Goal: Task Accomplishment & Management: Manage account settings

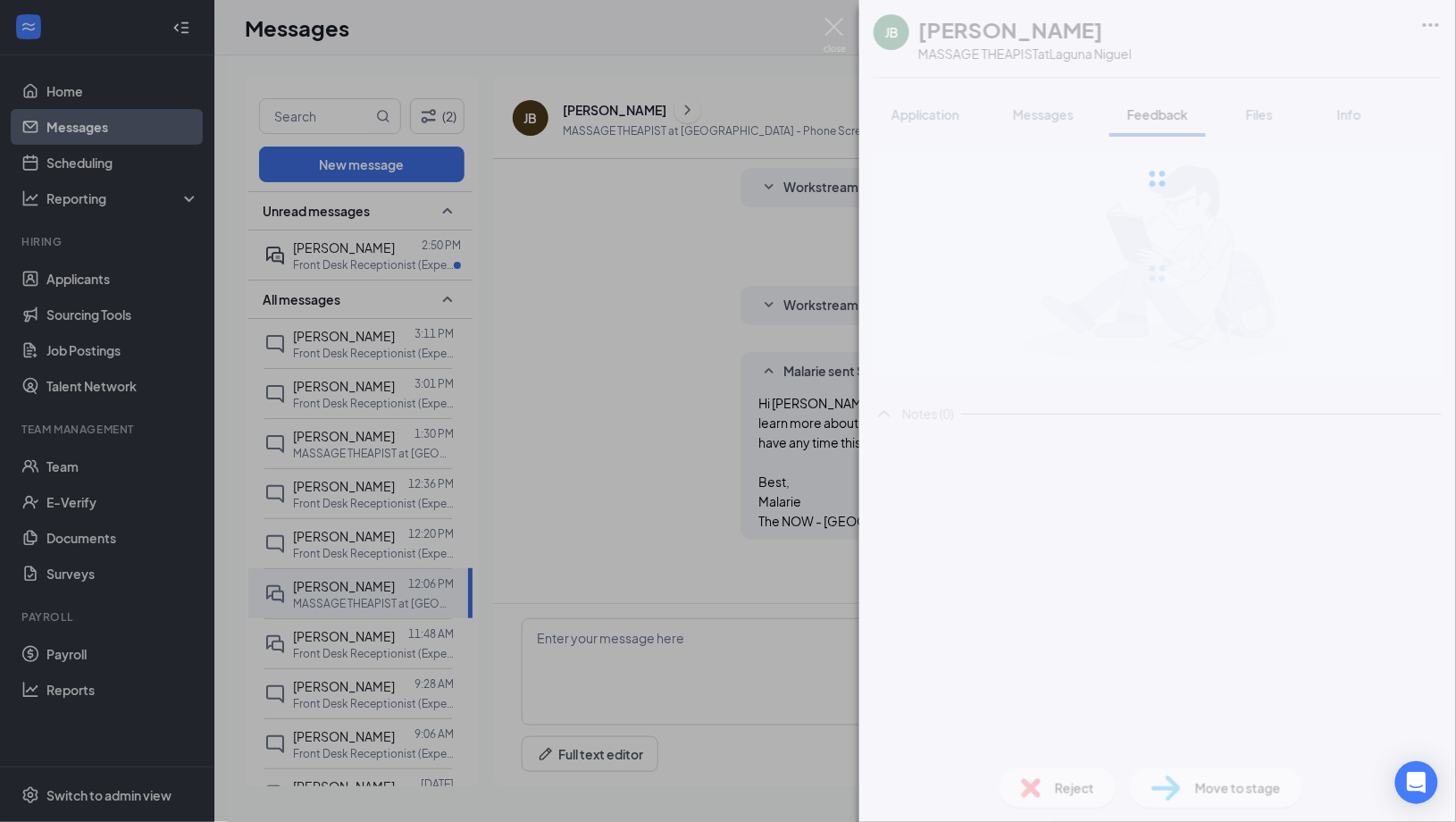
scroll to position [329, 0]
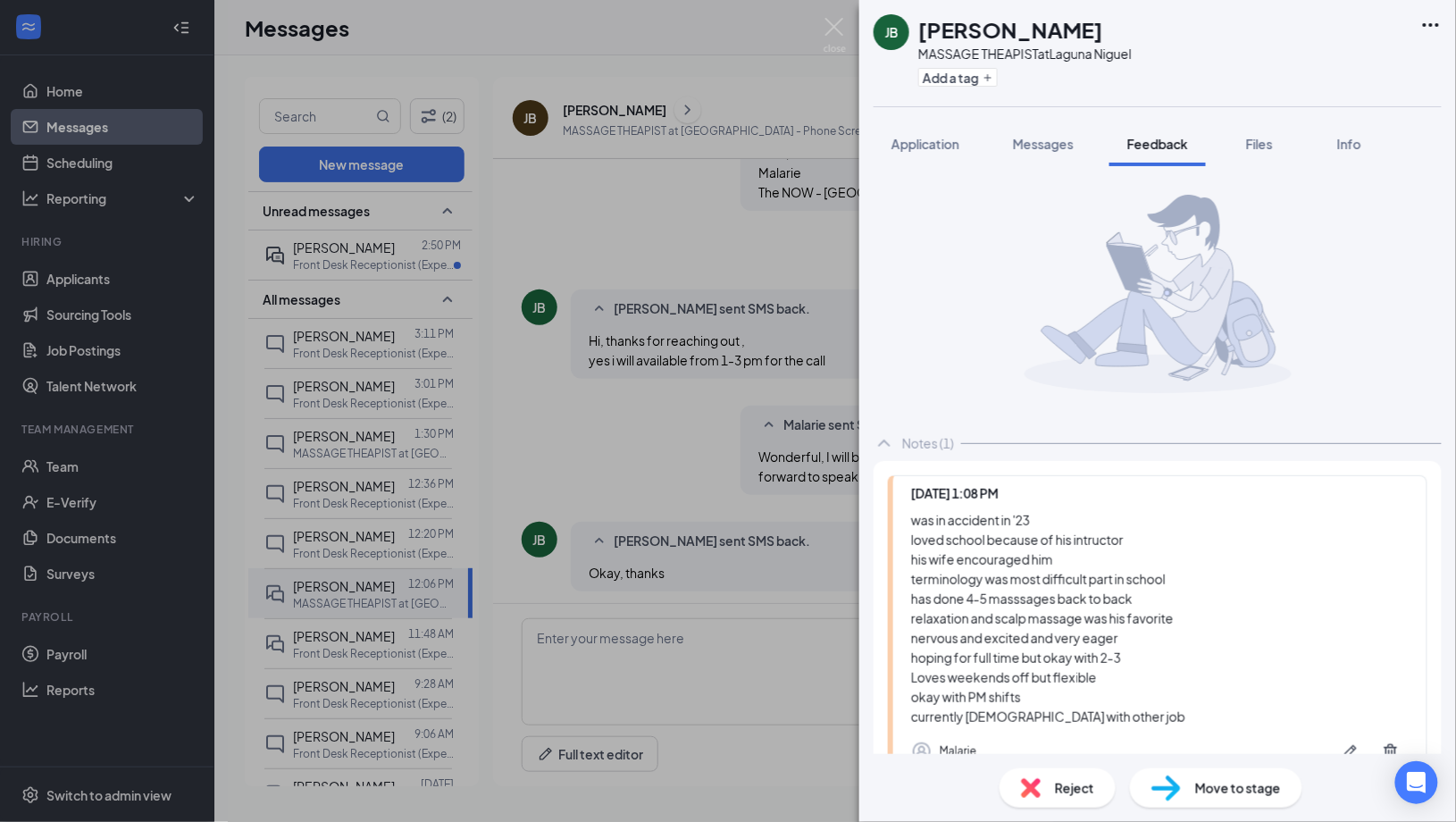
click at [333, 288] on div "JB Juan Bermudez MASSAGE THEAPIST at Laguna Niguel Add a tag Application Messag…" at bounding box center [728, 411] width 1456 height 822
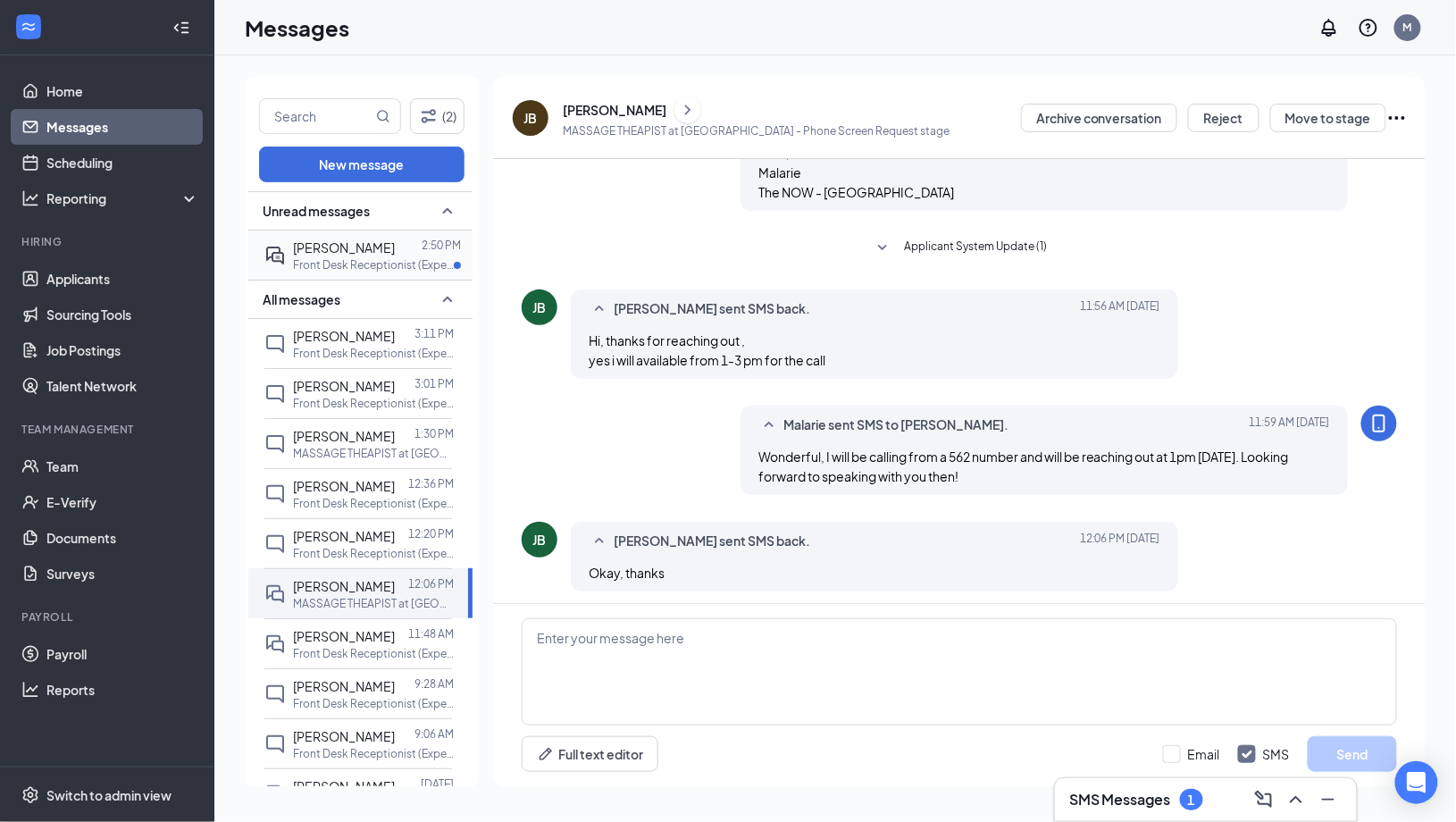
click at [333, 255] on span "[PERSON_NAME]" at bounding box center [344, 247] width 102 height 16
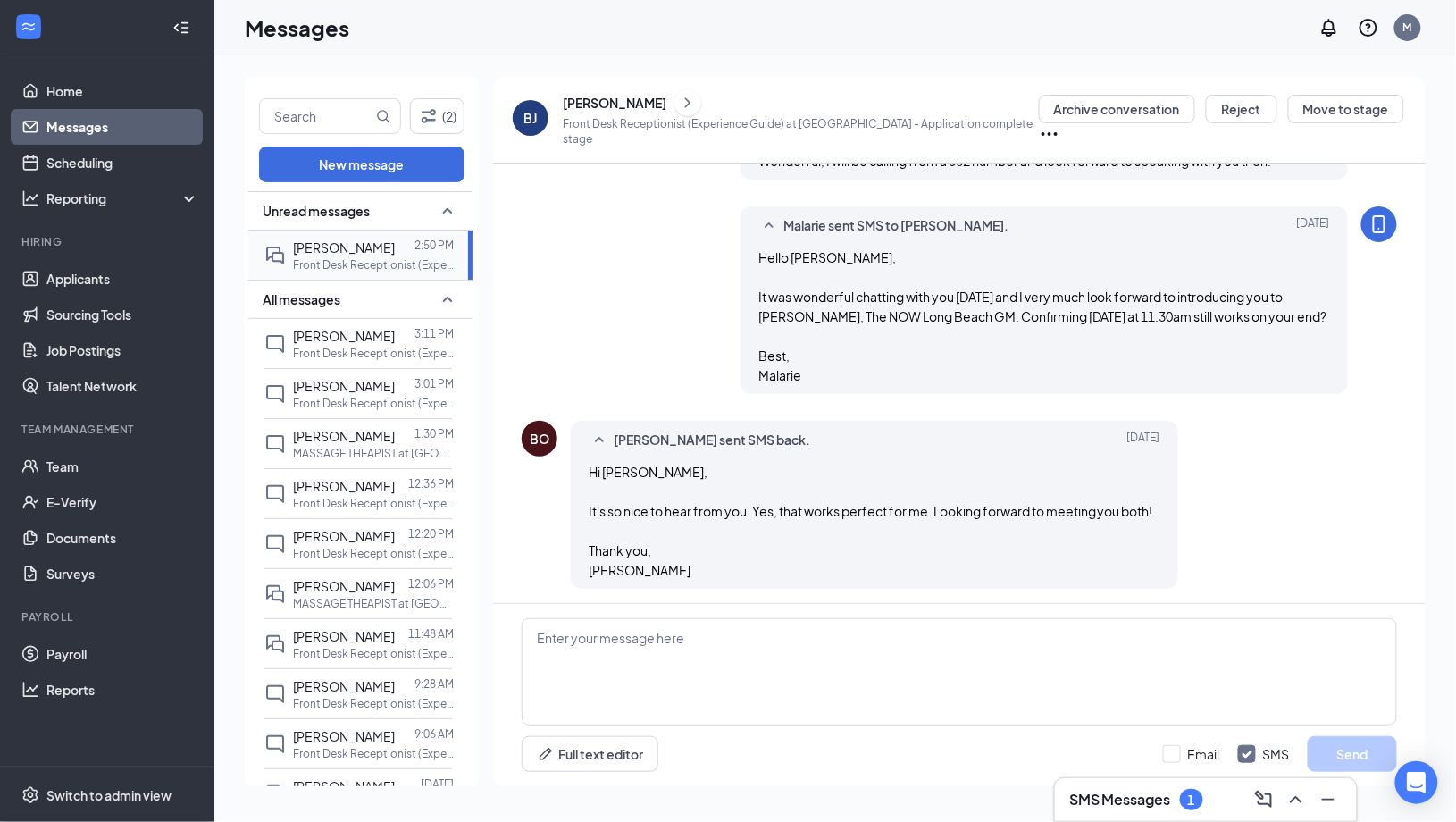
scroll to position [1355, 0]
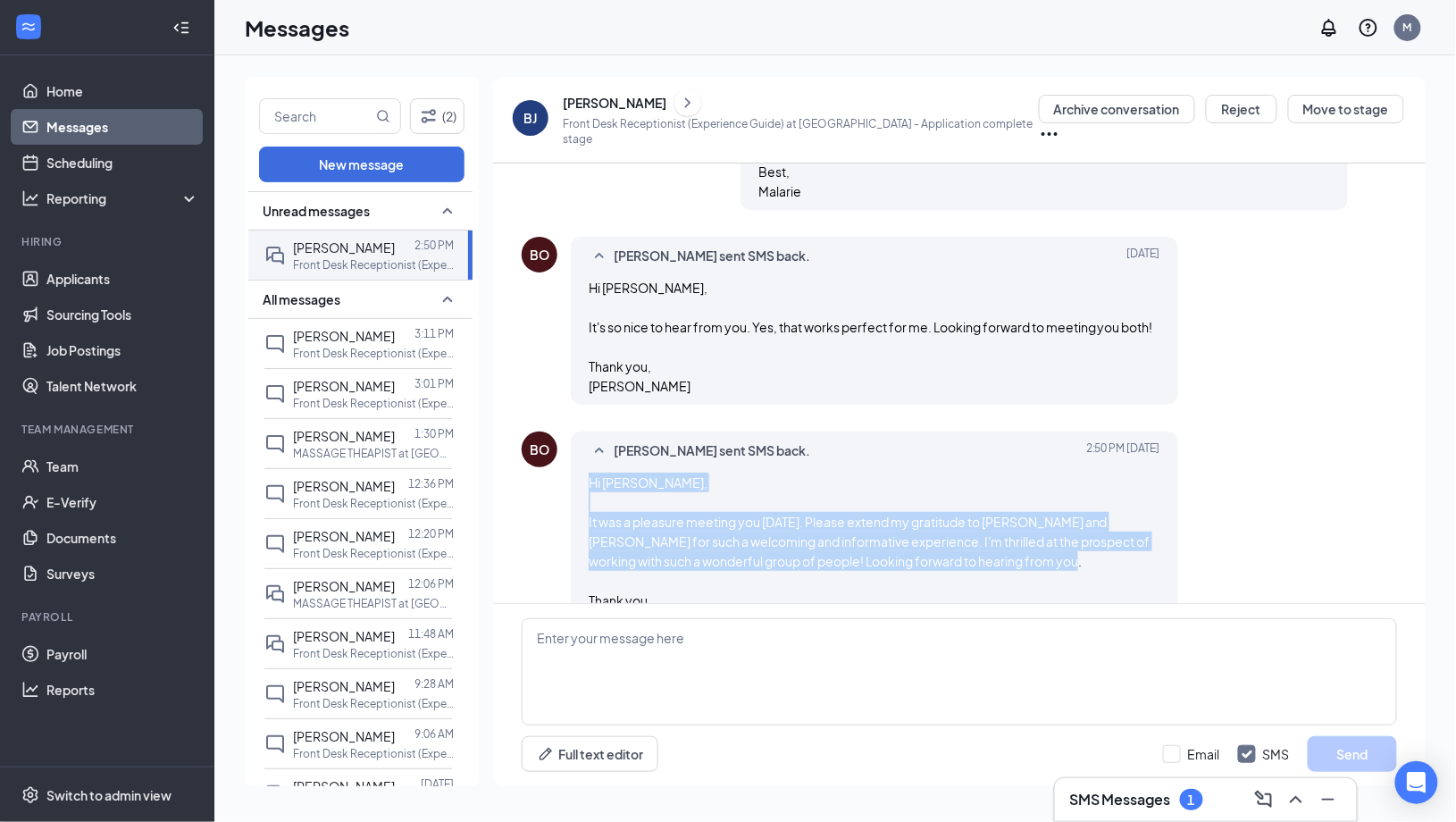
drag, startPoint x: 669, startPoint y: 575, endPoint x: 571, endPoint y: 427, distance: 177.5
click at [571, 431] on div "Beverly Joyce Ocampo sent SMS back. Today 2:50 PM Hi Malarie, It was a pleasure…" at bounding box center [873, 535] width 607 height 207
copy span "Hi Malarie, It was a pleasure meeting you today. Please extend my gratitude to …"
click at [52, 461] on link "Team" at bounding box center [122, 466] width 152 height 36
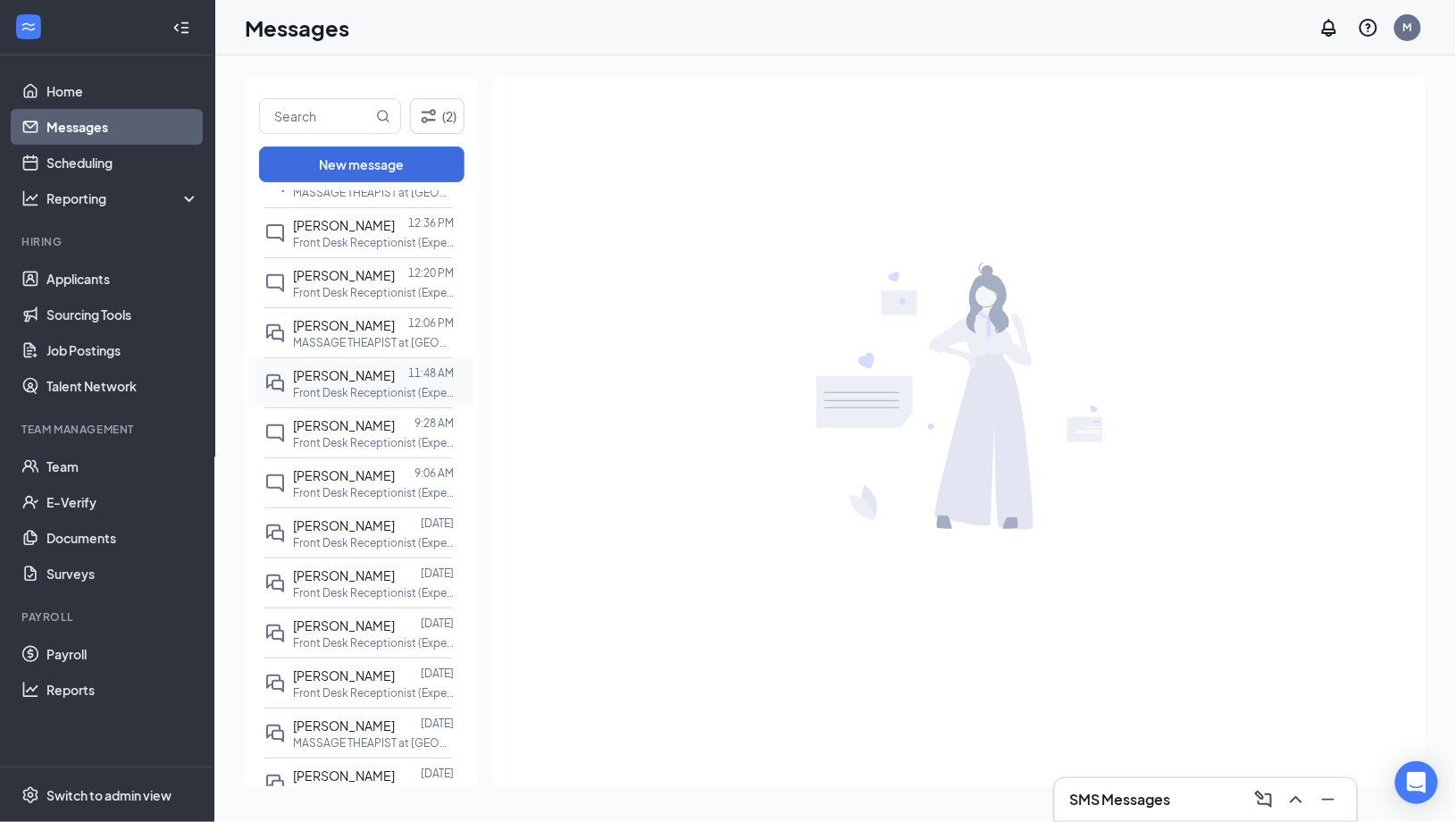
scroll to position [227, 0]
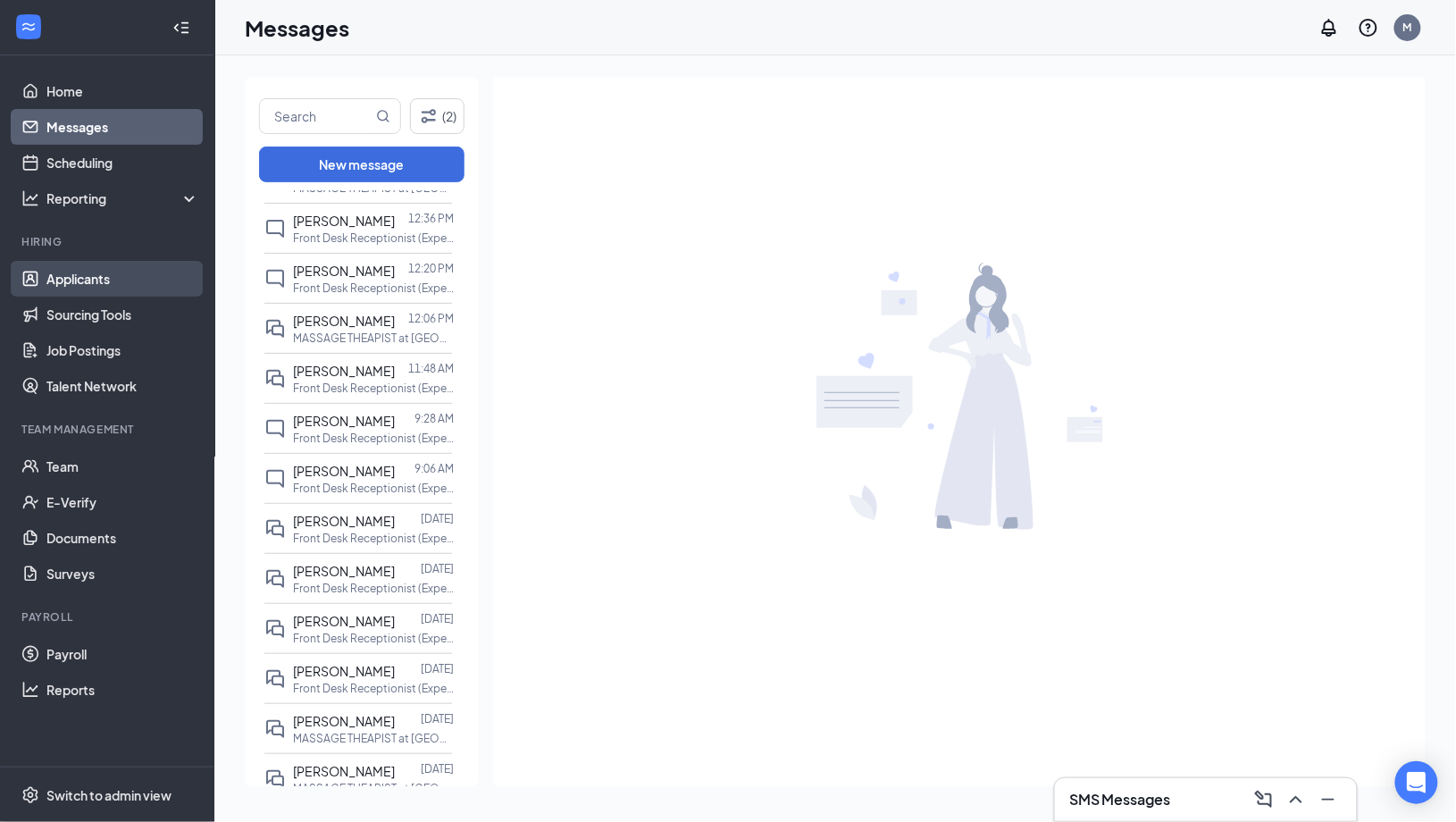
click at [79, 281] on link "Applicants" at bounding box center [122, 279] width 152 height 36
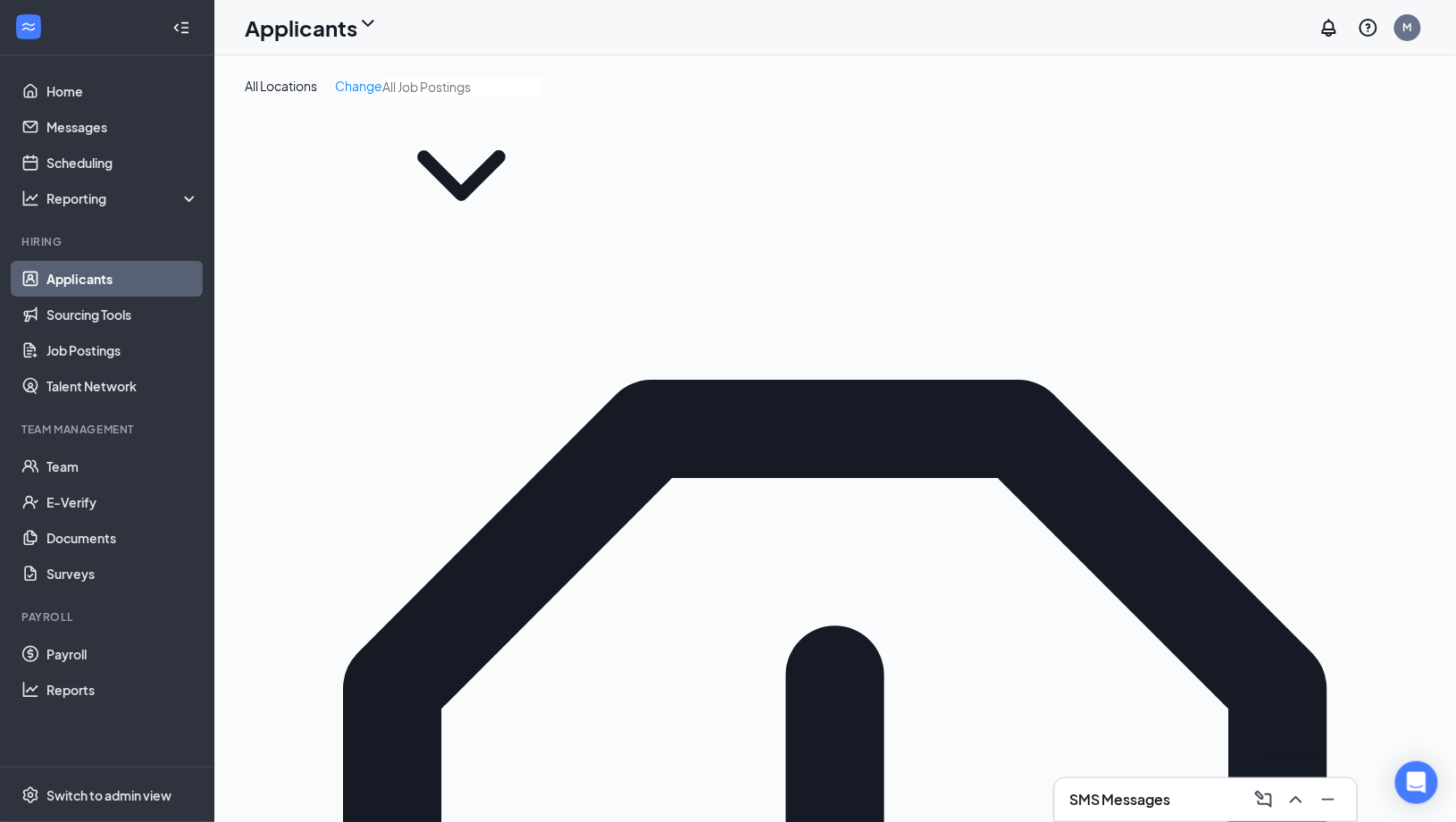
click at [1298, 800] on icon "ChevronUp" at bounding box center [1296, 799] width 22 height 22
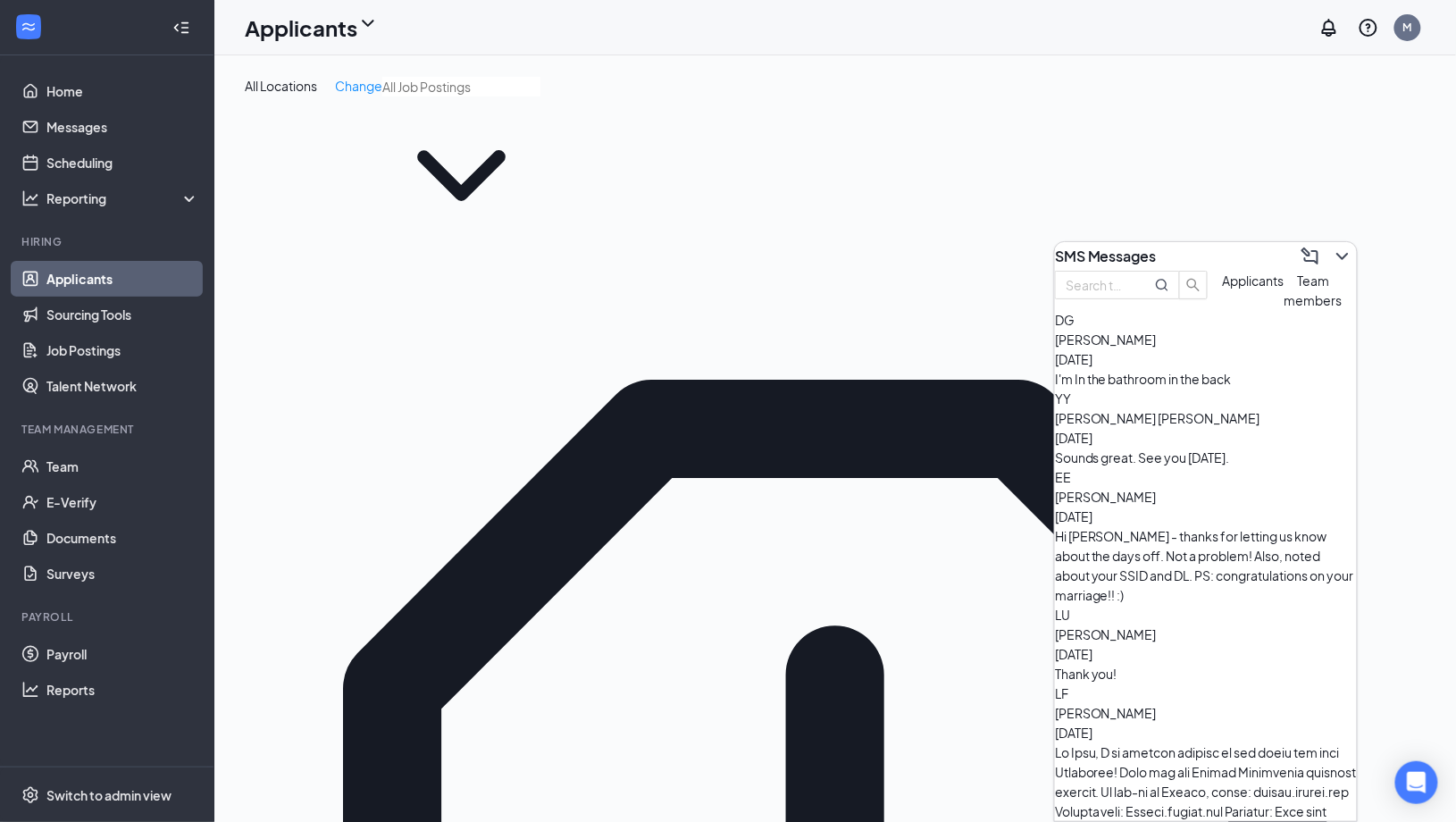
click at [1147, 389] on div "I'm In the bathroom in the back" at bounding box center [1206, 379] width 302 height 20
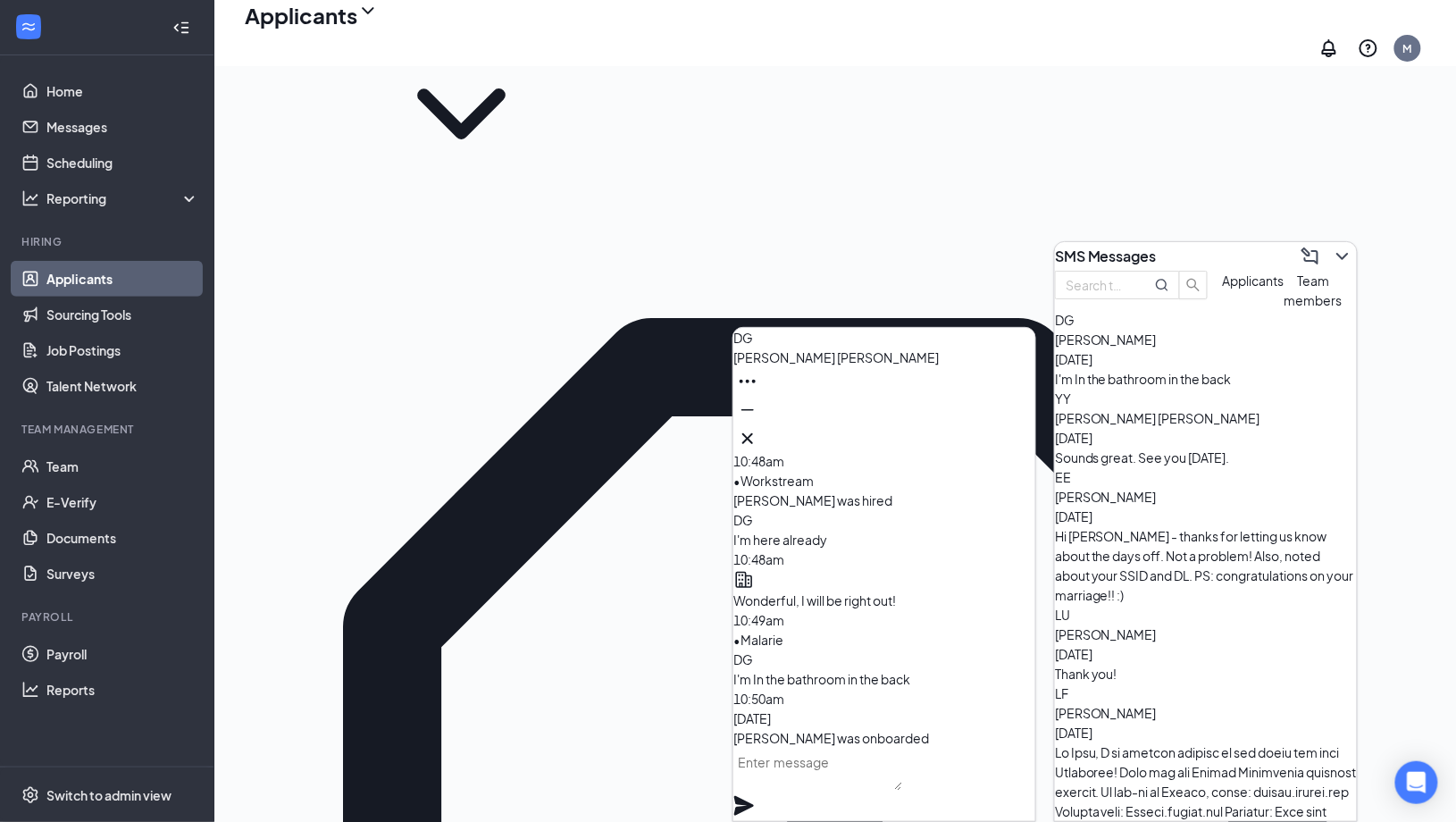
scroll to position [75, 0]
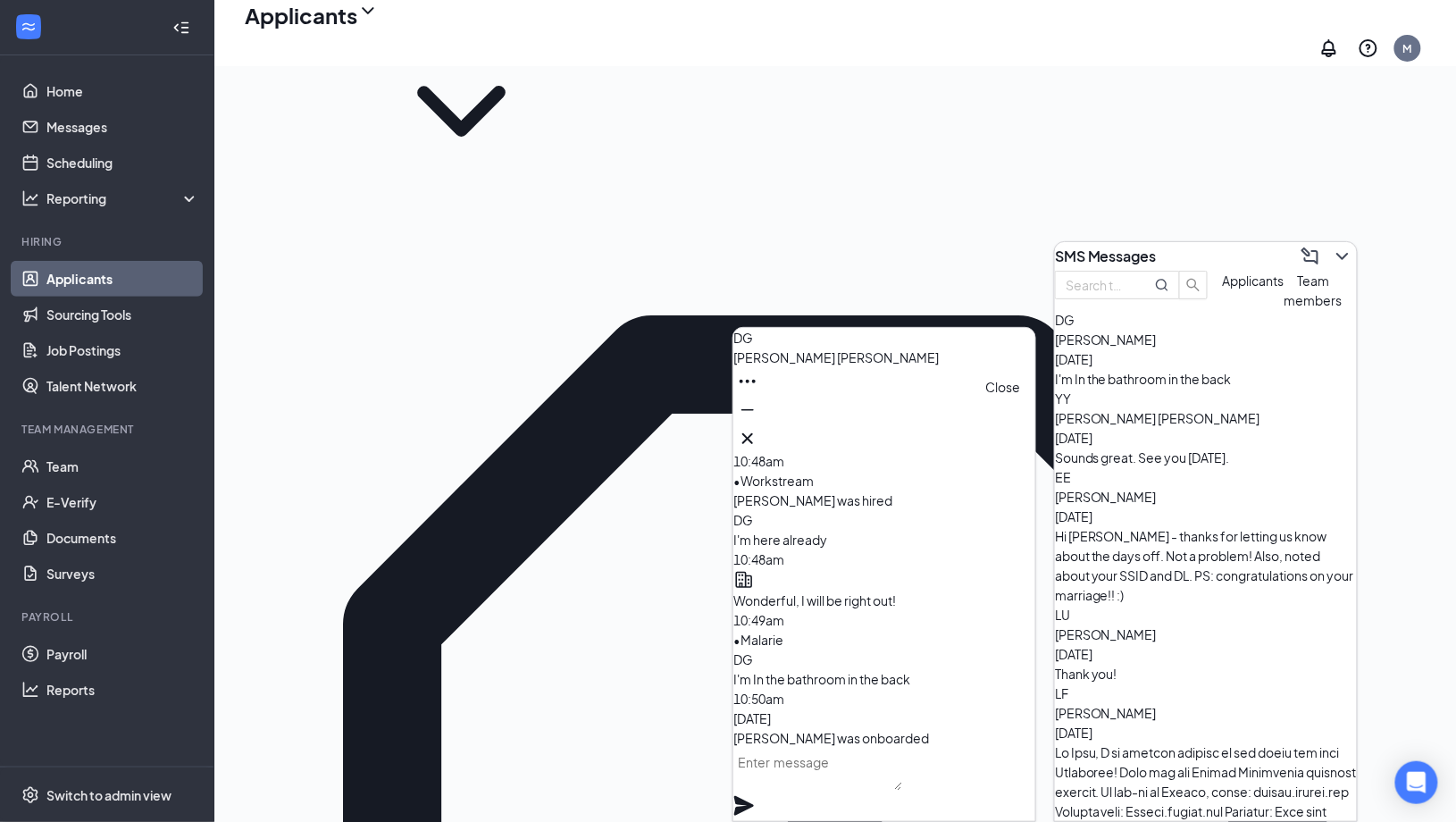
click at [761, 425] on button at bounding box center [747, 439] width 28 height 28
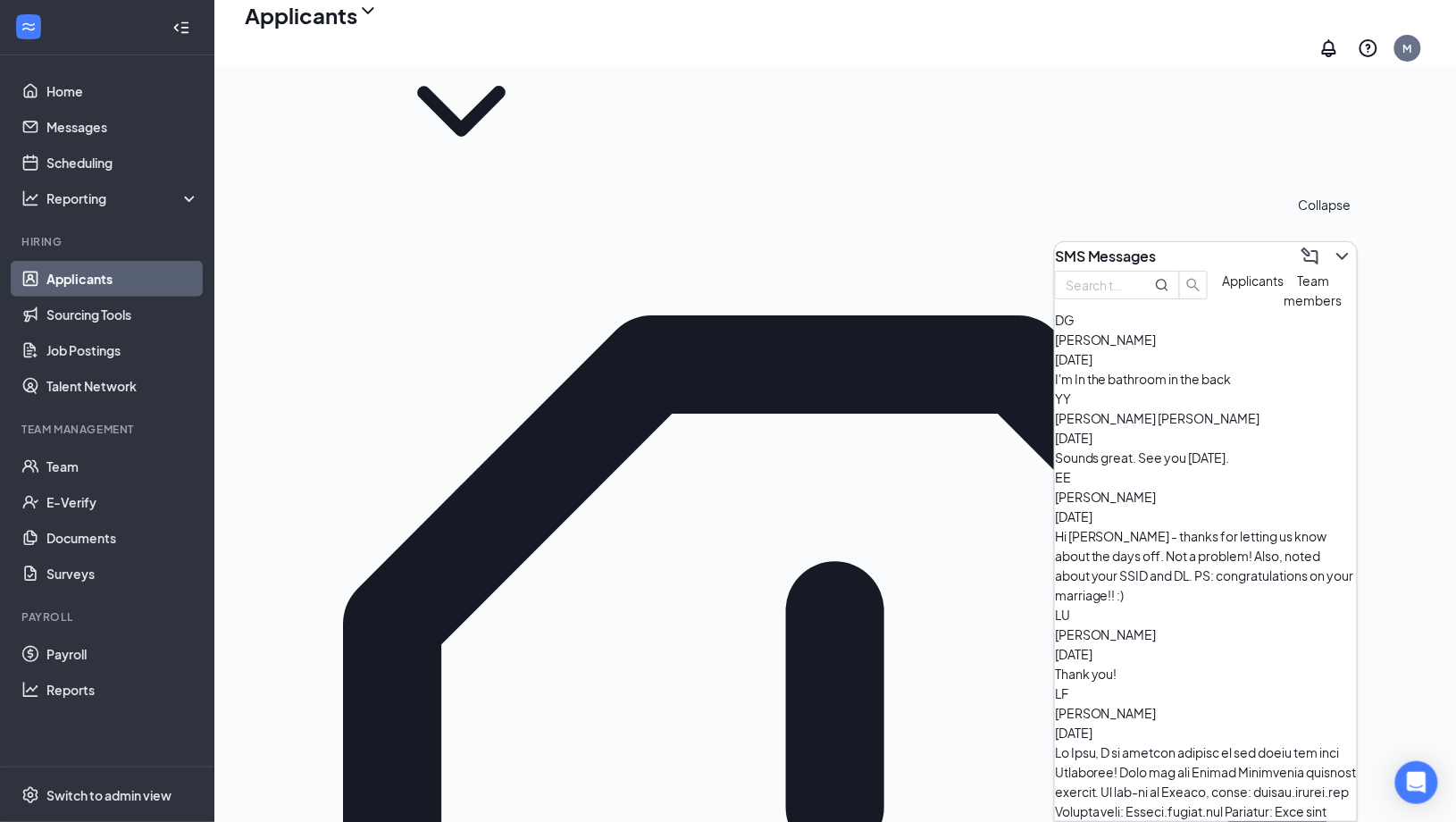
click at [1328, 242] on button at bounding box center [1342, 256] width 28 height 28
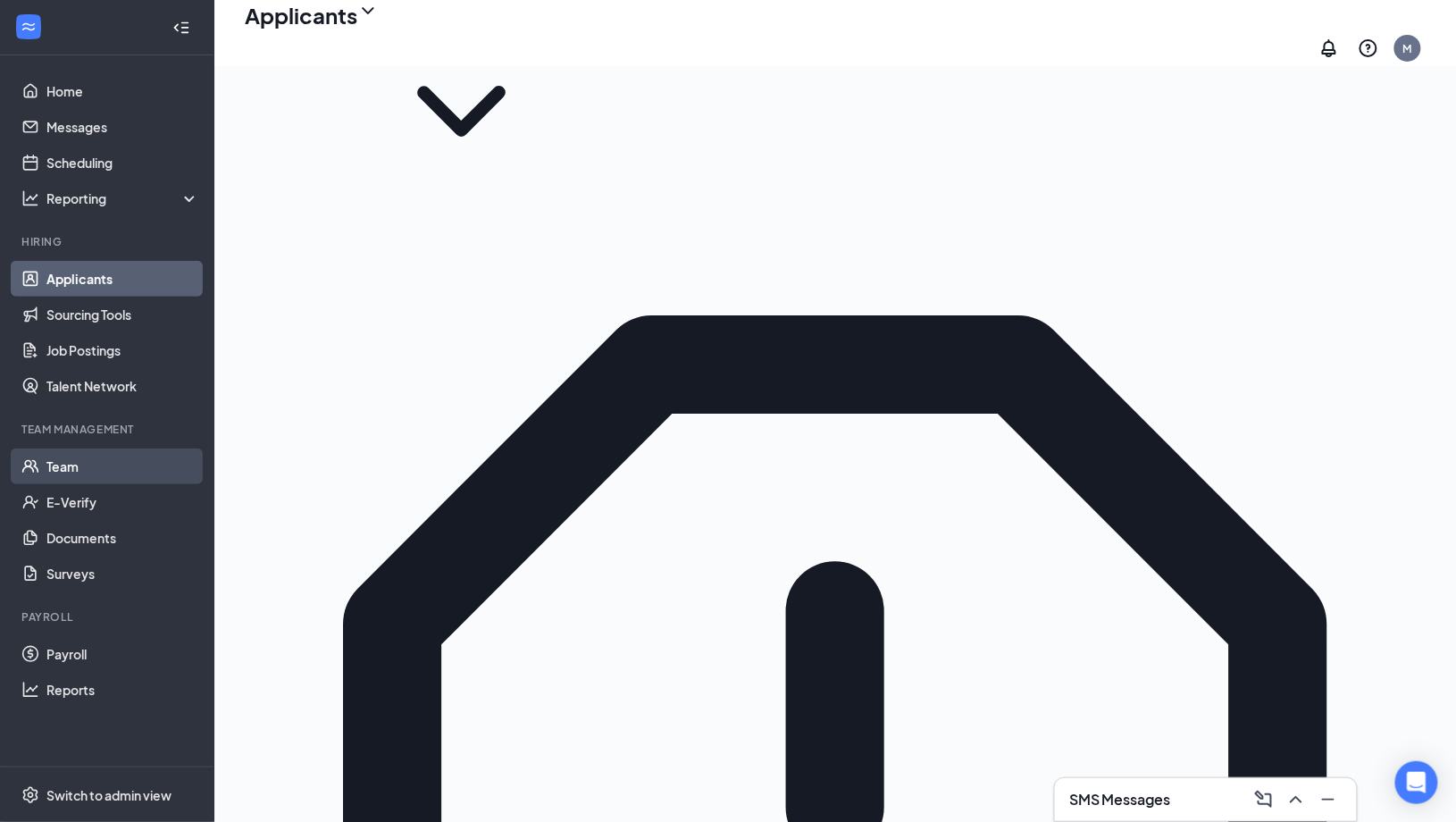
click at [54, 480] on link "Team" at bounding box center [122, 466] width 152 height 36
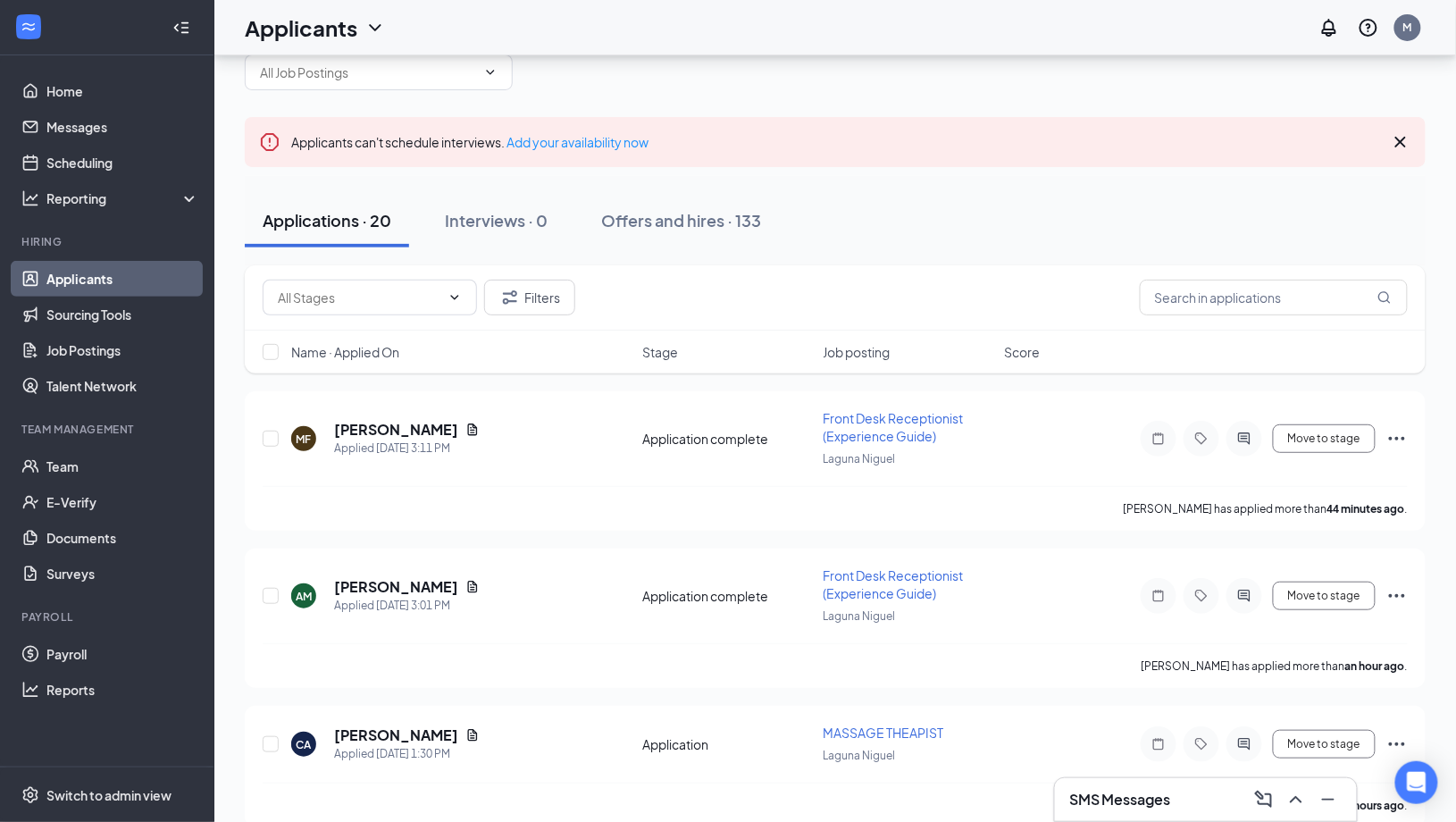
scroll to position [62, 0]
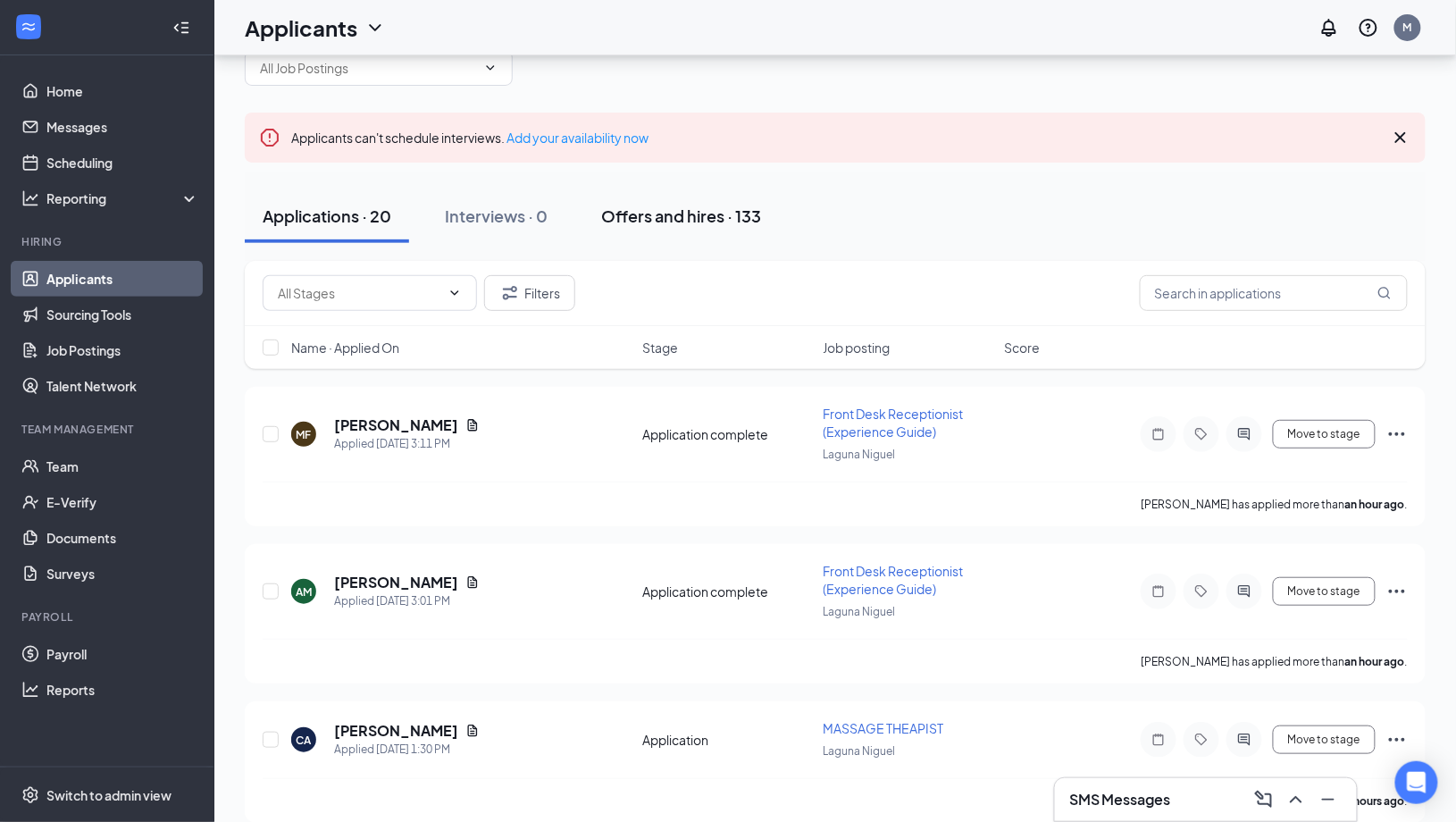
click at [679, 222] on div "Offers and hires · 133" at bounding box center [681, 216] width 160 height 23
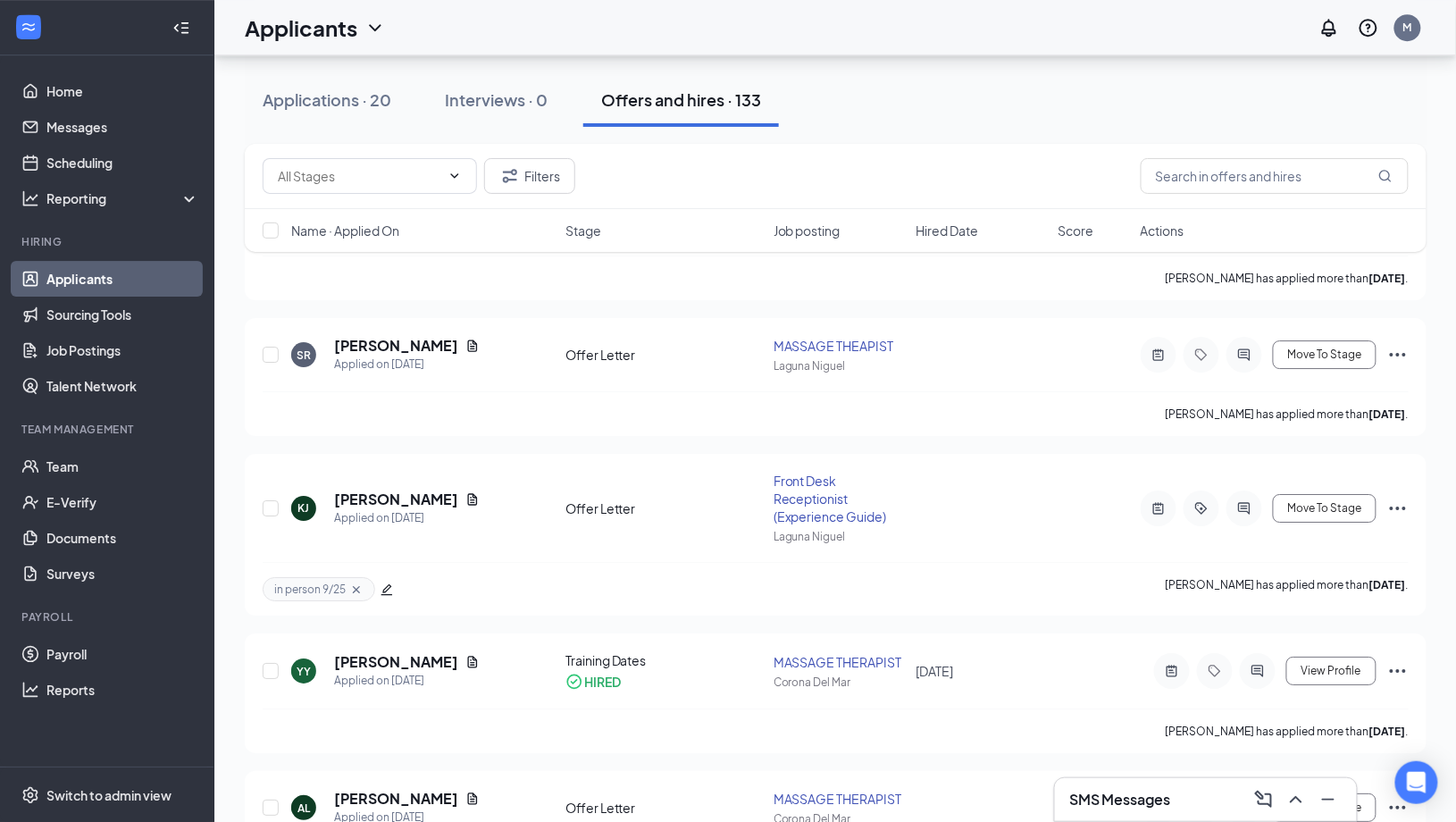
scroll to position [1798, 0]
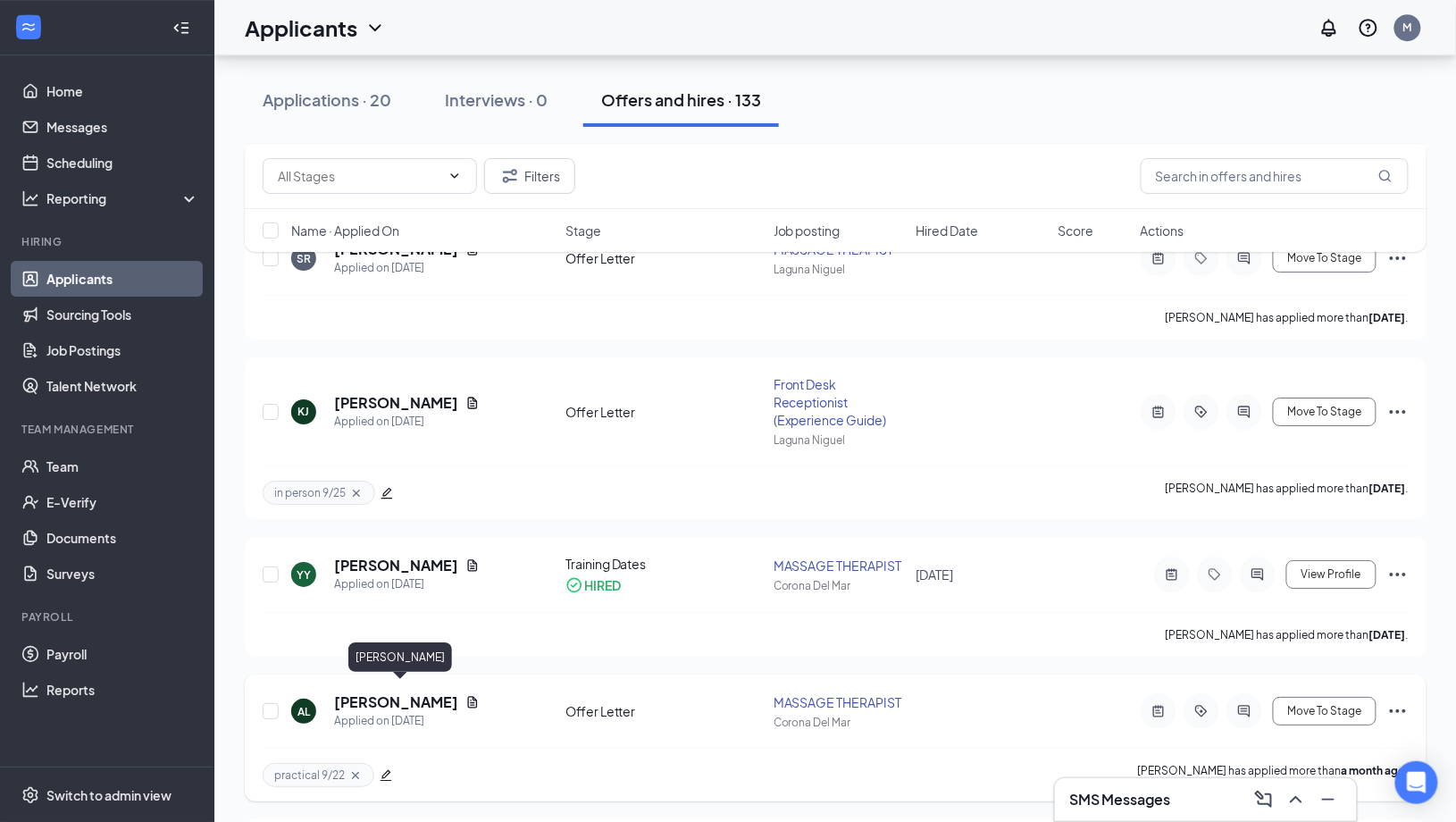
click at [455, 692] on h5 "Alexandria Leventakis" at bounding box center [396, 701] width 124 height 20
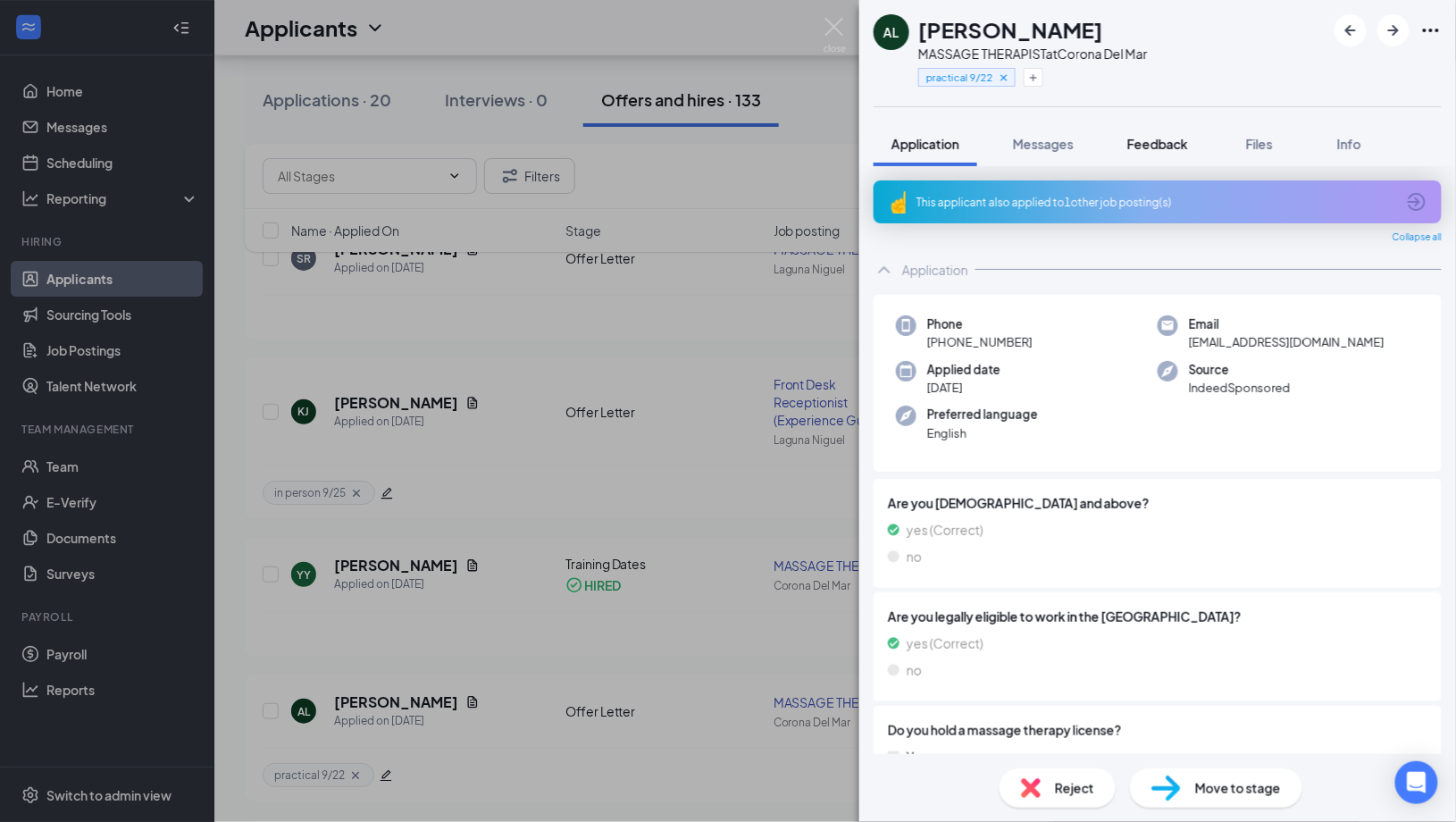
click at [1159, 137] on span "Feedback" at bounding box center [1158, 143] width 61 height 16
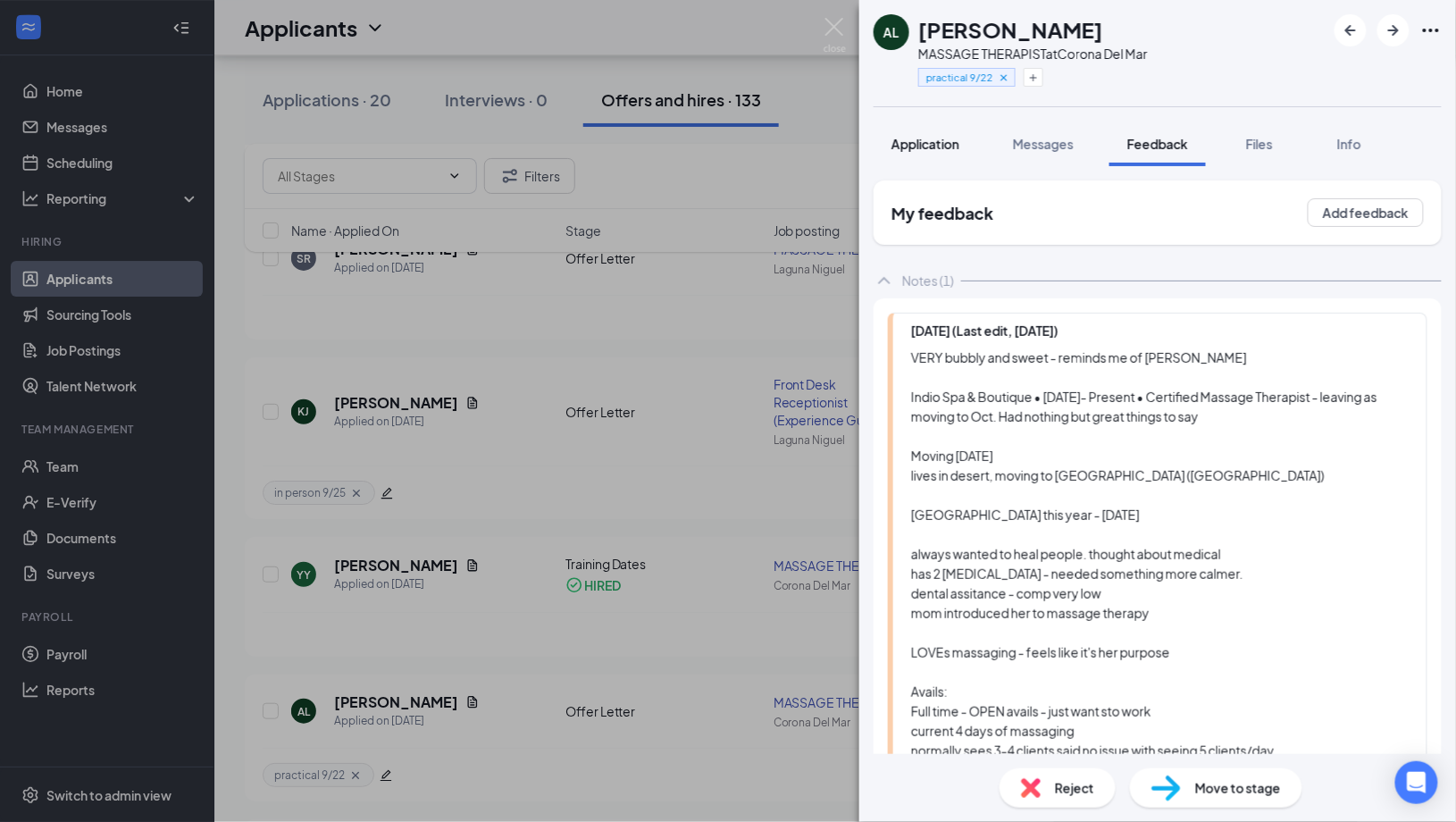
click at [934, 131] on button "Application" at bounding box center [925, 143] width 104 height 44
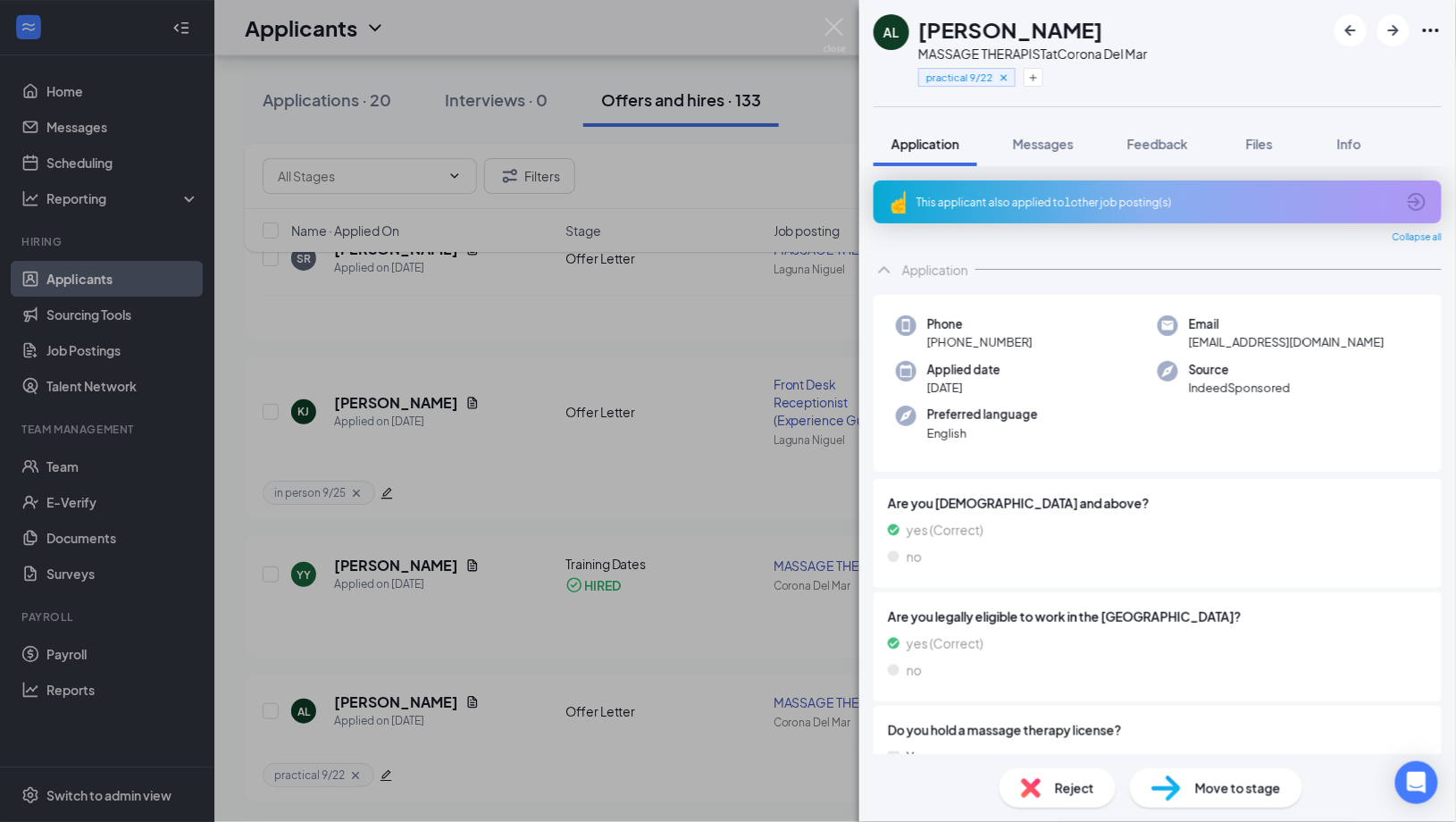
click at [1293, 342] on span "alexandria.leventakis@gmail.com" at bounding box center [1287, 342] width 196 height 18
copy span "alexandria.leventakis@gmail.com"
click at [988, 339] on span "+1 (951) 692-8807" at bounding box center [980, 342] width 105 height 18
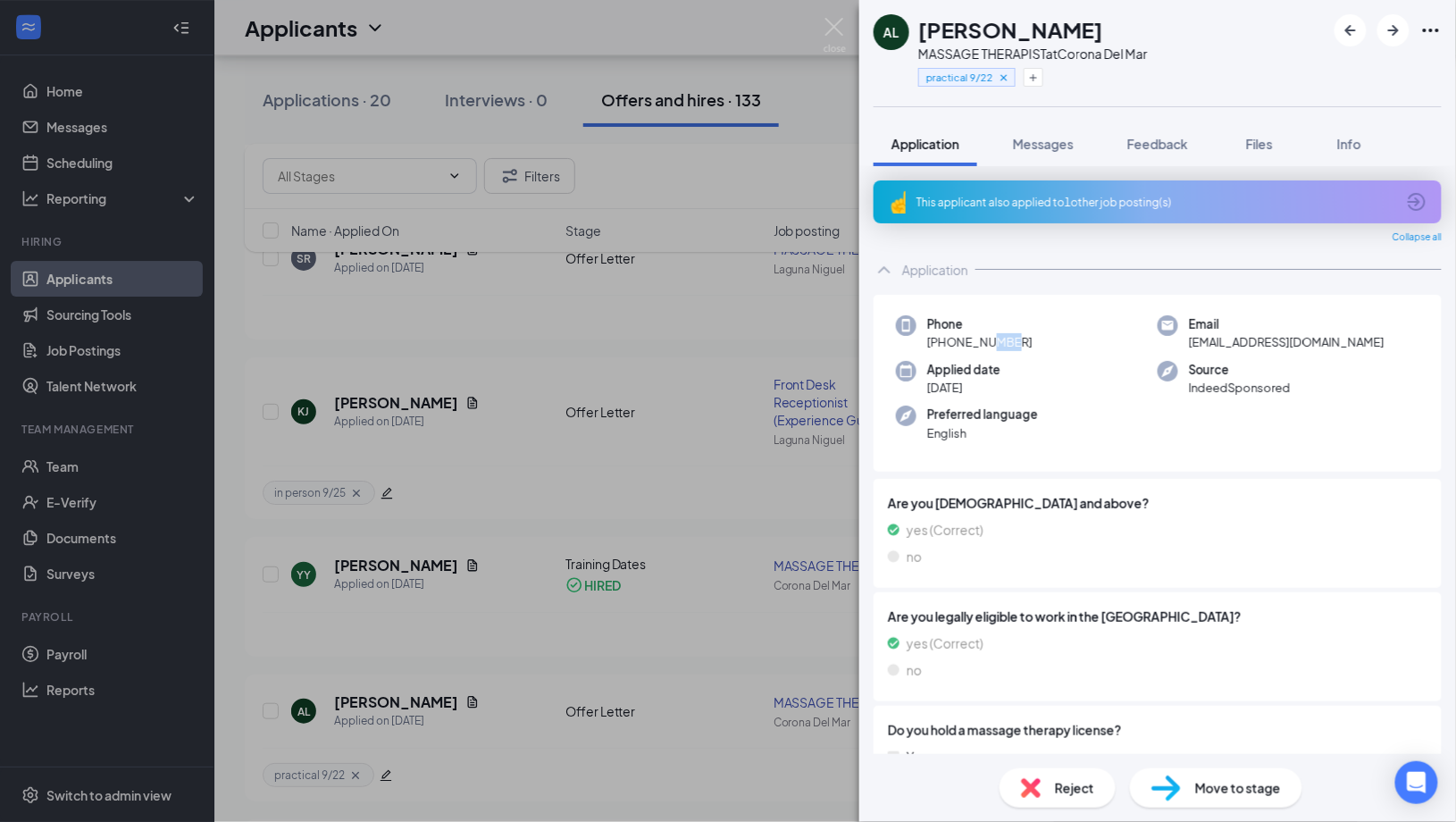
click at [988, 339] on span "+1 (951) 692-8807" at bounding box center [980, 342] width 105 height 18
copy span "+1 (951) 692-8807"
click at [836, 21] on img at bounding box center [835, 35] width 23 height 35
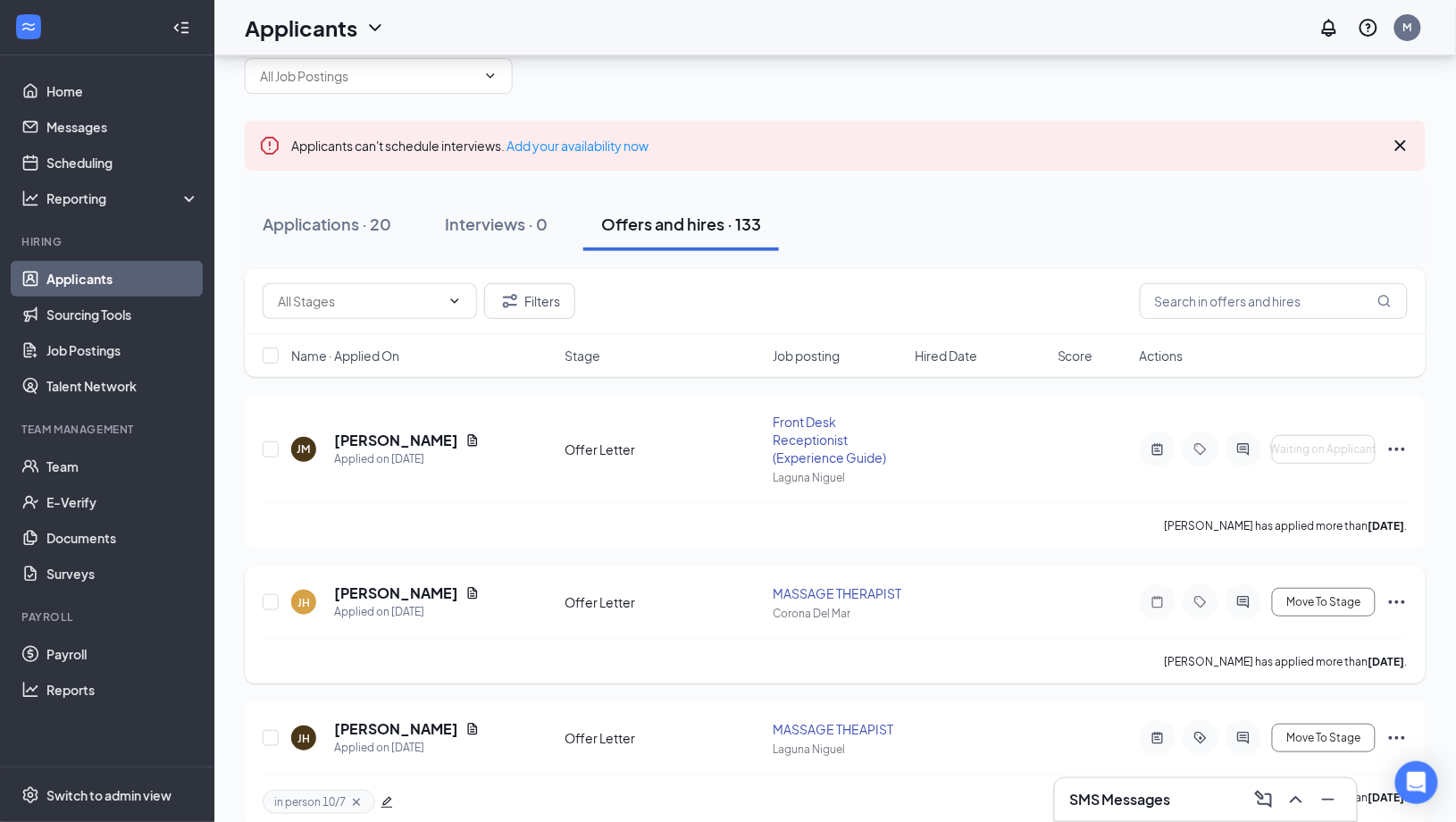
scroll to position [57, 0]
click at [372, 589] on h5 "[PERSON_NAME]" at bounding box center [396, 590] width 124 height 20
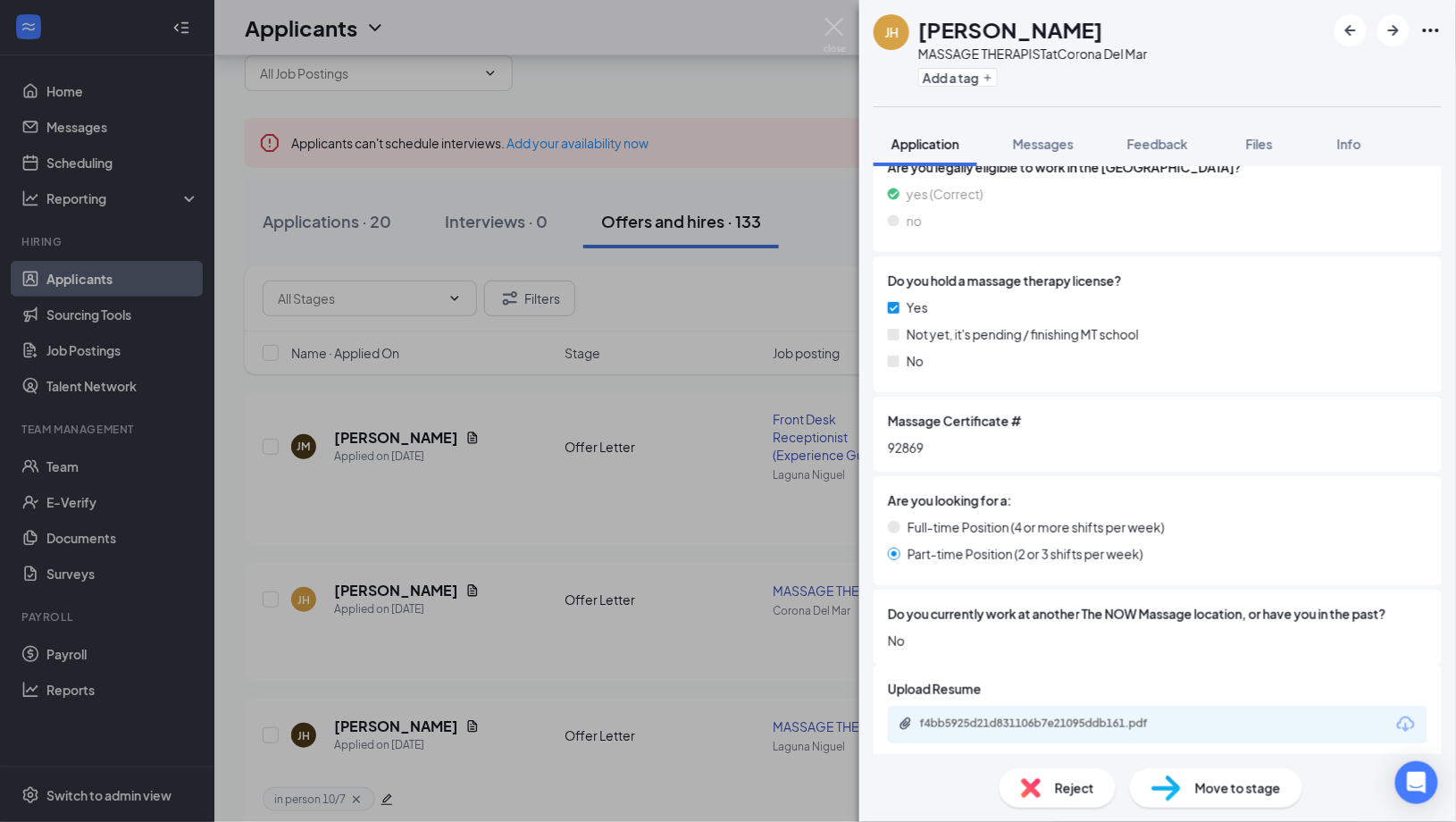
scroll to position [484, 0]
click at [1159, 141] on span "Feedback" at bounding box center [1158, 143] width 61 height 16
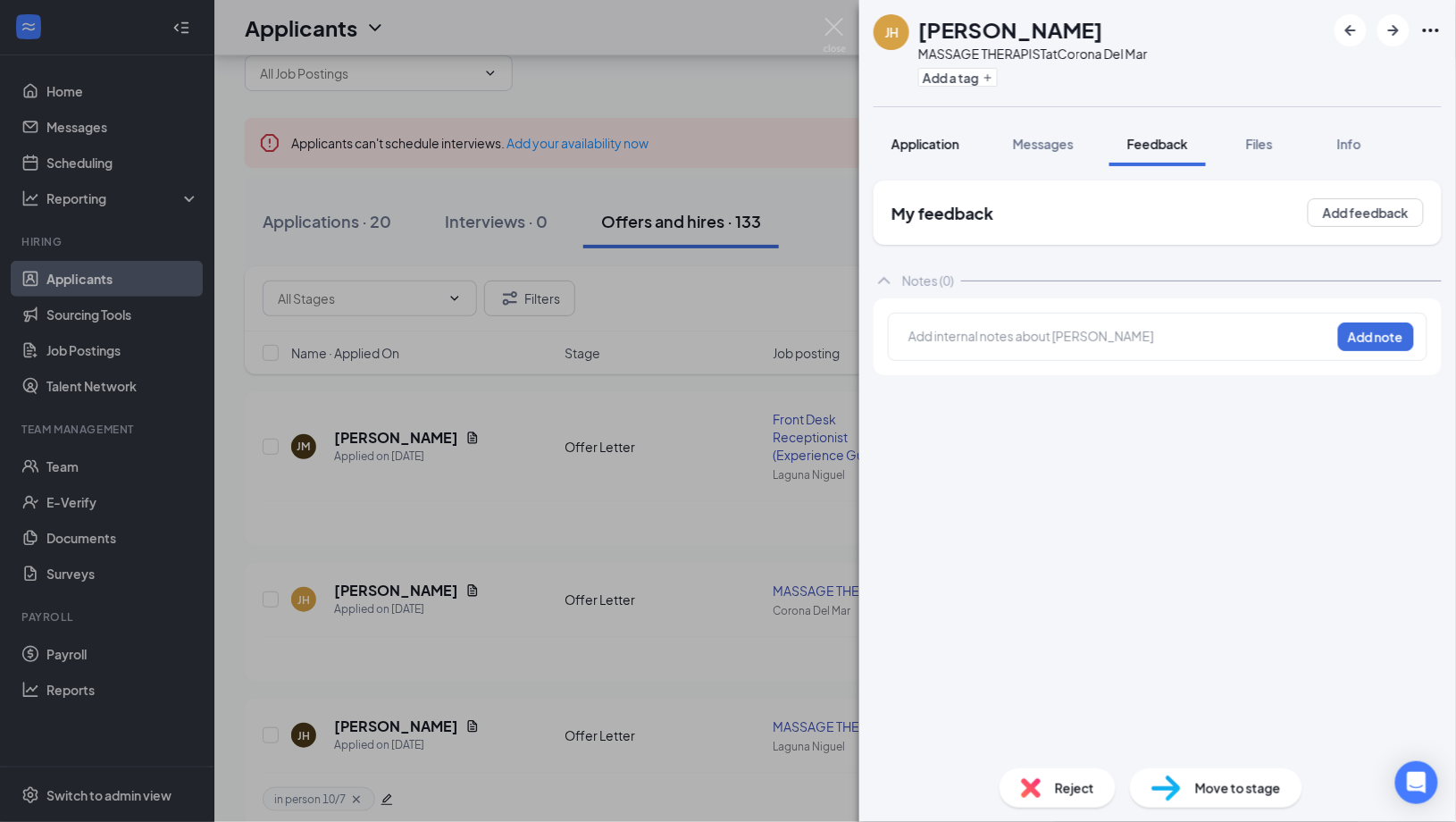
click at [951, 137] on span "Application" at bounding box center [925, 143] width 68 height 16
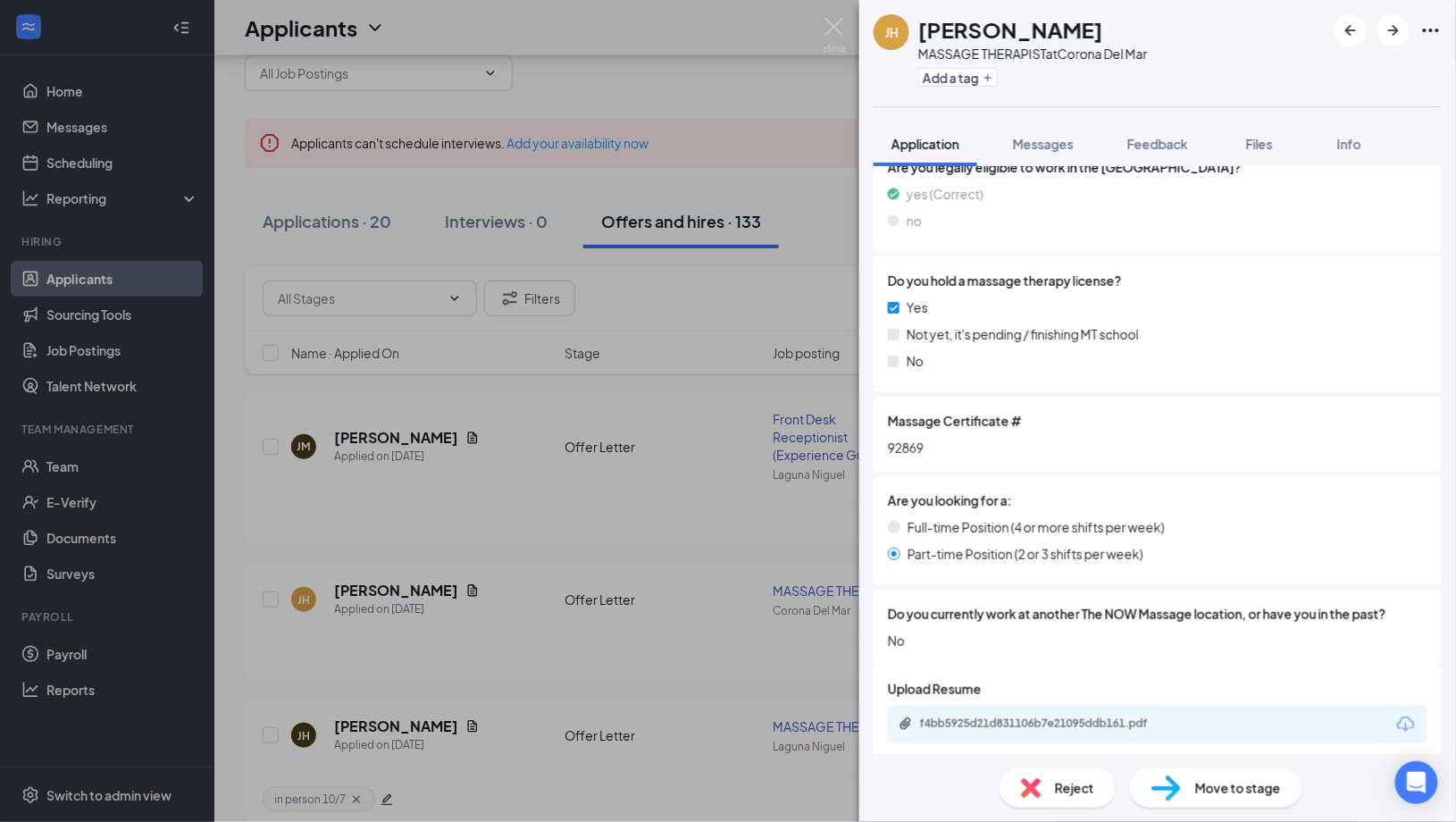
scroll to position [484, 0]
click at [976, 718] on div "f4bb5925d21d831106b7e21095ddb161.pdf" at bounding box center [1045, 725] width 250 height 14
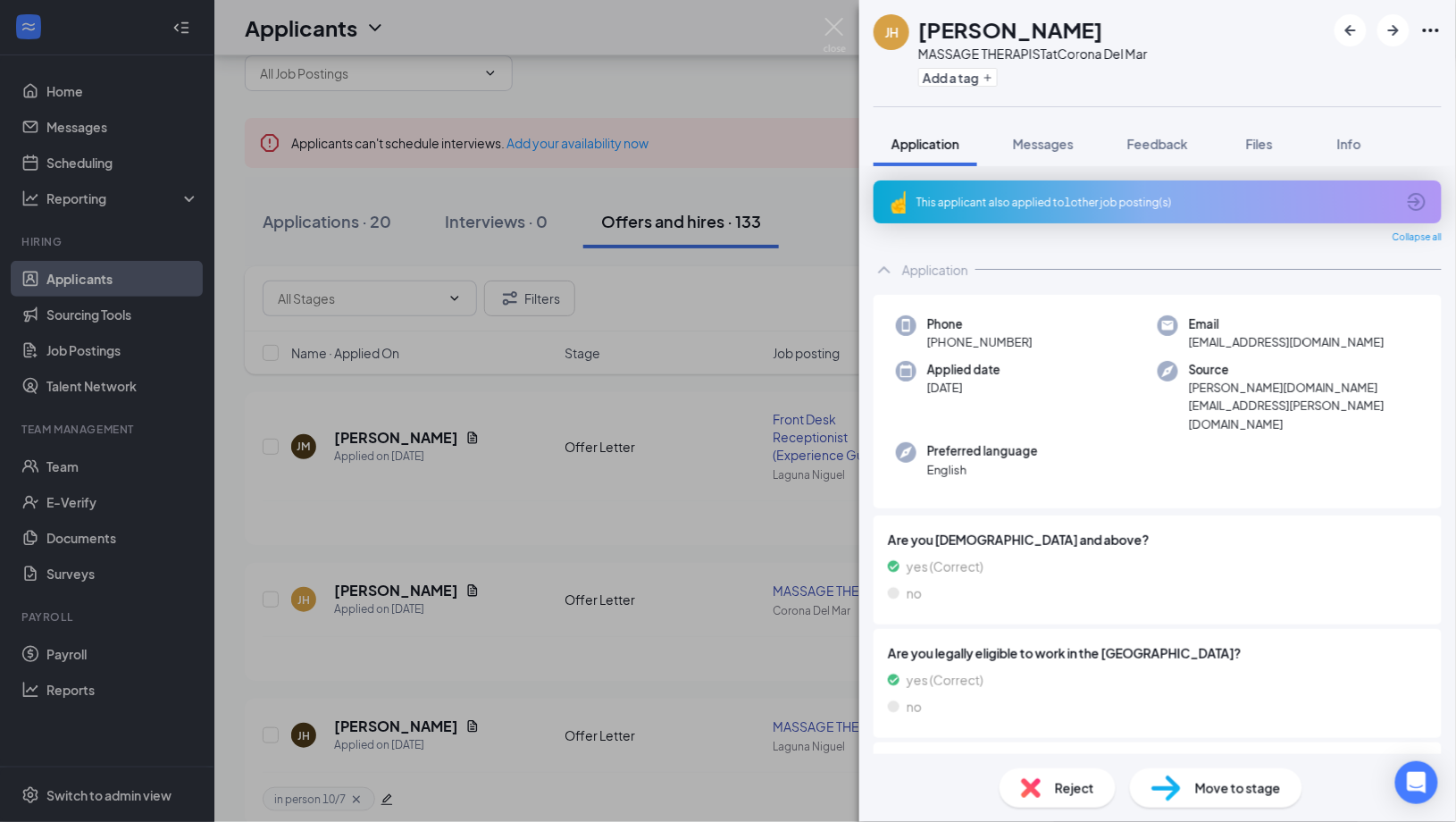
scroll to position [0, 0]
click at [1272, 342] on span "jonfho@gmail.com" at bounding box center [1287, 342] width 196 height 18
copy span "jonfho@gmail.com"
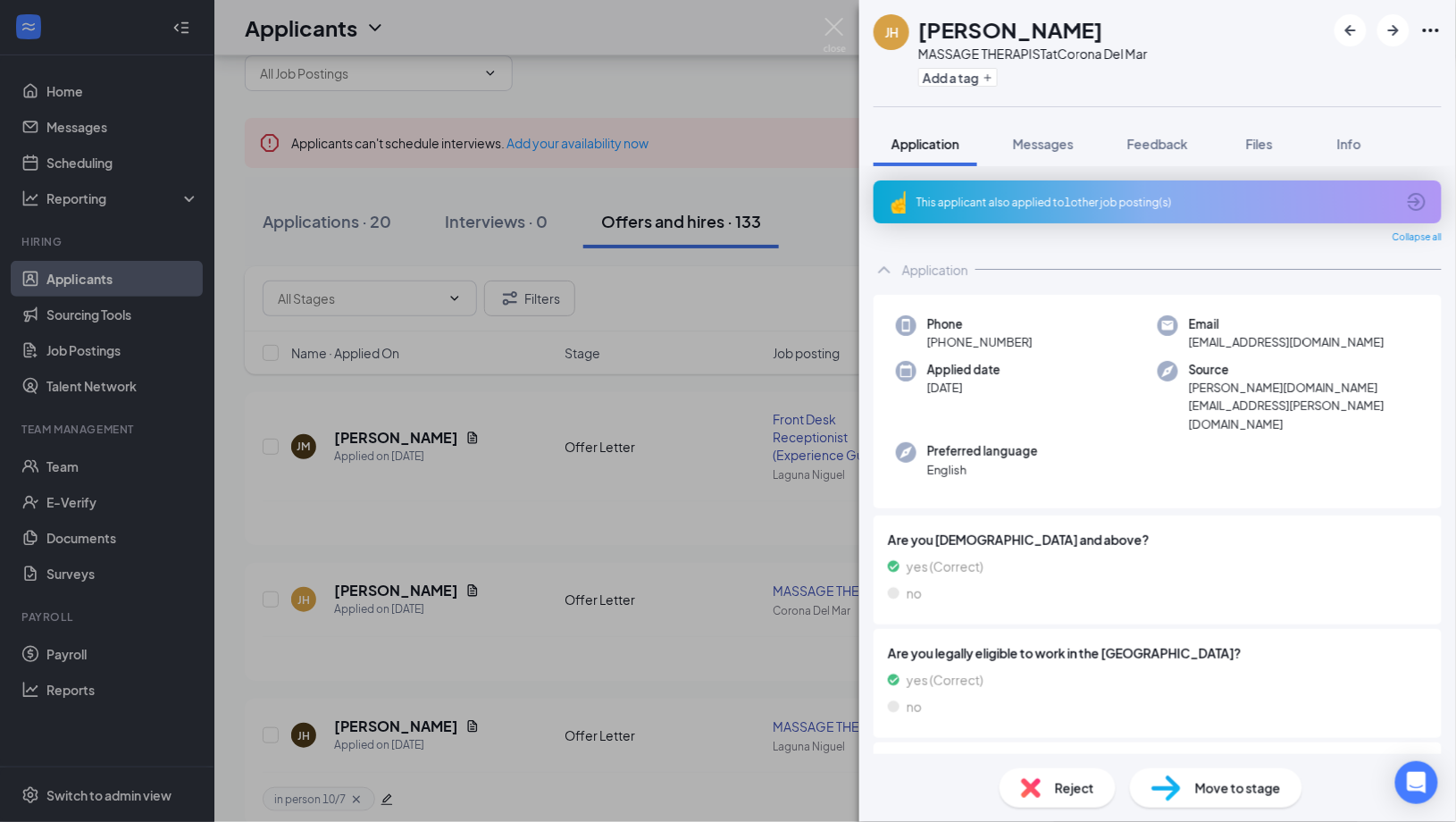
click at [1119, 363] on div "Applied date Oct 8" at bounding box center [1027, 397] width 262 height 73
click at [1226, 345] on span "jonfho@gmail.com" at bounding box center [1287, 342] width 196 height 18
copy span "jonfho@gmail.com"
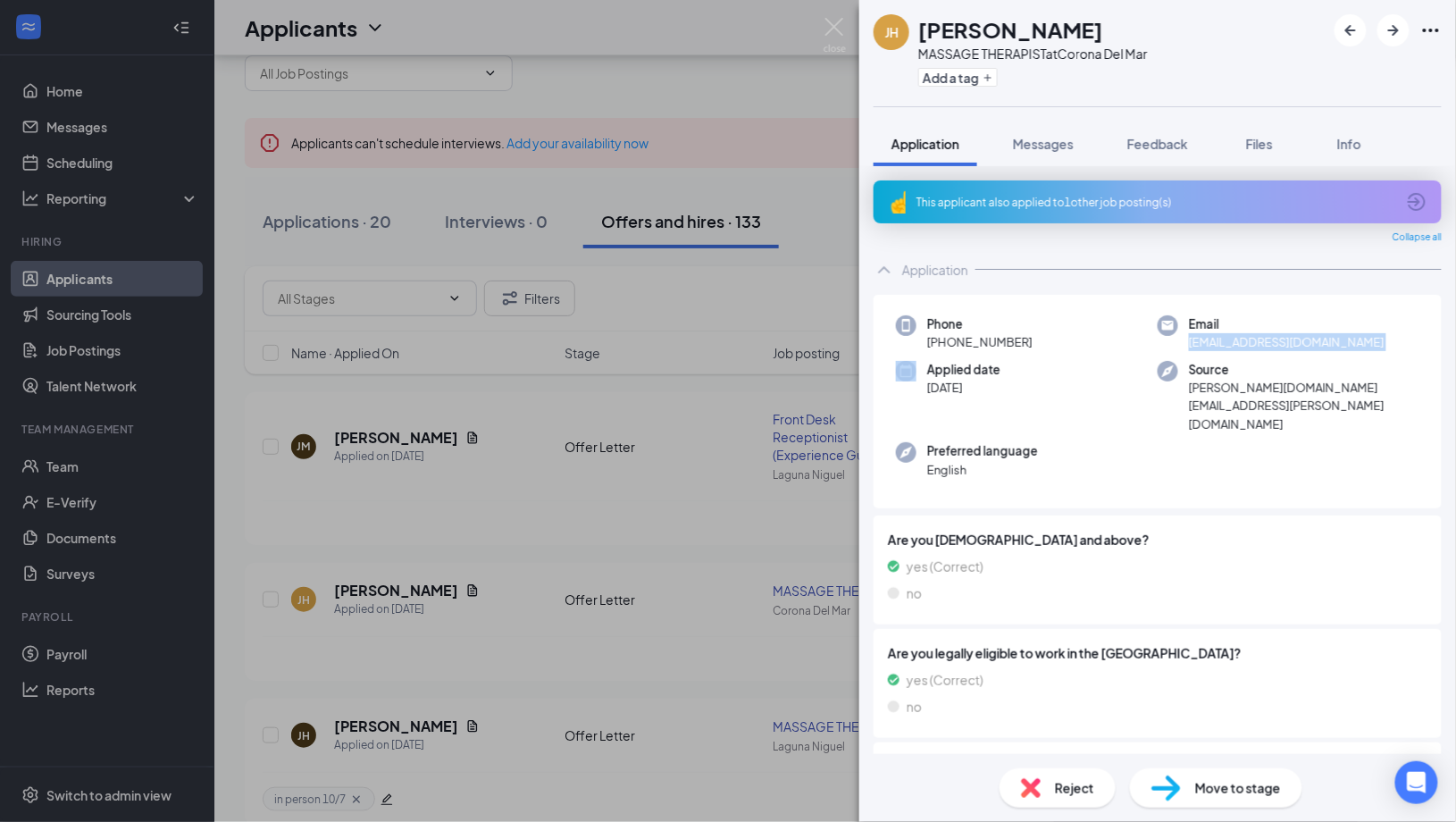
drag, startPoint x: 1032, startPoint y: 337, endPoint x: 931, endPoint y: 336, distance: 101.0
click at [931, 336] on div "Phone +1 (562) 331-0337" at bounding box center [1027, 333] width 262 height 37
copy span "1 (562) 331-0337"
click at [969, 337] on span "+1 (562) 331-0337" at bounding box center [980, 342] width 105 height 18
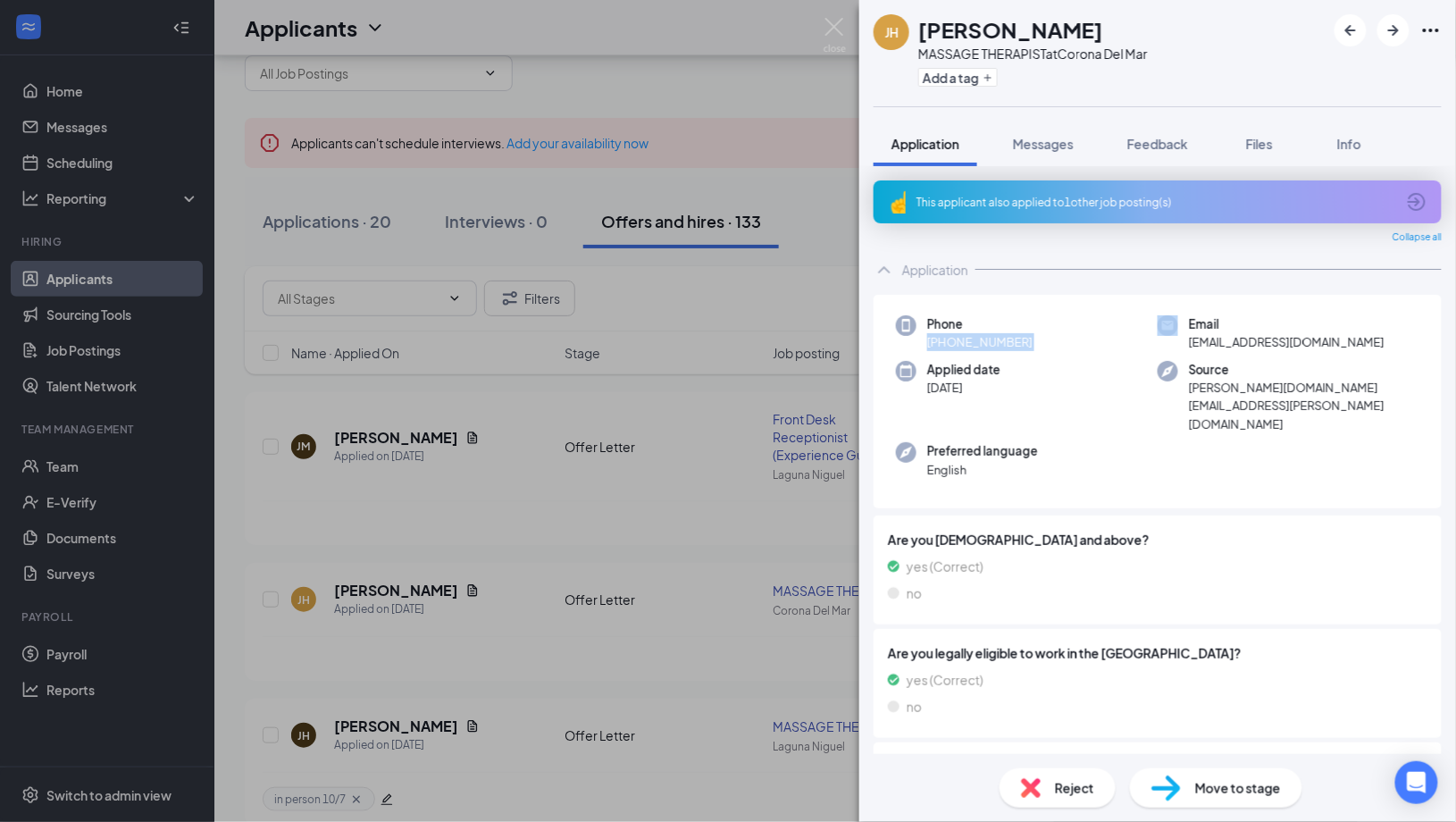
click at [969, 337] on span "+1 (562) 331-0337" at bounding box center [980, 342] width 105 height 18
click at [826, 25] on img at bounding box center [835, 35] width 23 height 35
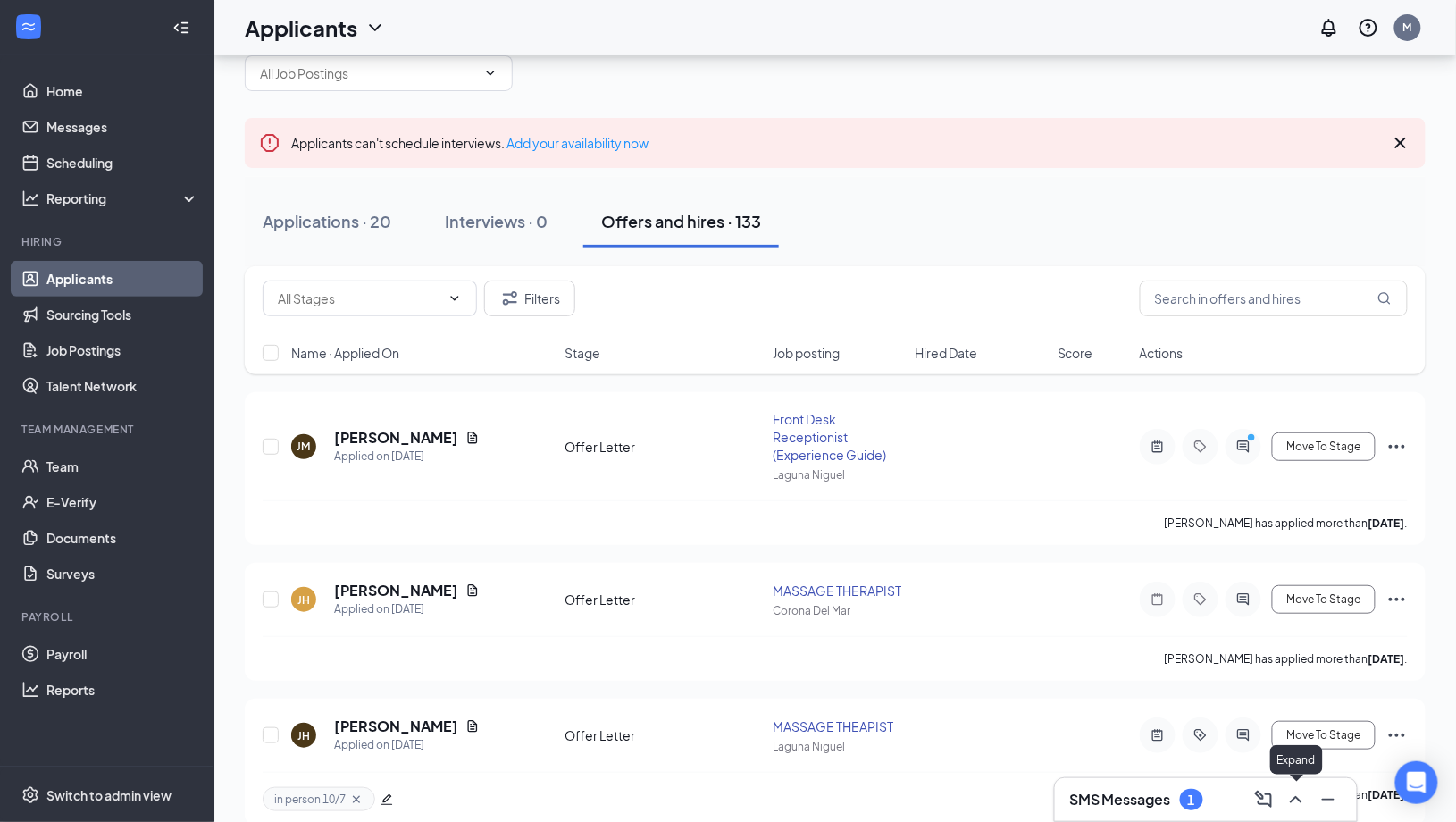
click at [1298, 806] on icon "ChevronUp" at bounding box center [1296, 799] width 22 height 22
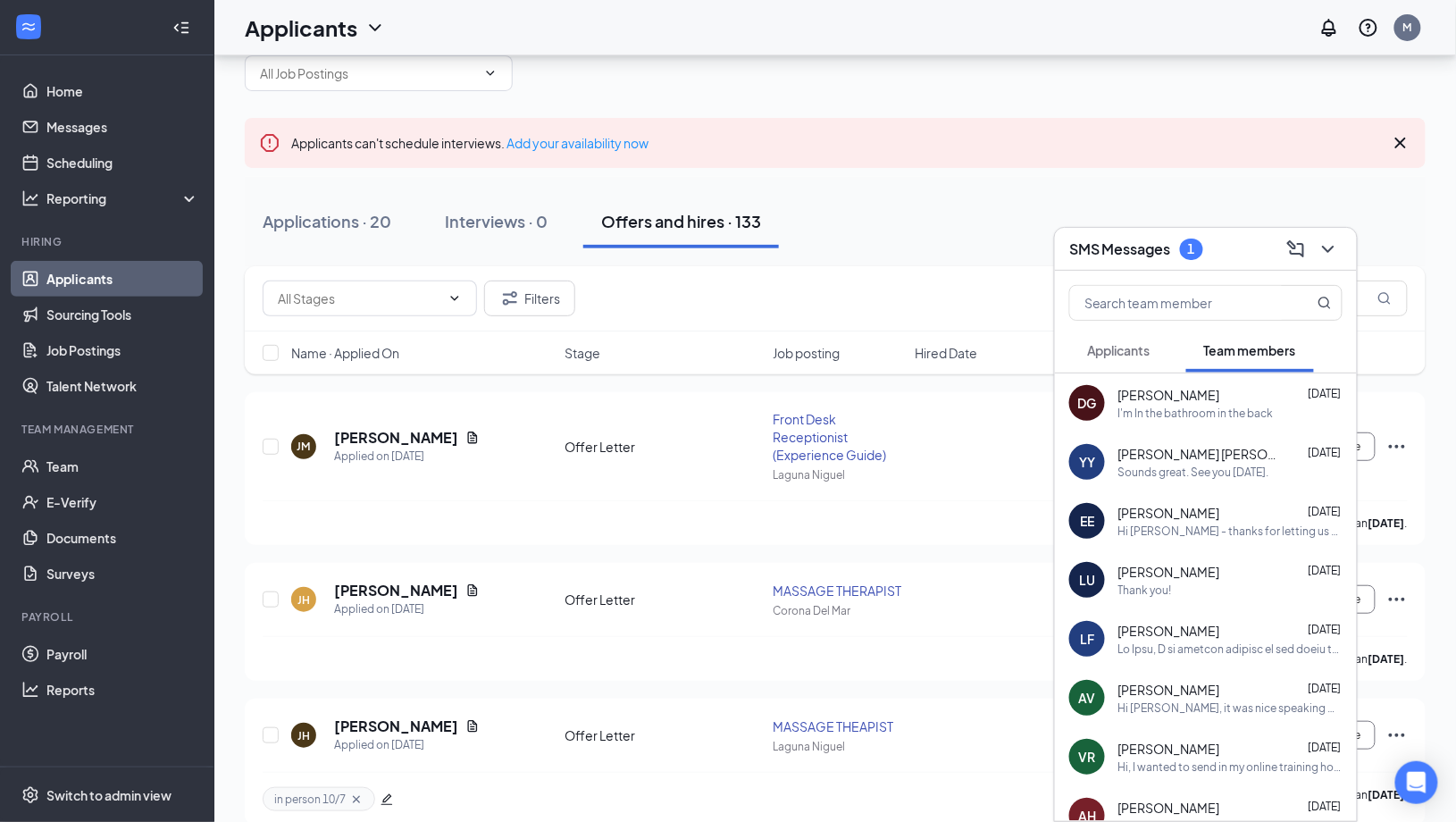
click at [1124, 355] on span "Applicants" at bounding box center [1118, 349] width 63 height 16
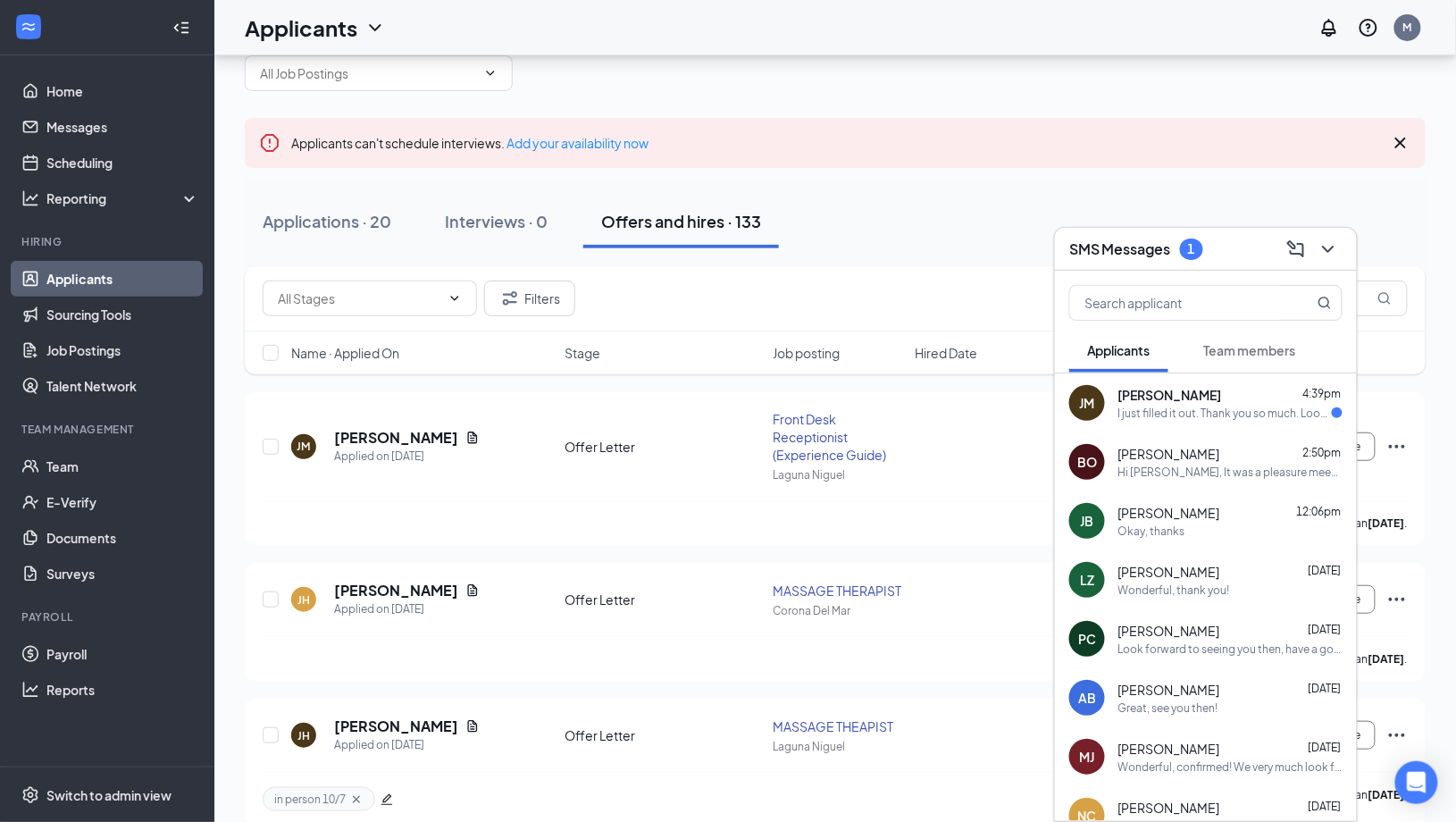
click at [1160, 400] on span "[PERSON_NAME]" at bounding box center [1170, 395] width 104 height 18
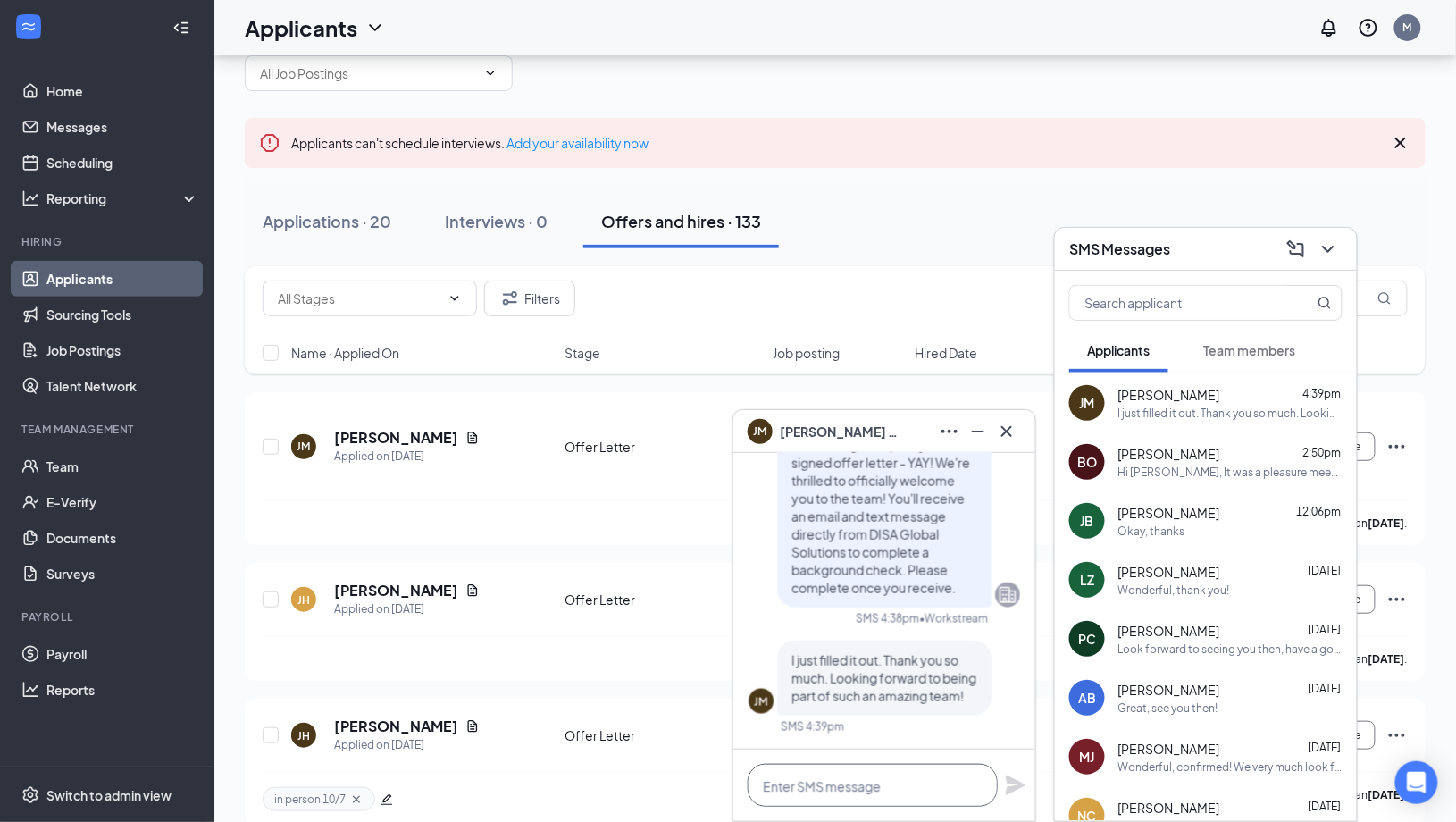
click at [857, 796] on textarea at bounding box center [872, 785] width 250 height 43
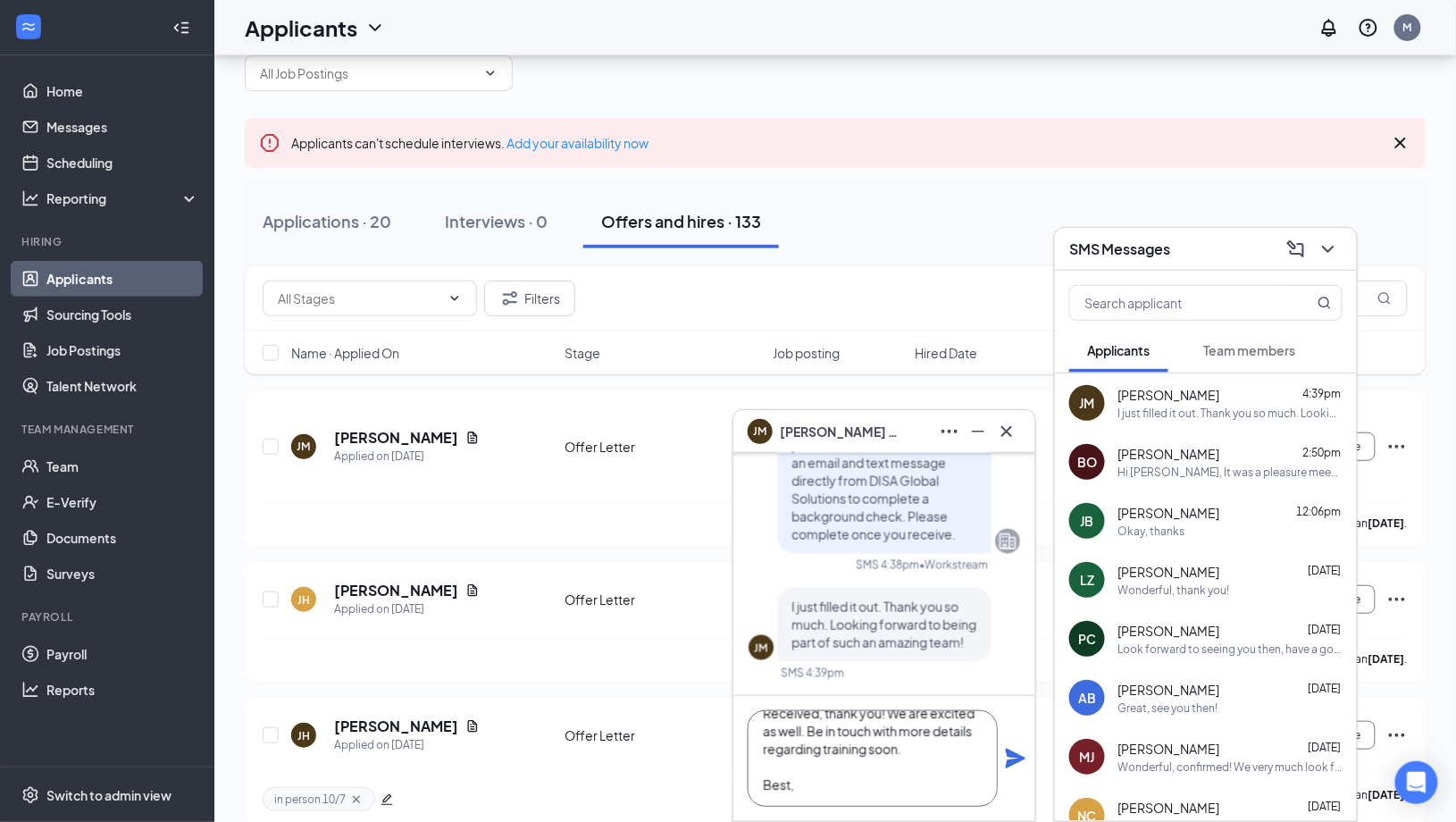
scroll to position [38, 0]
type textarea "Received, thank you! We are excited as well. Be in touch with more details rega…"
click at [1018, 755] on icon "Plane" at bounding box center [1016, 758] width 20 height 20
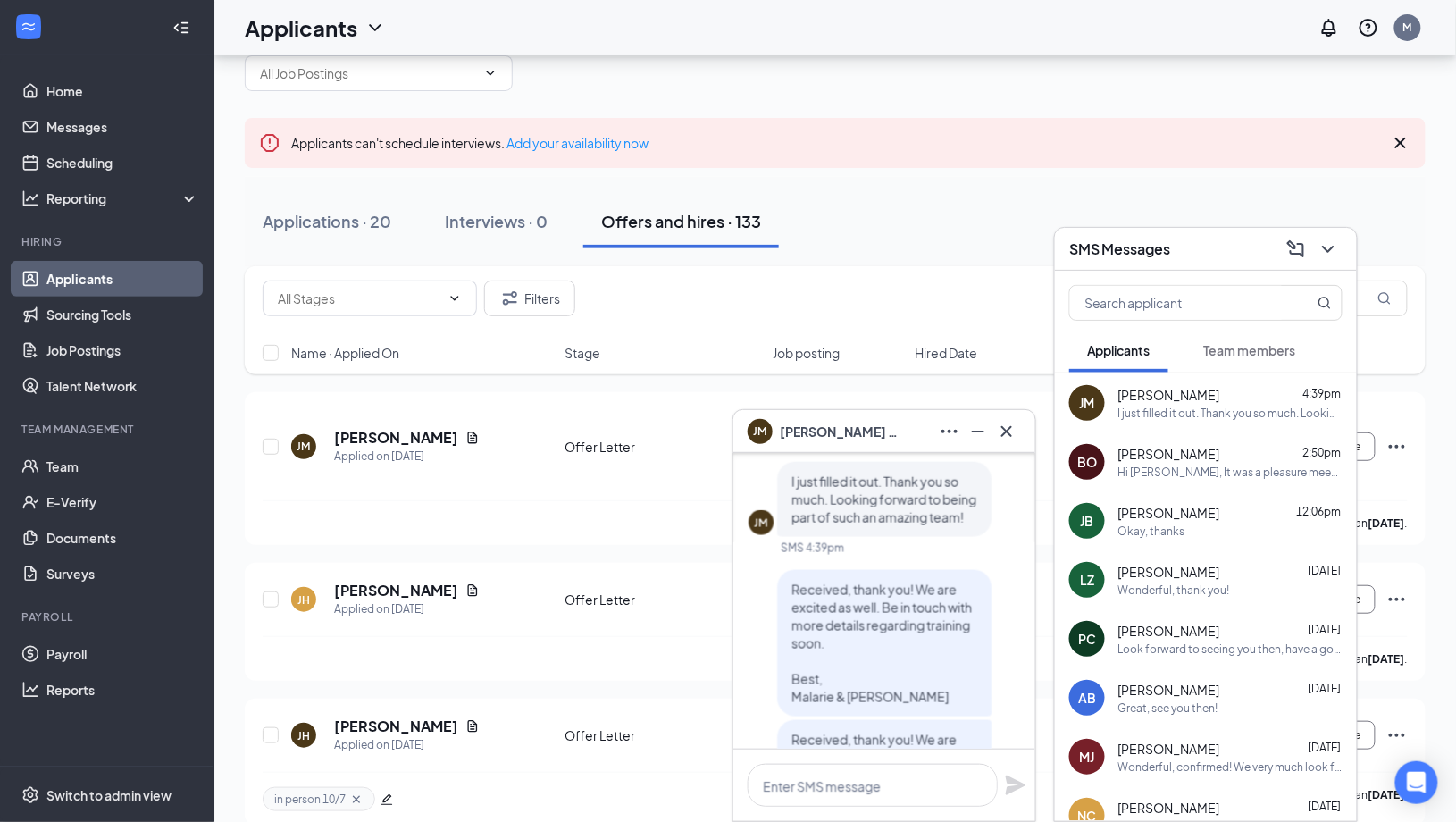
scroll to position [-258, 0]
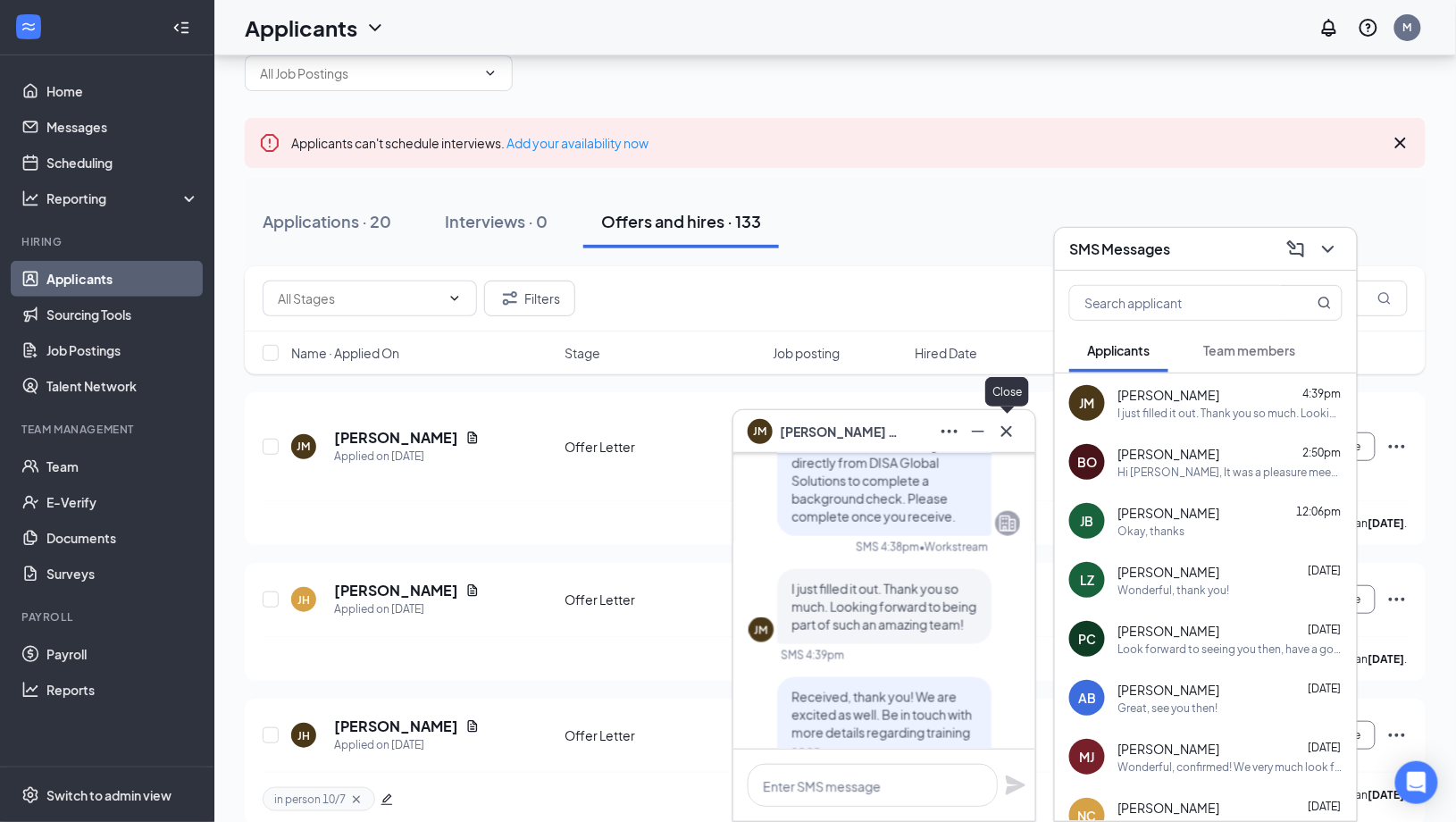
click at [1007, 429] on icon "Cross" at bounding box center [1006, 430] width 10 height 10
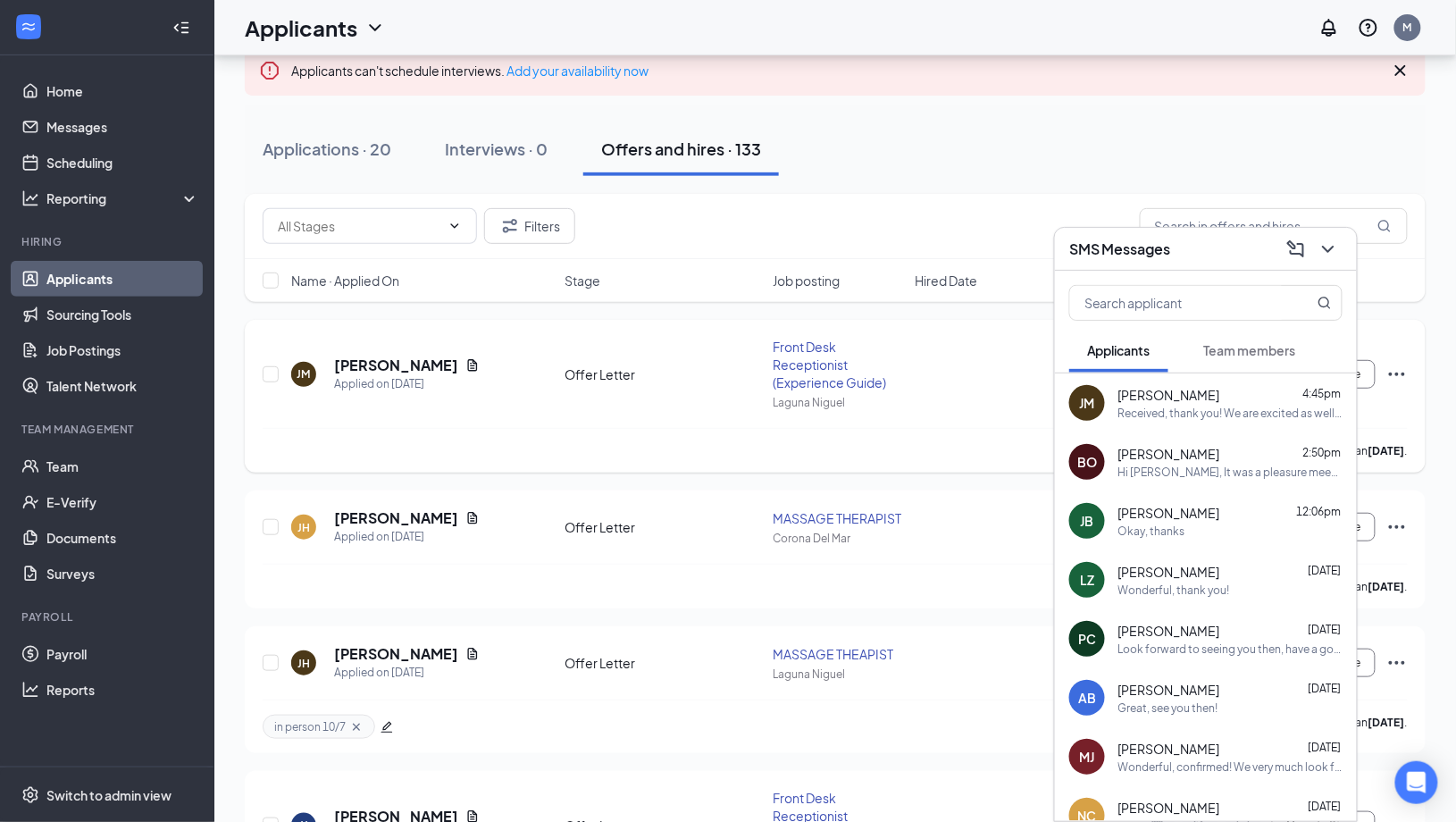
scroll to position [131, 0]
click at [1331, 249] on icon "ChevronDown" at bounding box center [1328, 250] width 11 height 8
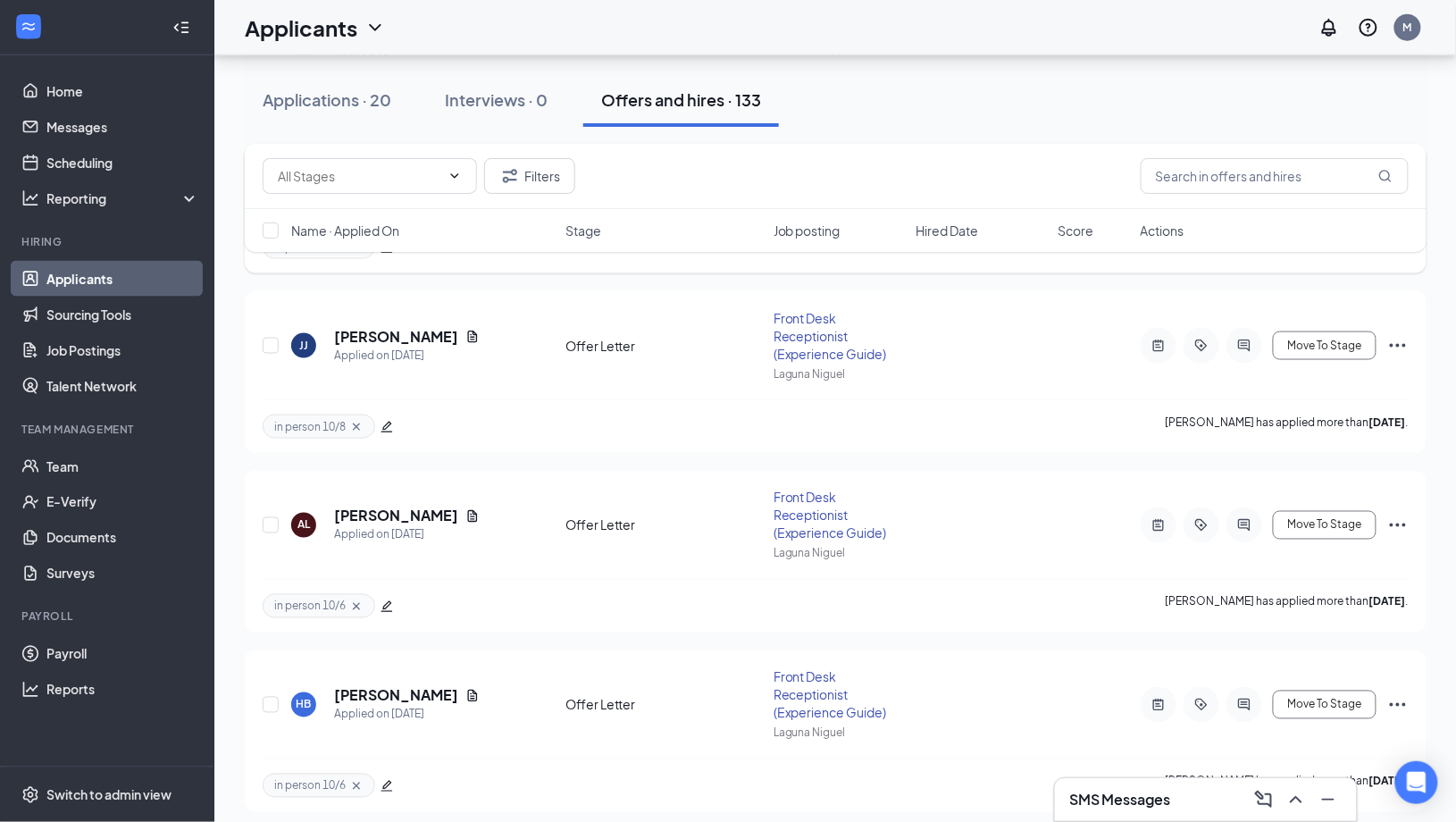
scroll to position [620, 0]
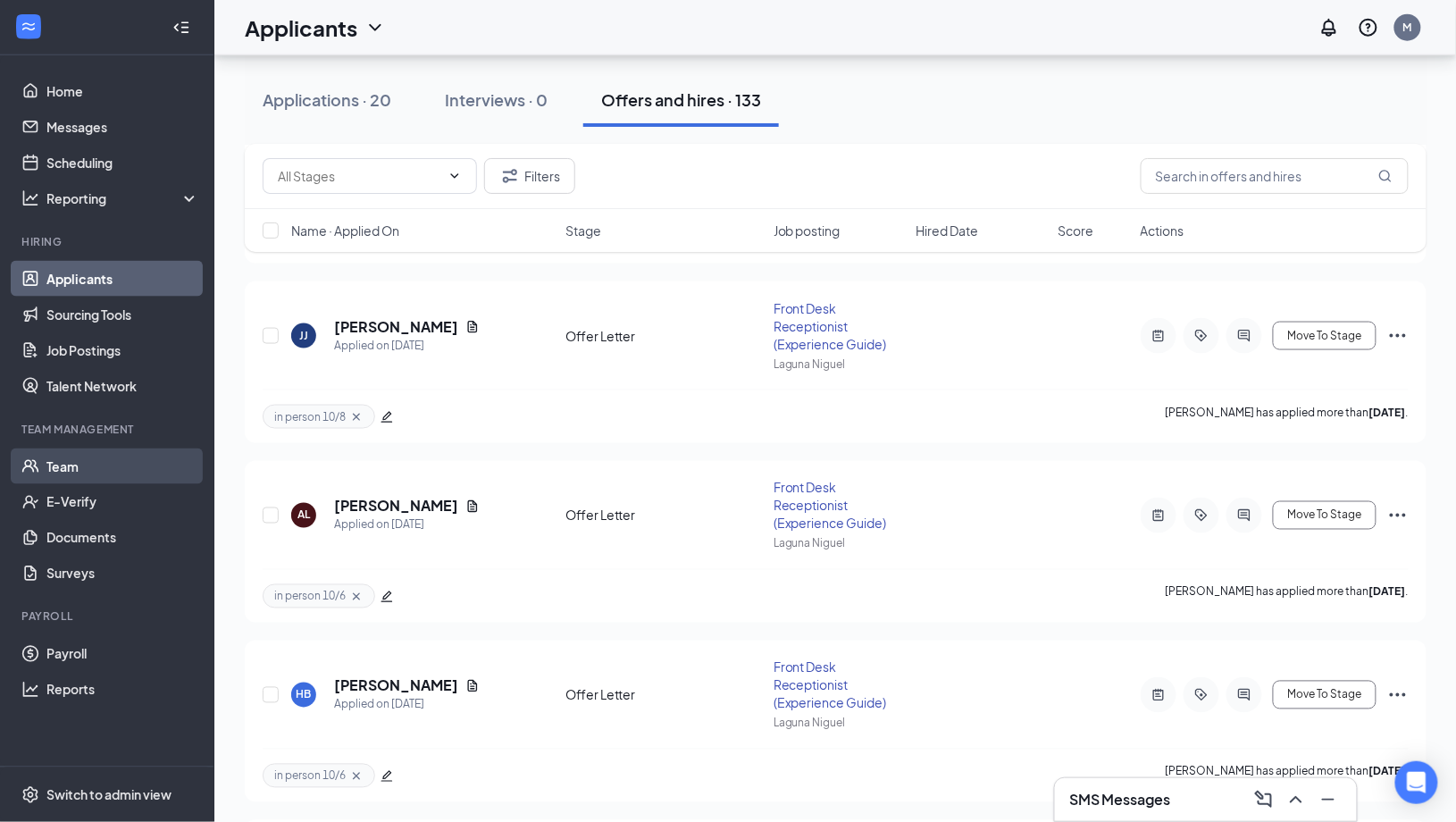
click at [82, 462] on link "Team" at bounding box center [122, 466] width 152 height 36
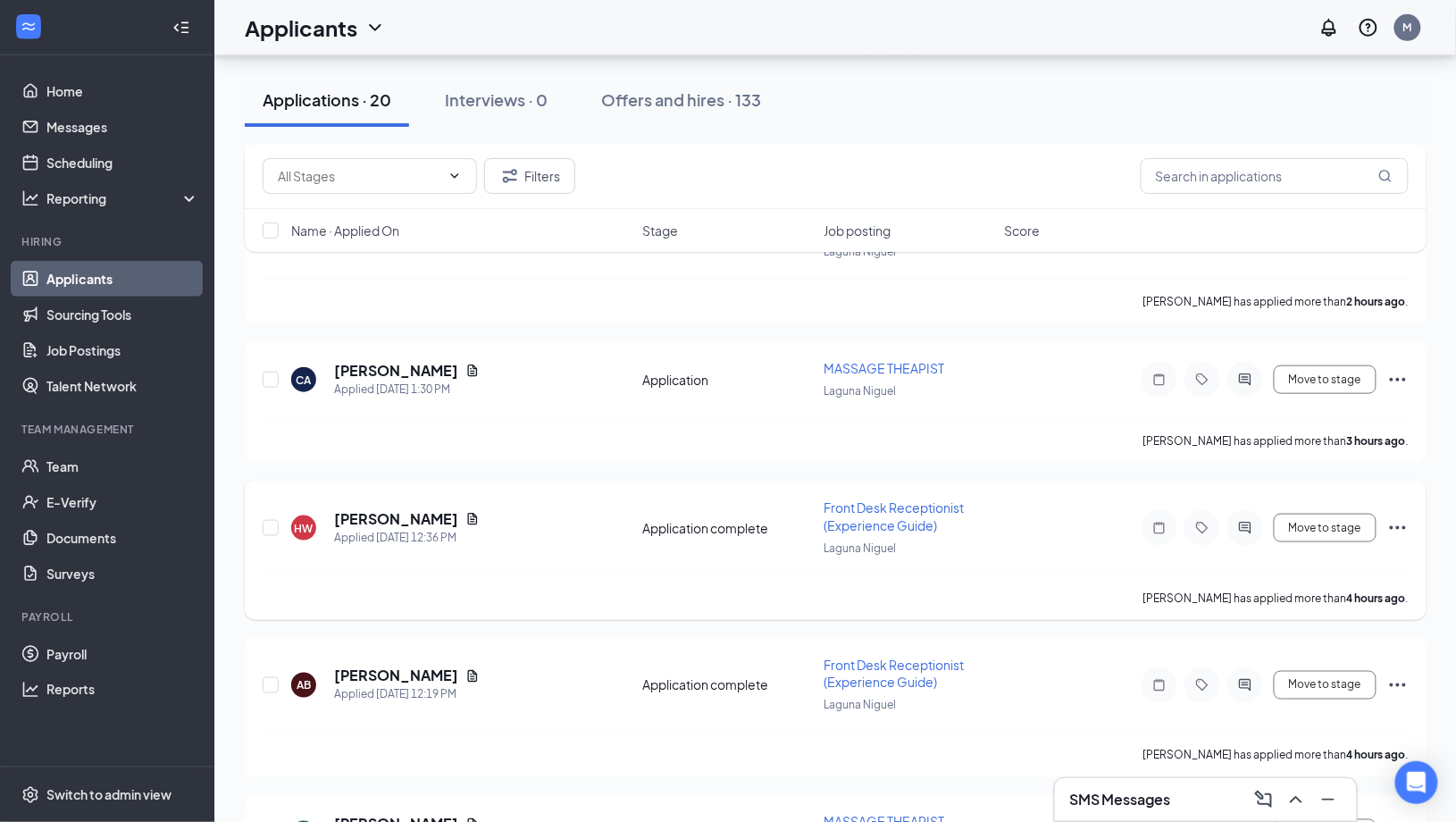
scroll to position [523, 0]
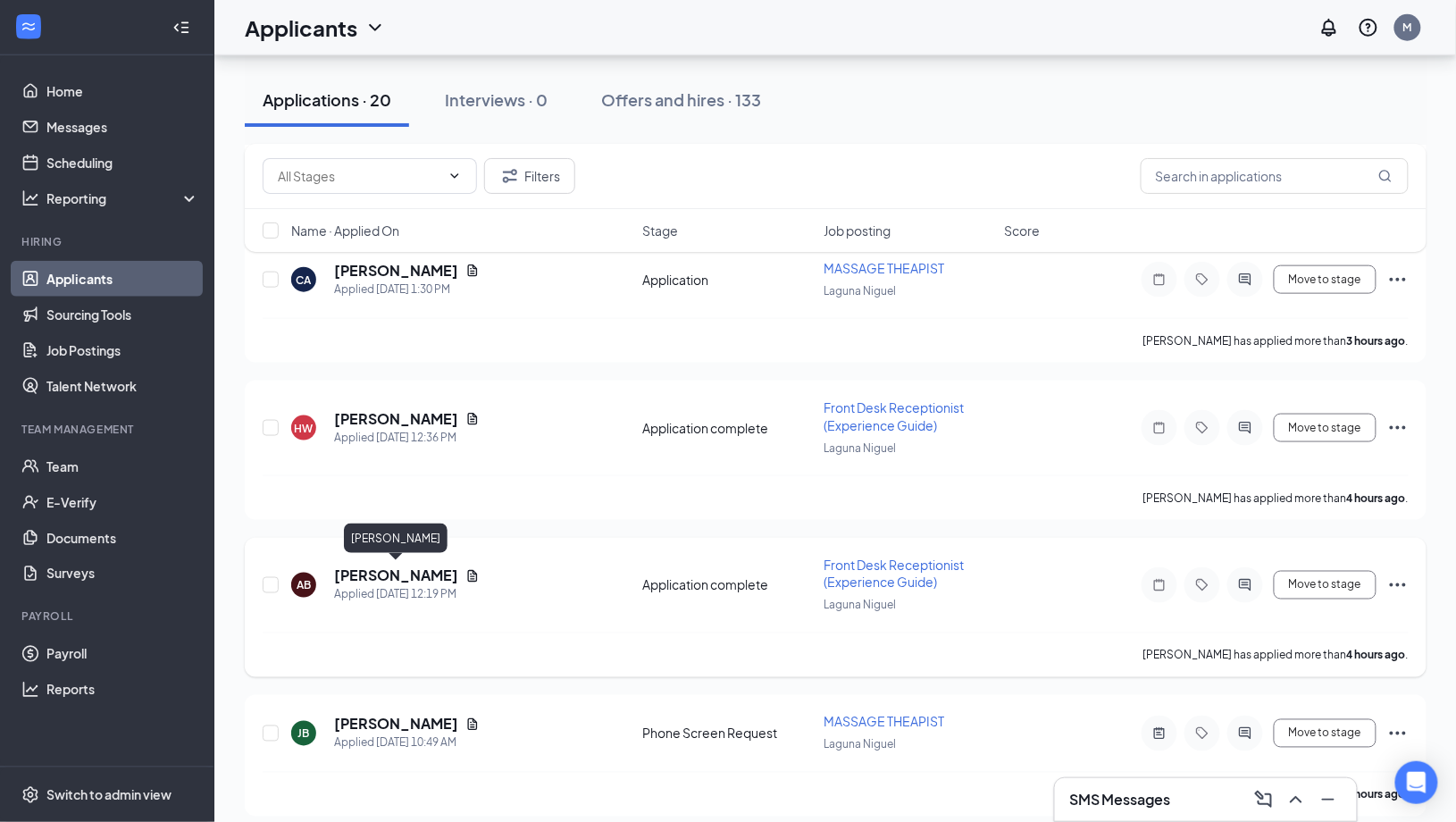
click at [409, 570] on h5 "[PERSON_NAME]" at bounding box center [396, 576] width 124 height 20
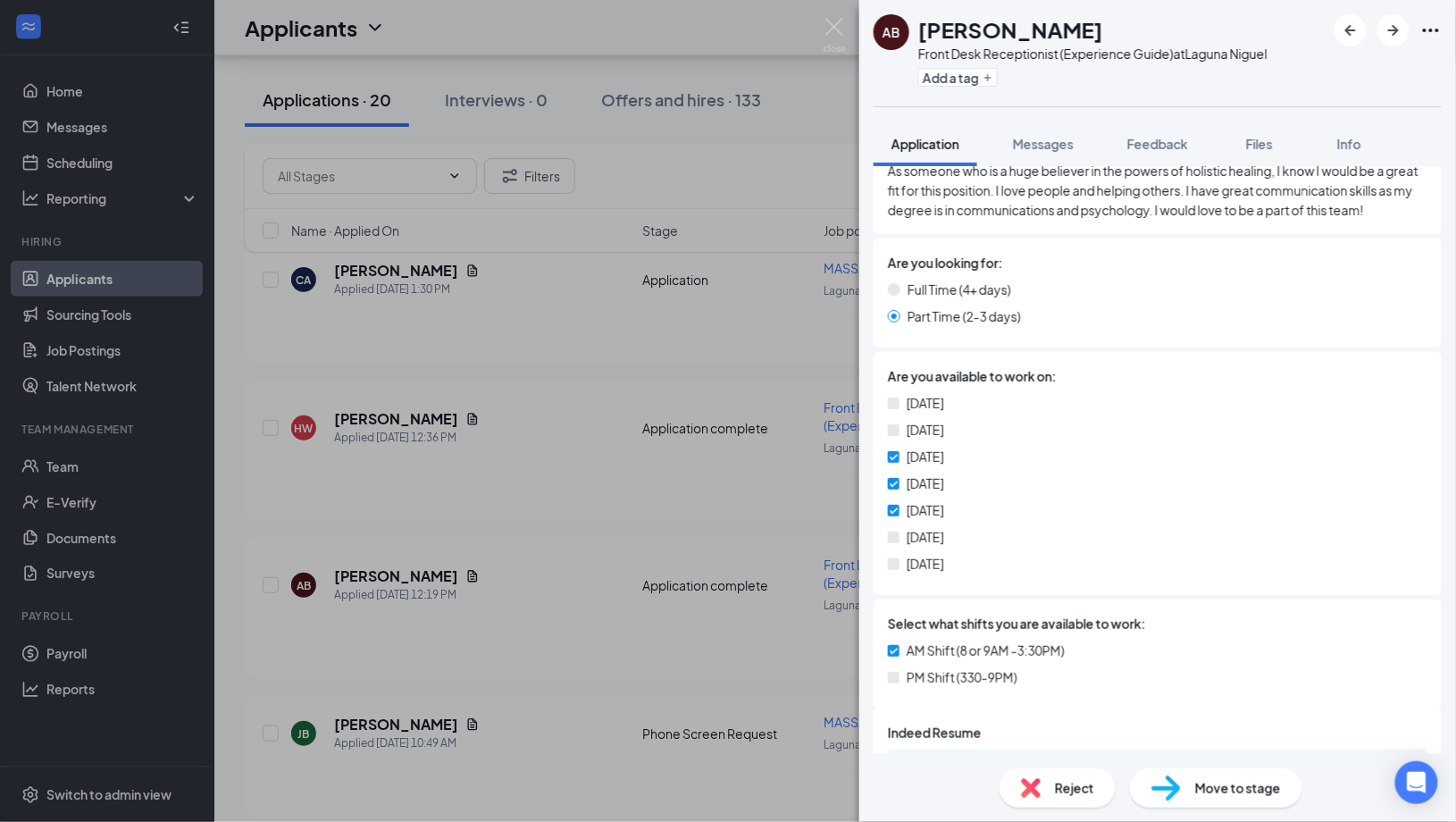
scroll to position [540, 0]
click at [1056, 788] on span "Reject" at bounding box center [1075, 788] width 40 height 20
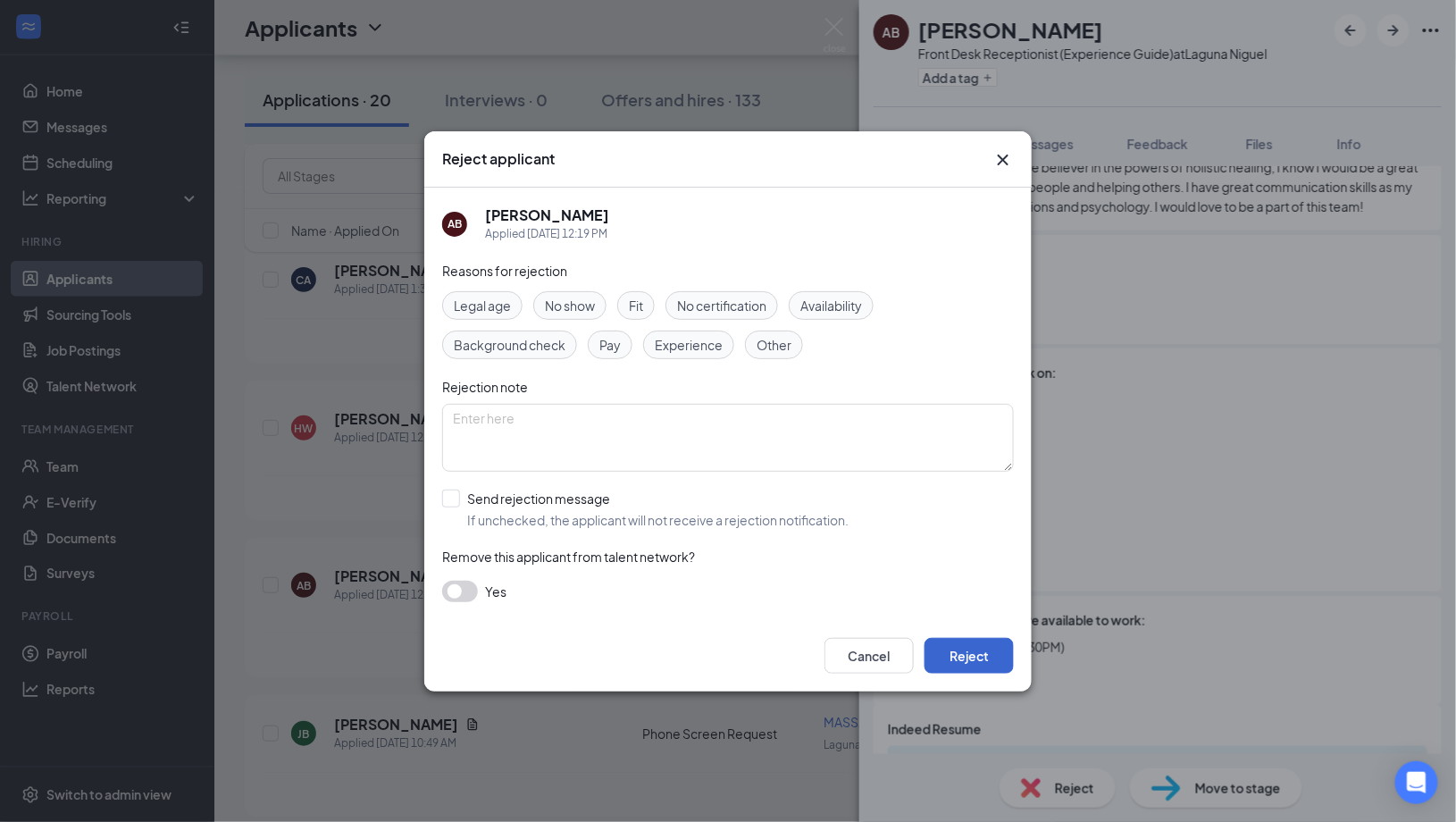
click at [965, 655] on button "Reject" at bounding box center [968, 656] width 89 height 36
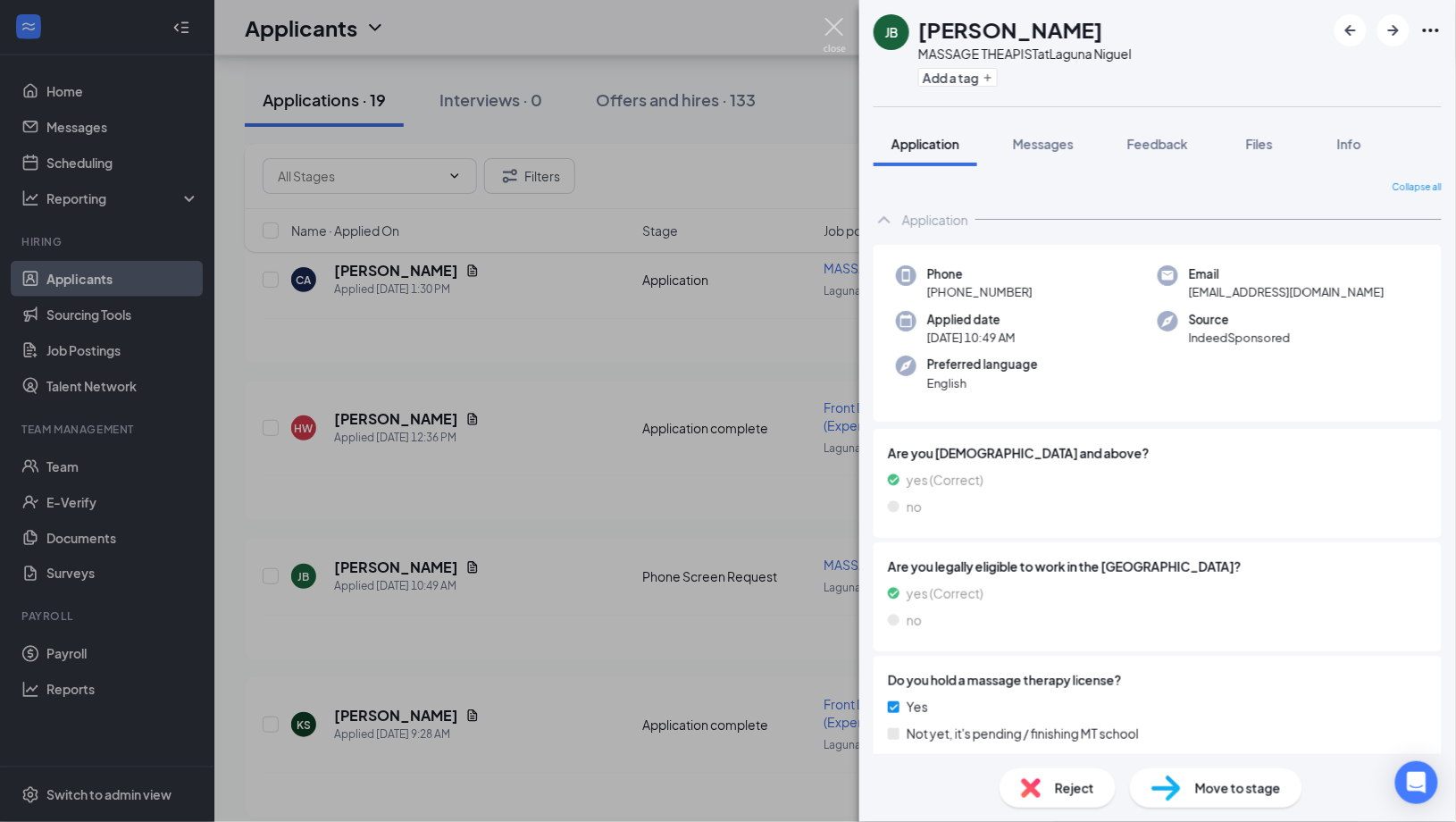
click at [838, 24] on img at bounding box center [835, 35] width 23 height 35
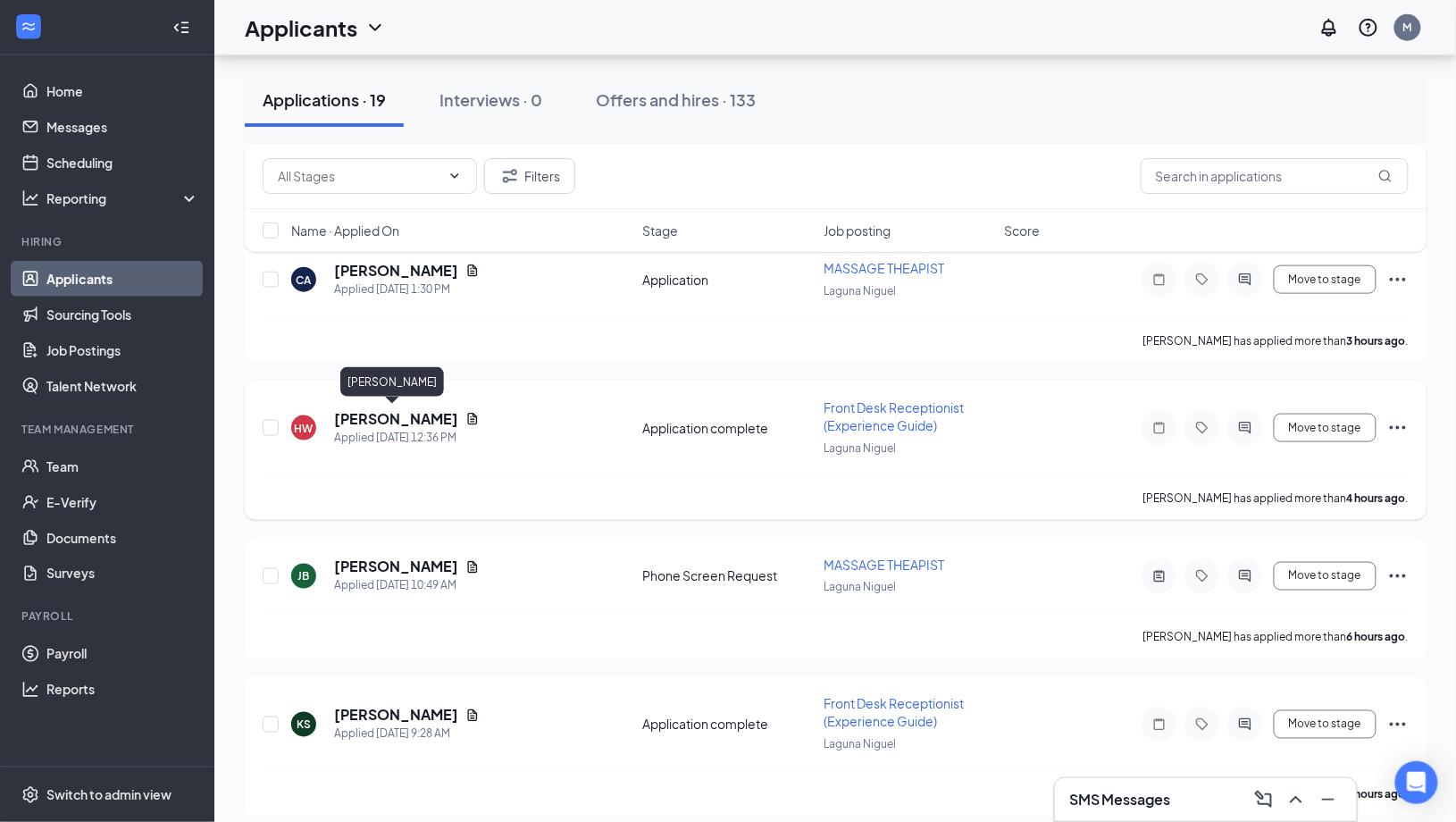
click at [394, 410] on h5 "Holly Wisdom" at bounding box center [396, 419] width 124 height 20
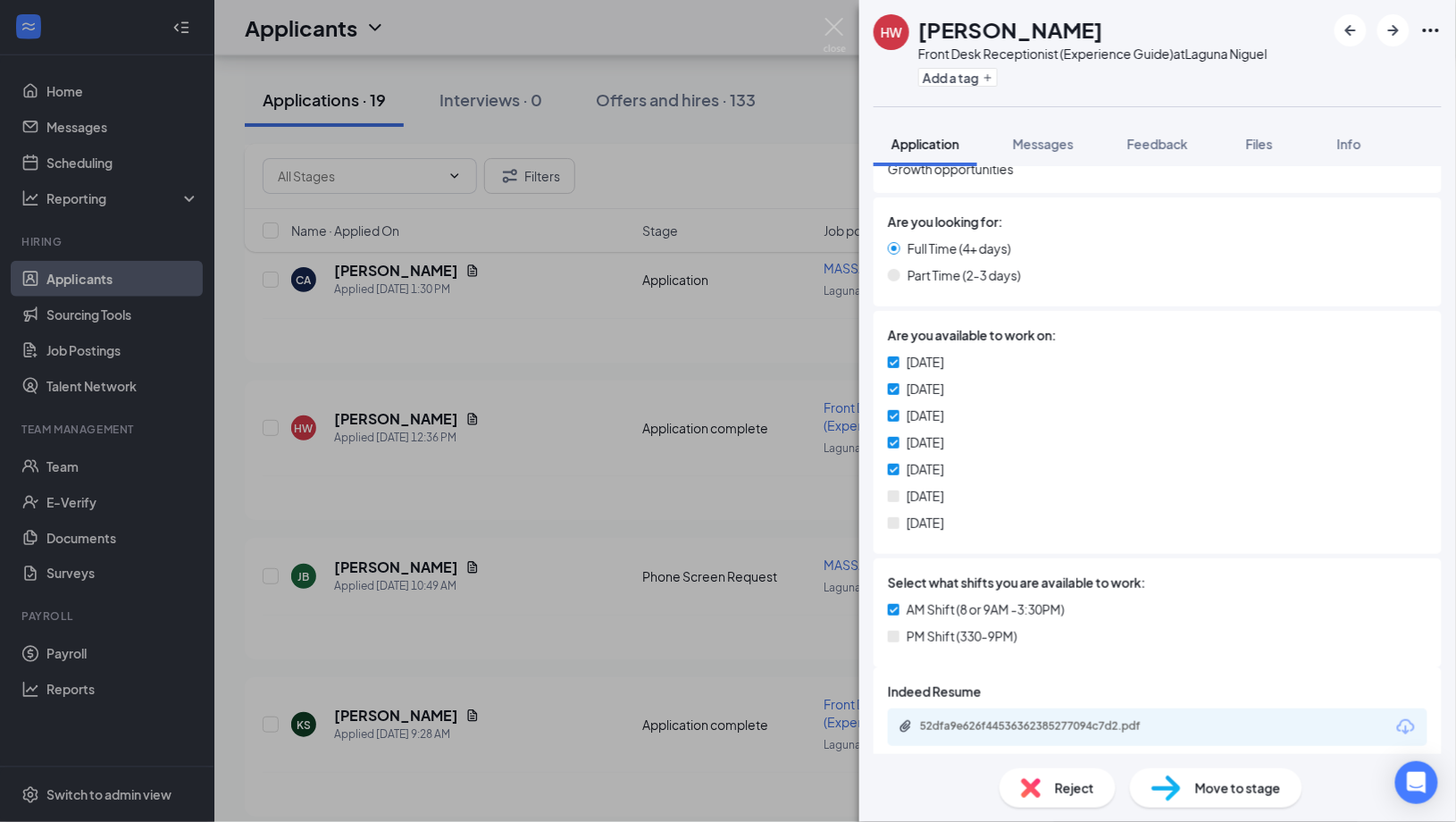
scroll to position [537, 0]
click at [1090, 779] on span "Reject" at bounding box center [1075, 788] width 40 height 20
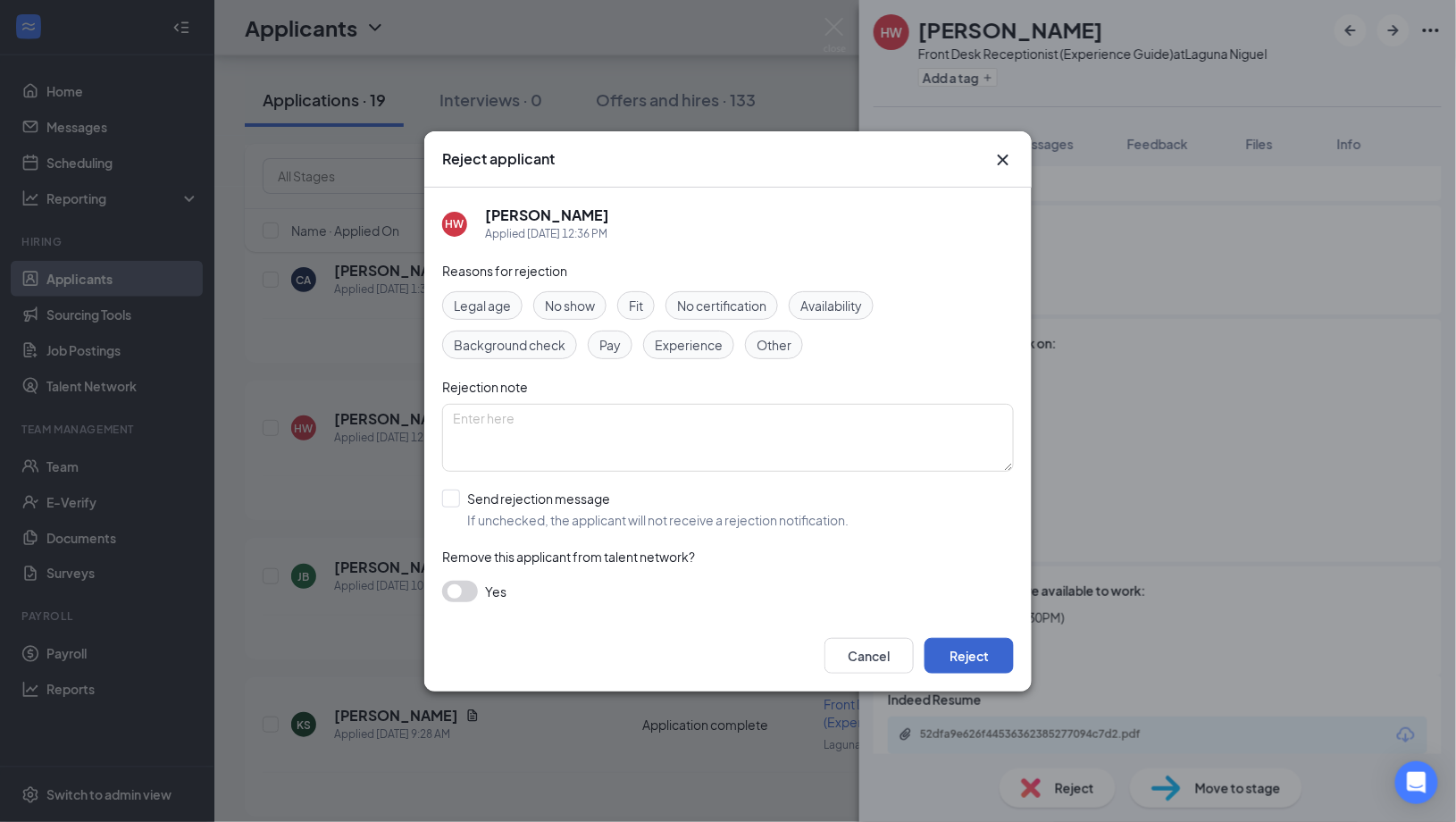
click at [988, 645] on button "Reject" at bounding box center [968, 656] width 89 height 36
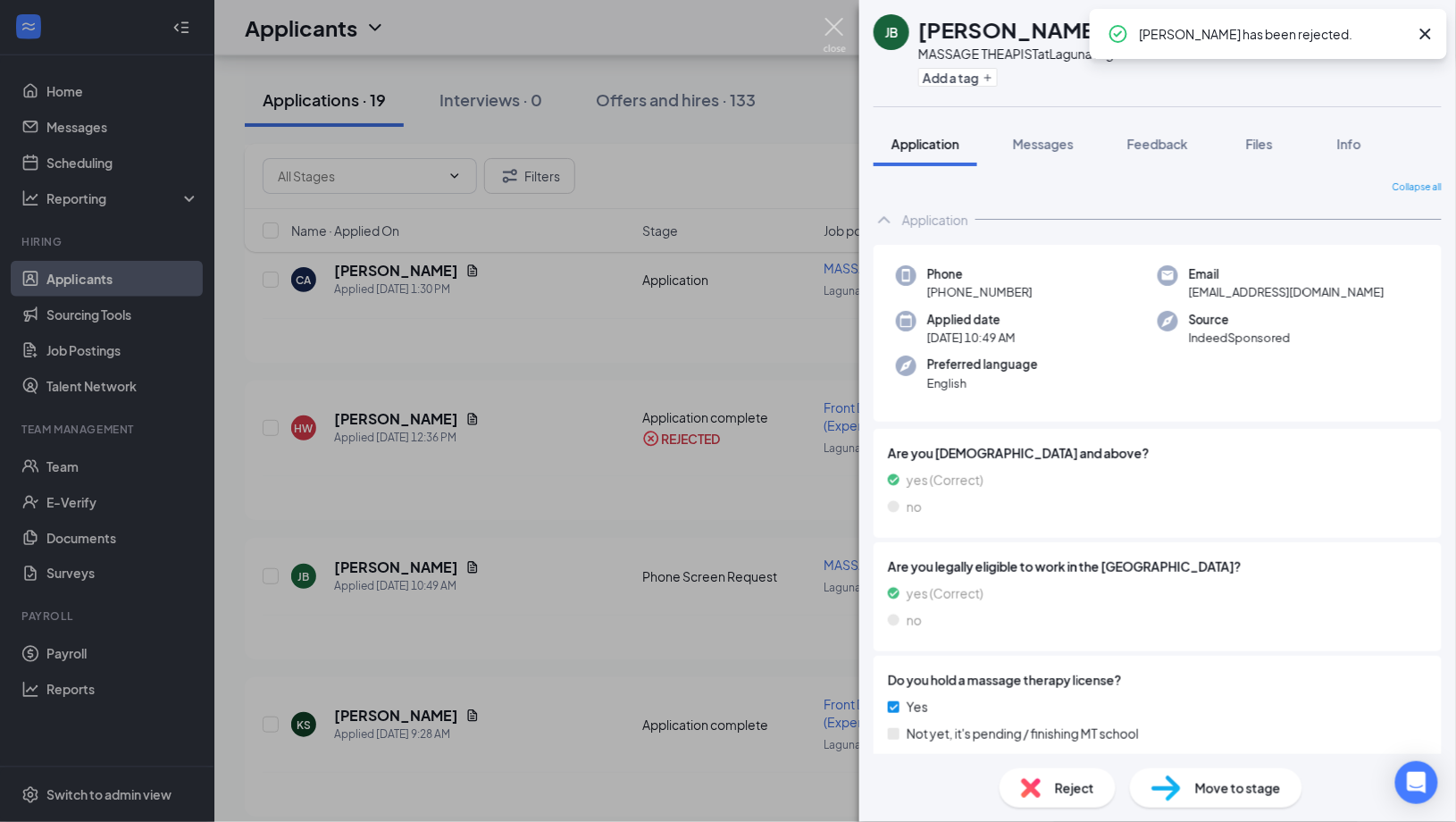
click at [837, 23] on img at bounding box center [835, 35] width 23 height 35
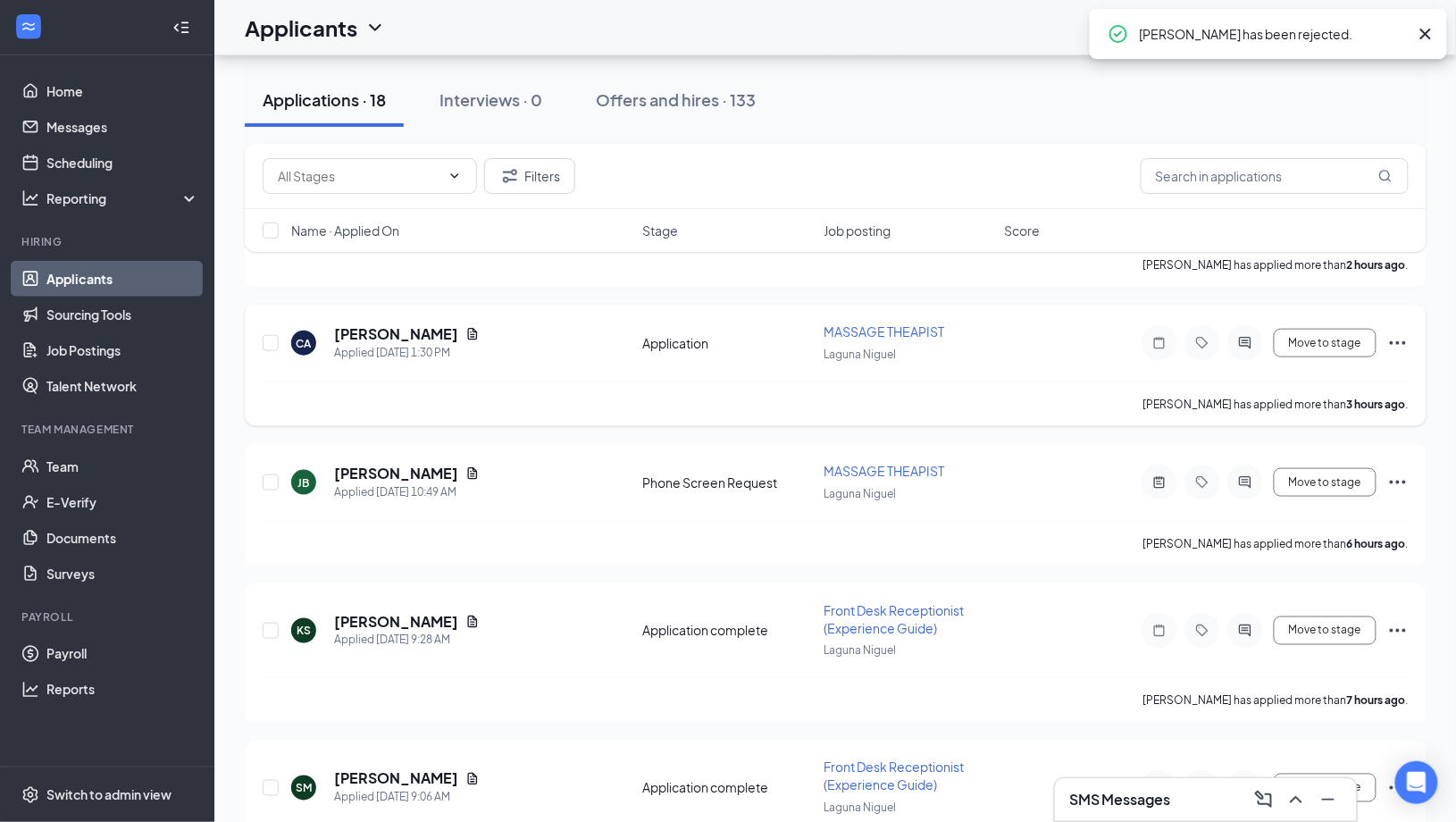
scroll to position [444, 0]
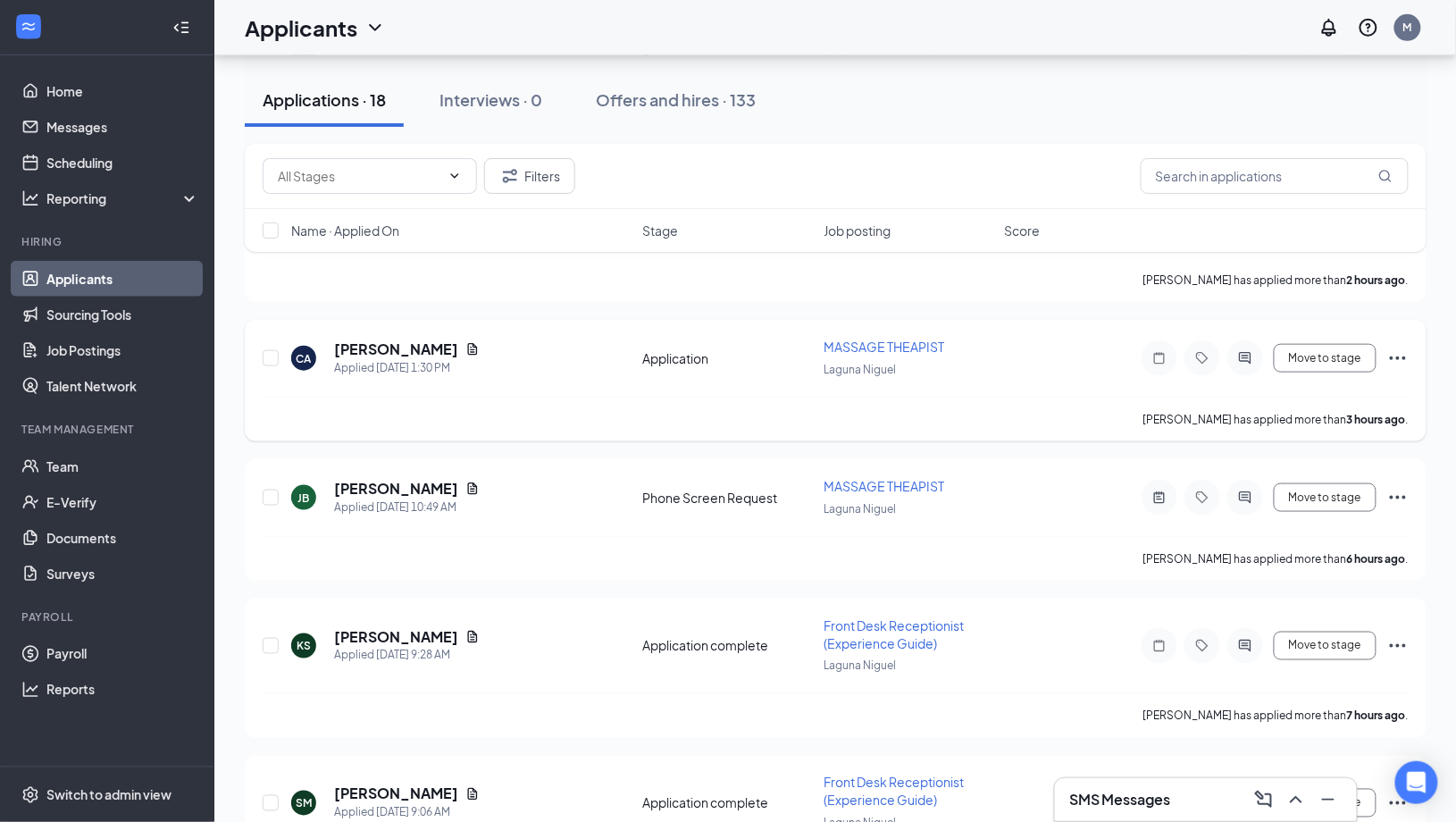
click at [366, 345] on h5 "[PERSON_NAME]" at bounding box center [396, 349] width 124 height 20
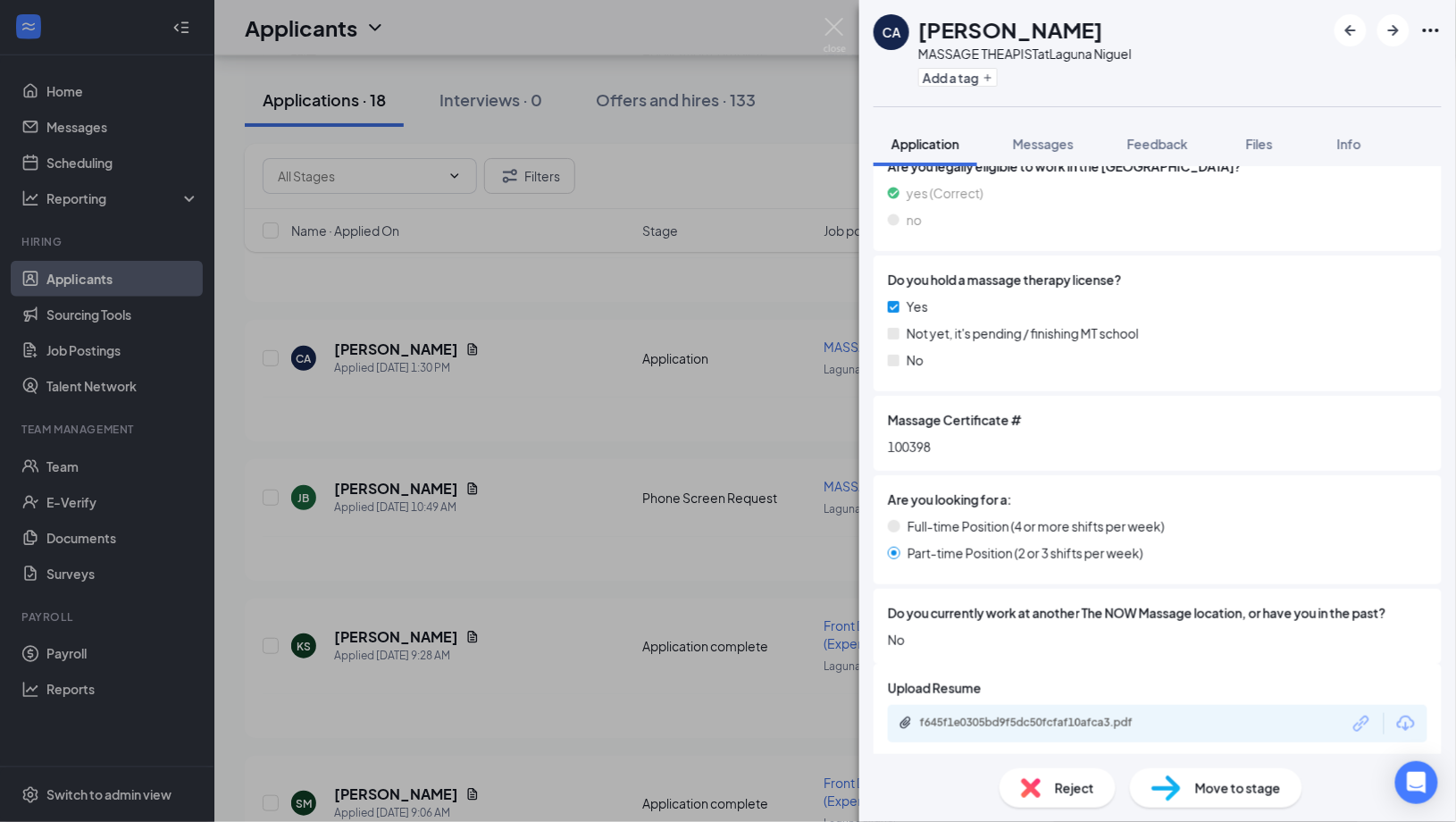
scroll to position [398, 0]
click at [1077, 707] on div "f645f1e0305bd9f5dc50fcfaf10afca3.pdf" at bounding box center [1157, 726] width 539 height 38
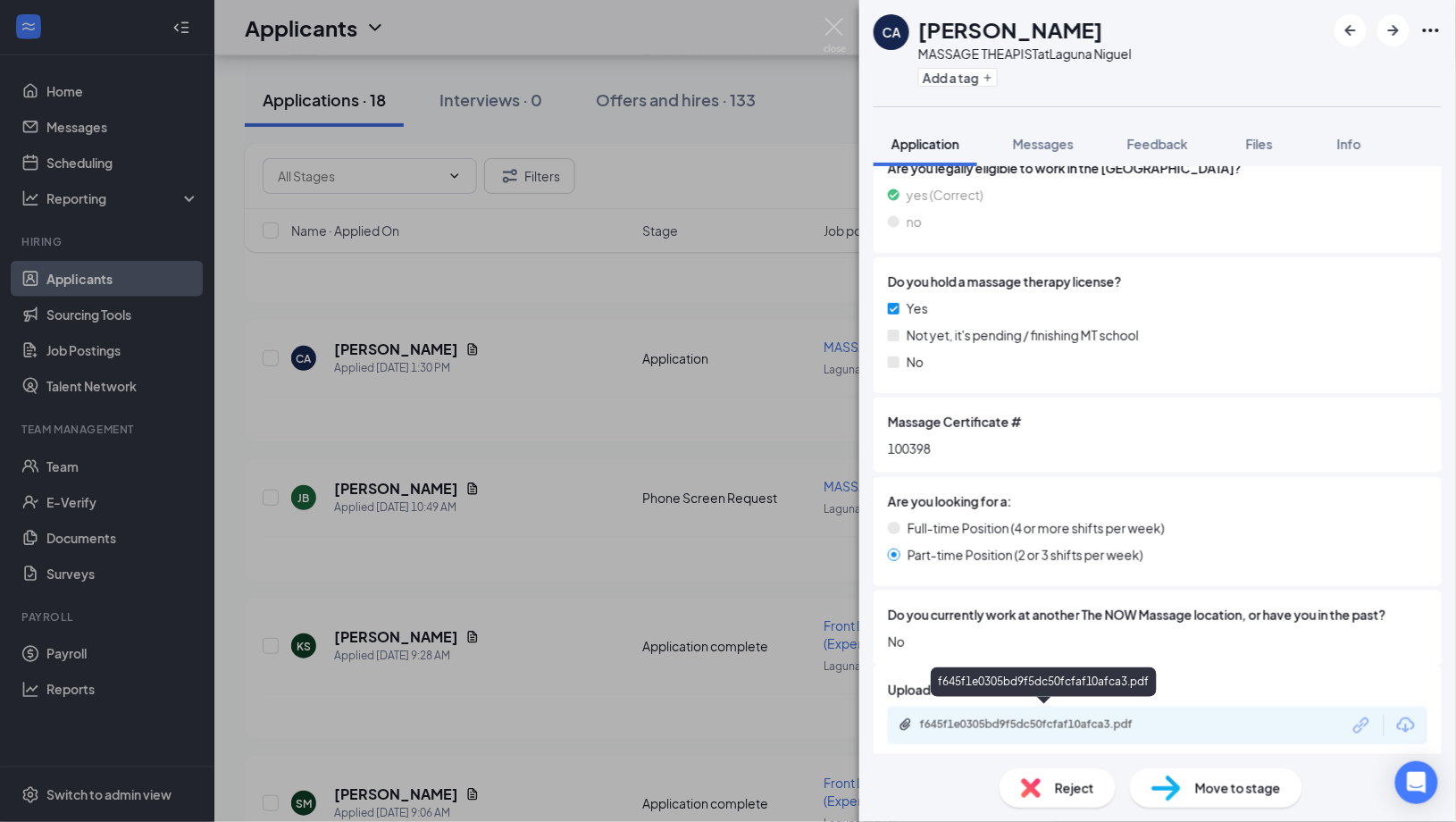
click at [991, 717] on div "f645f1e0305bd9f5dc50fcfaf10afca3.pdf" at bounding box center [1045, 724] width 250 height 14
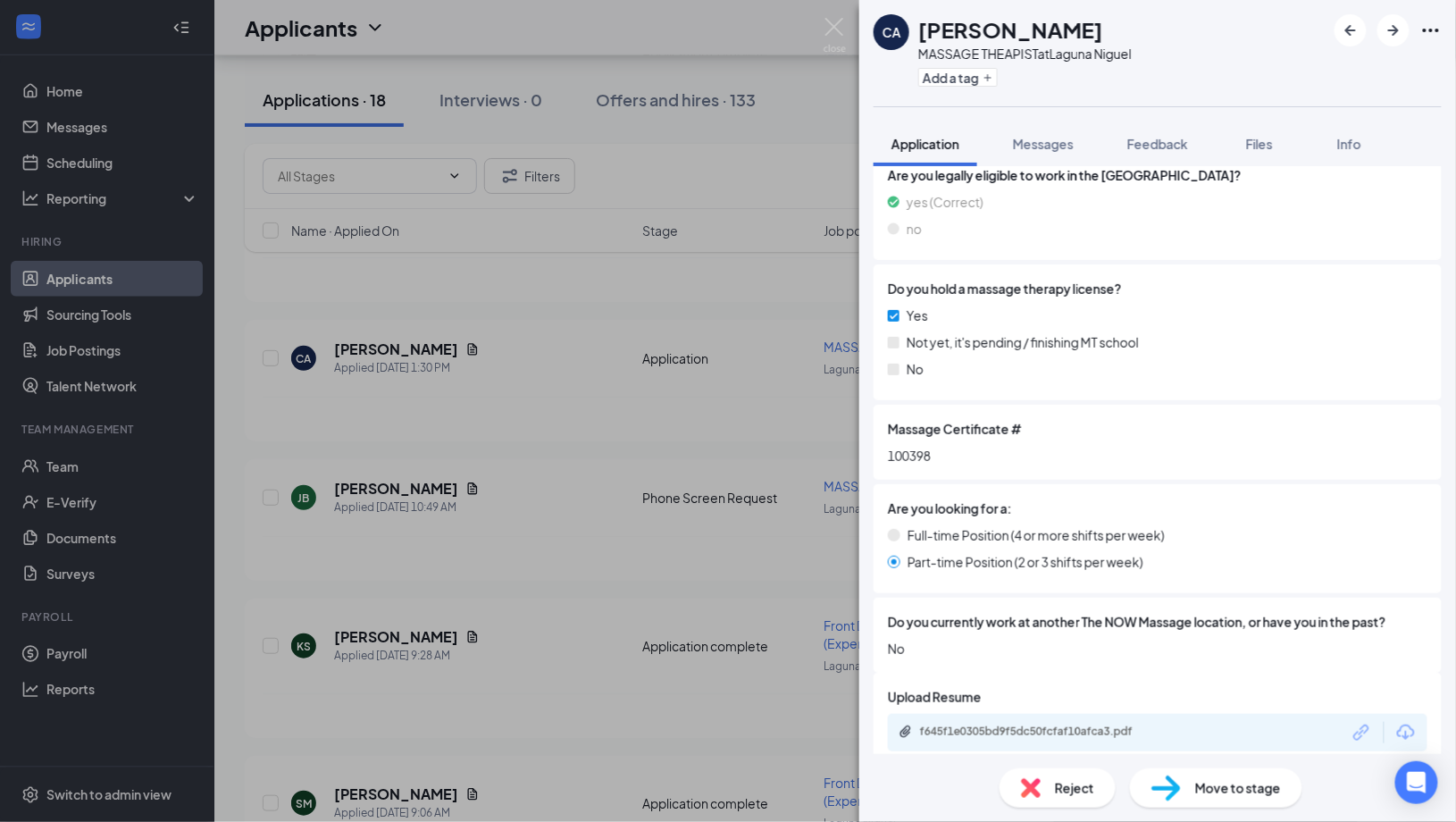
click at [838, 31] on img at bounding box center [835, 35] width 23 height 35
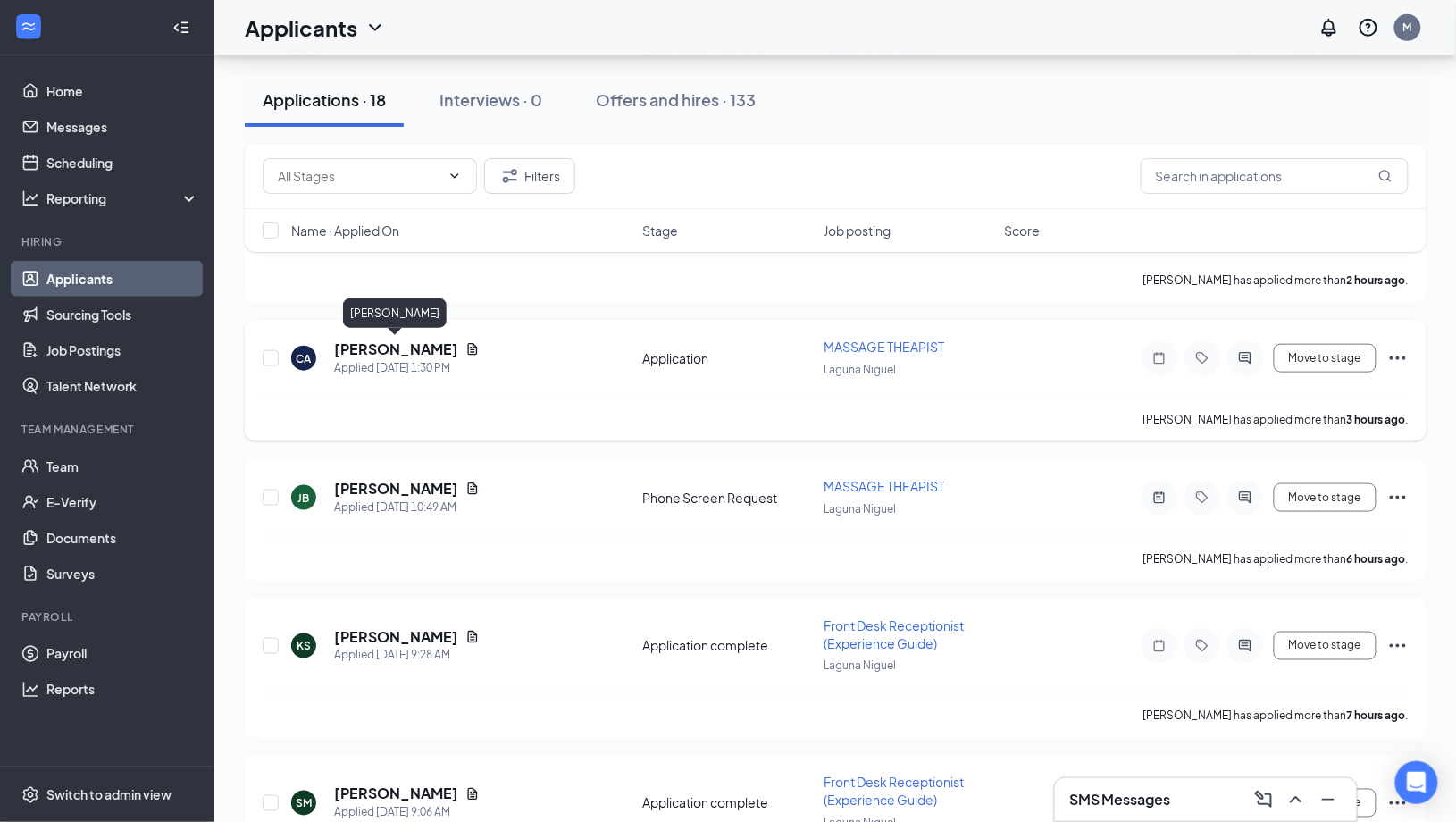
click at [362, 342] on h5 "[PERSON_NAME]" at bounding box center [396, 349] width 124 height 20
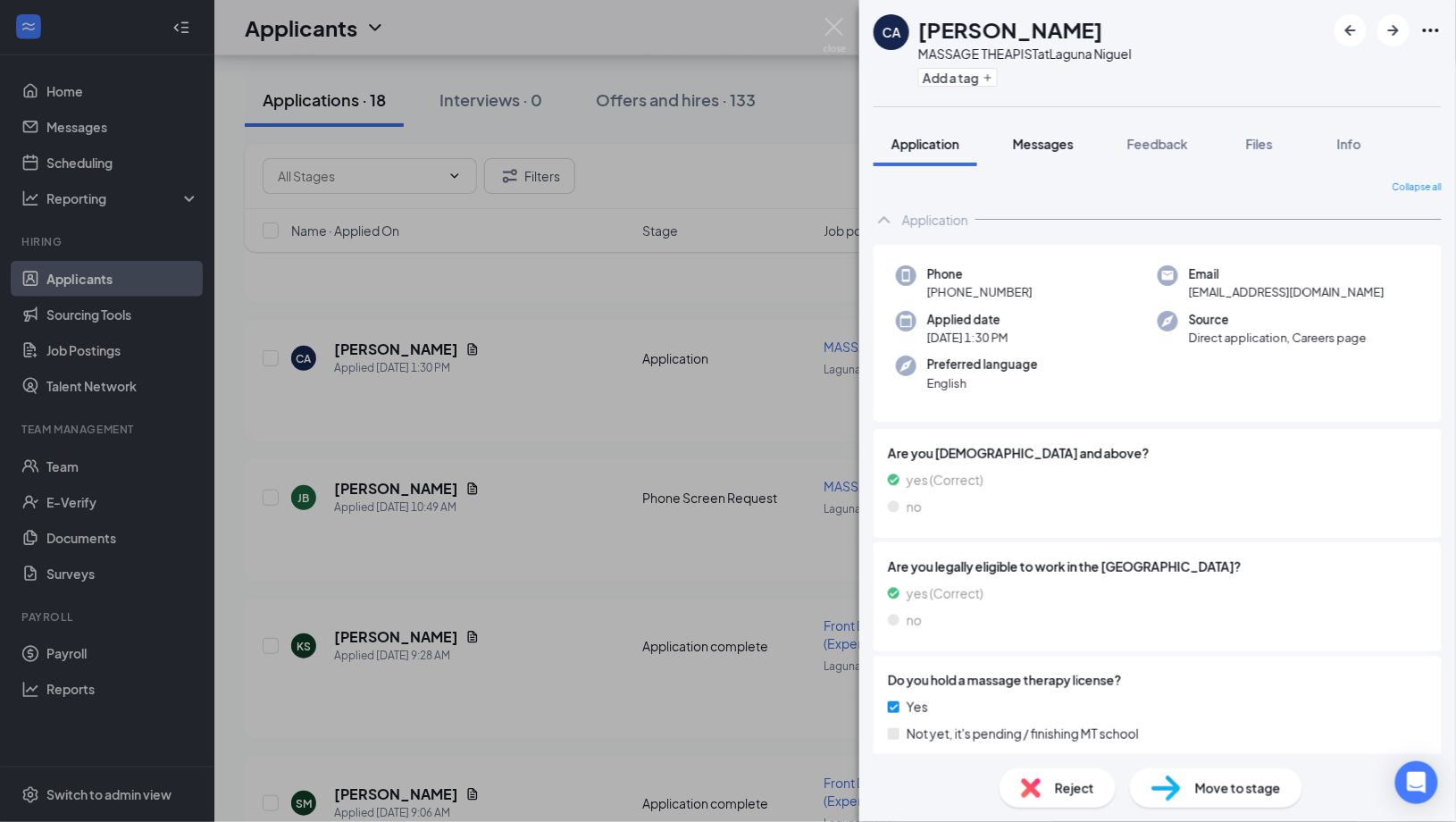
click at [1034, 136] on span "Messages" at bounding box center [1043, 143] width 61 height 16
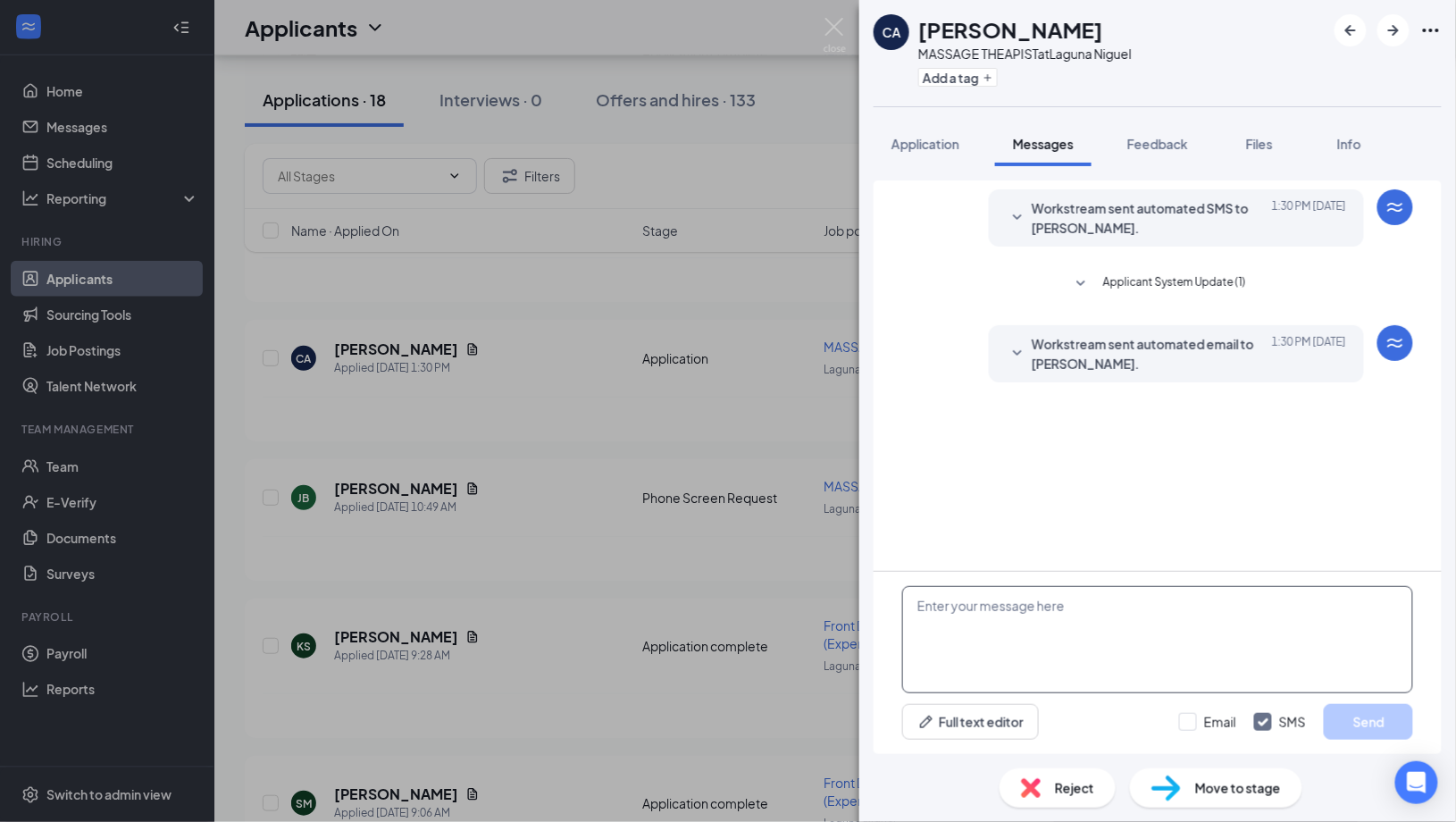
click at [987, 628] on textarea at bounding box center [1157, 640] width 511 height 107
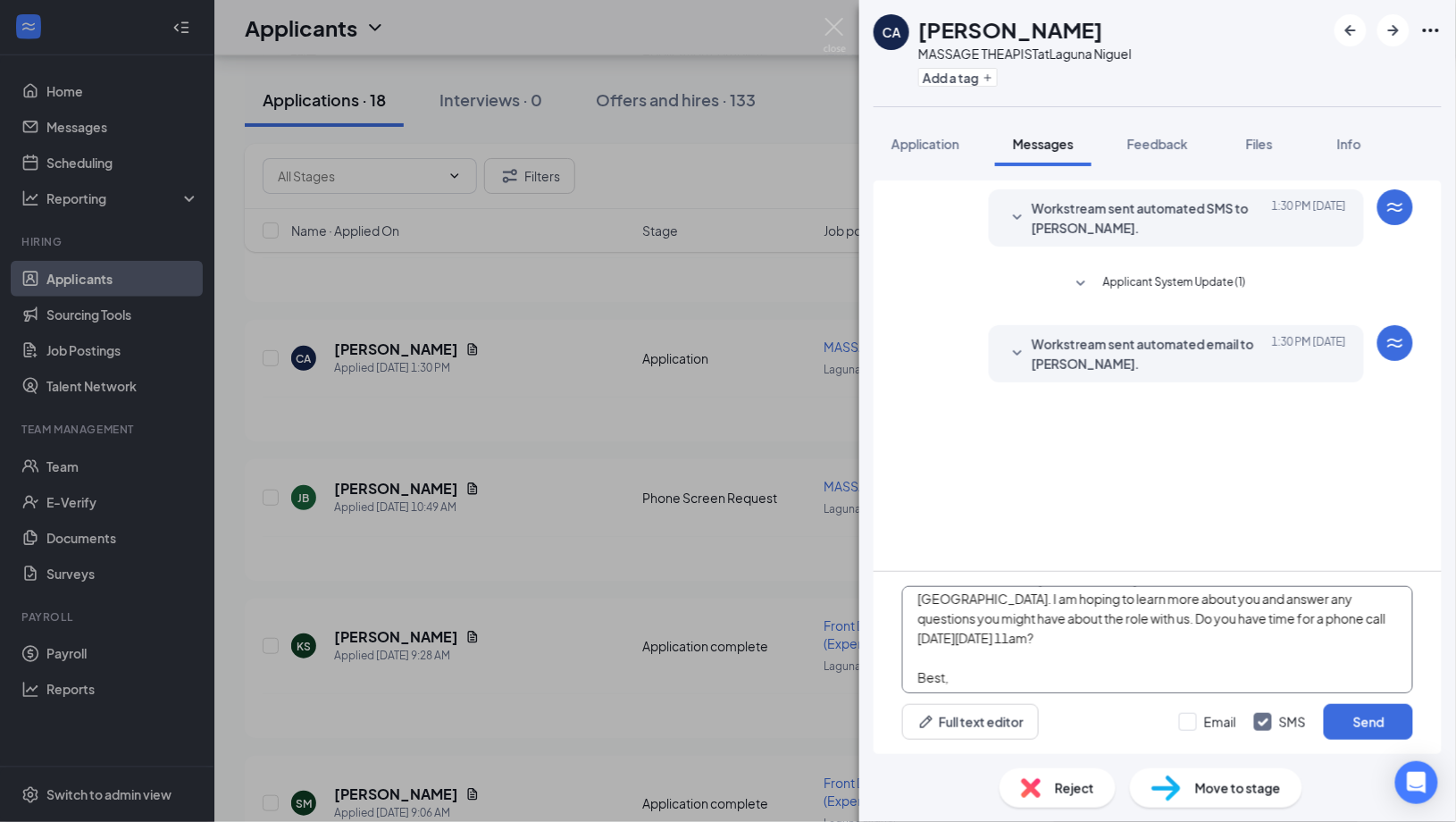
scroll to position [36, 0]
type textarea "Hello Carolina, thank you so much for you interest in The NOW [GEOGRAPHIC_DATA]…"
click at [1338, 717] on button "Send" at bounding box center [1368, 722] width 89 height 36
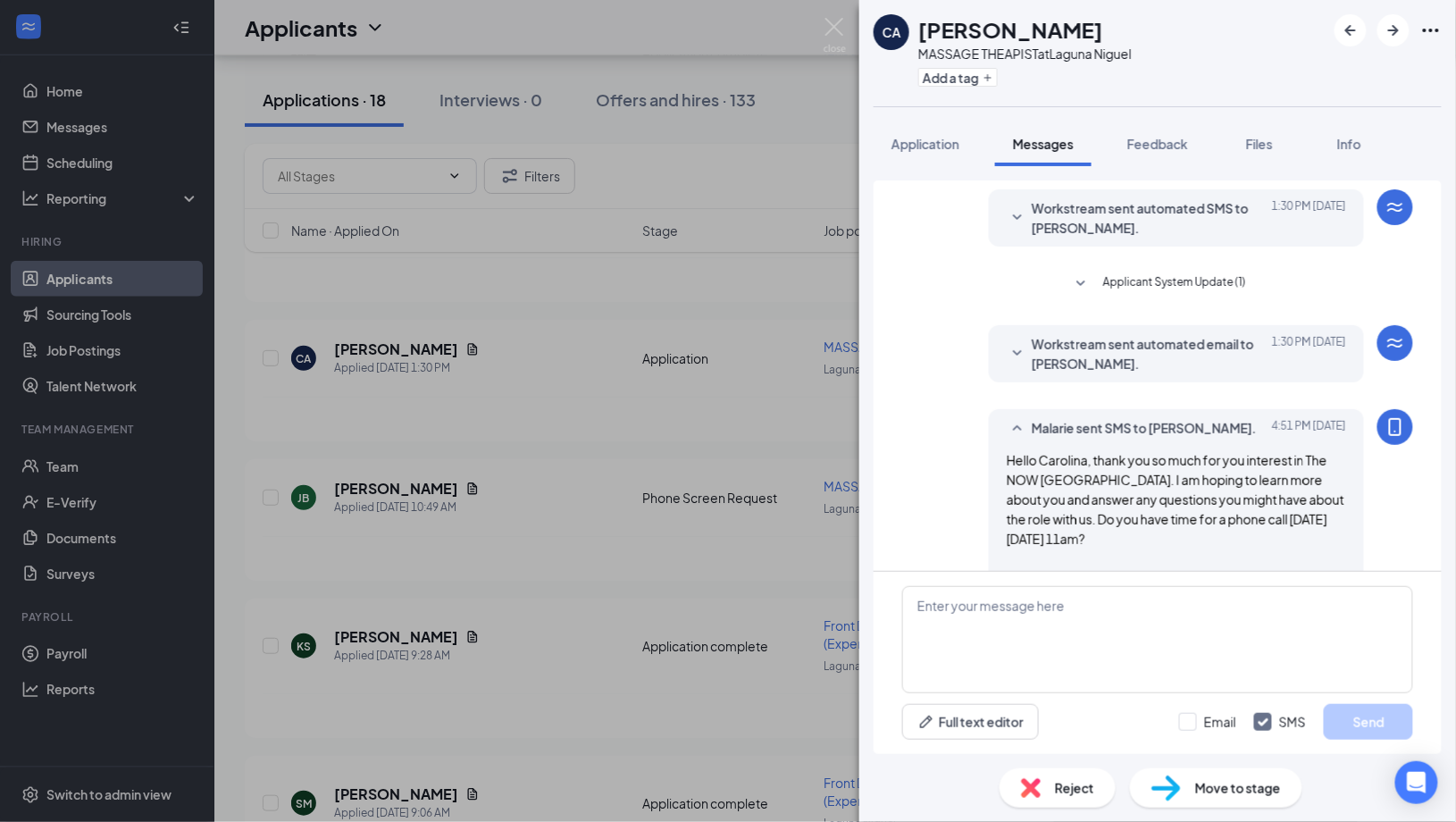
scroll to position [75, 0]
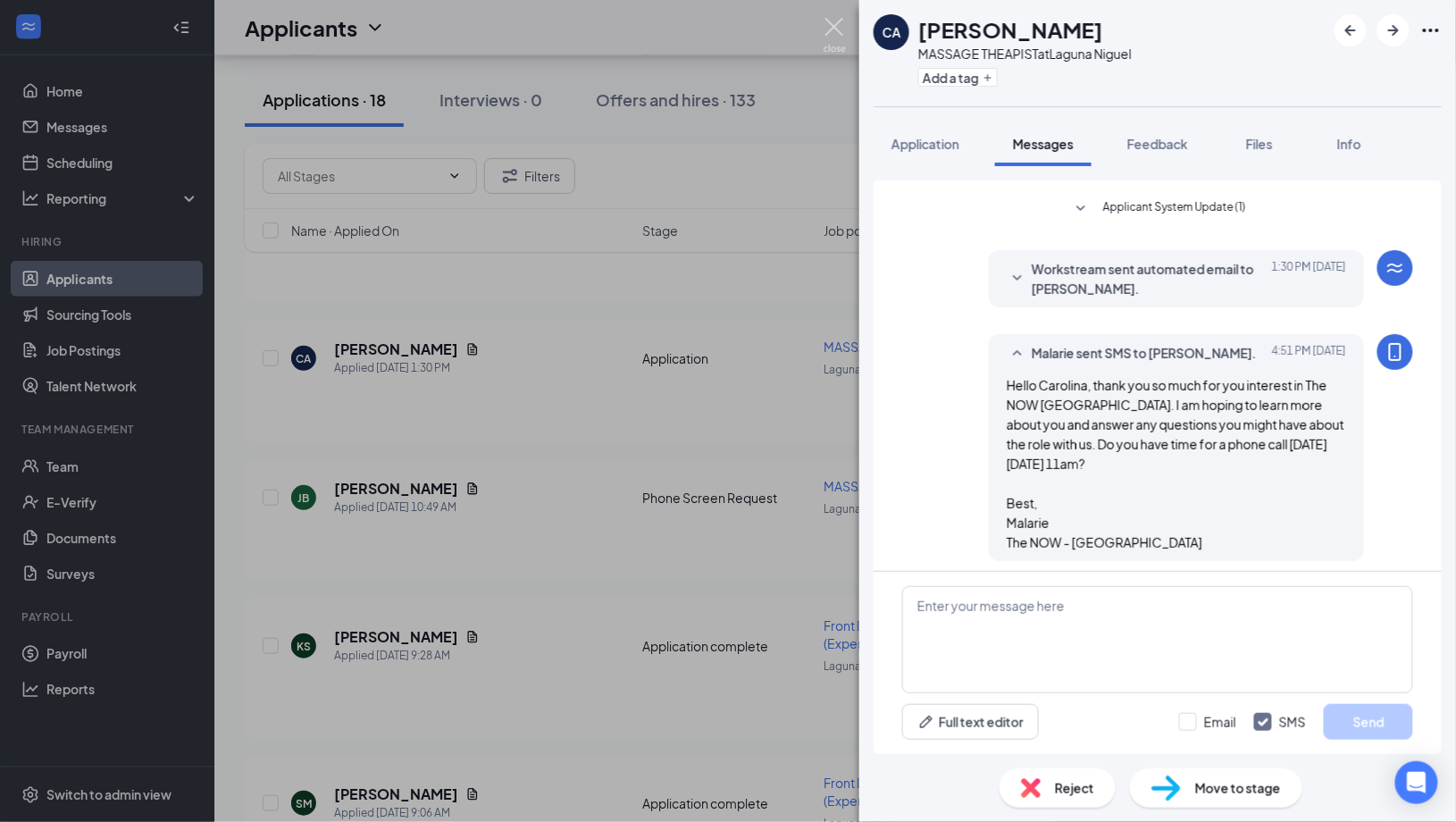
click at [827, 26] on img at bounding box center [835, 35] width 23 height 35
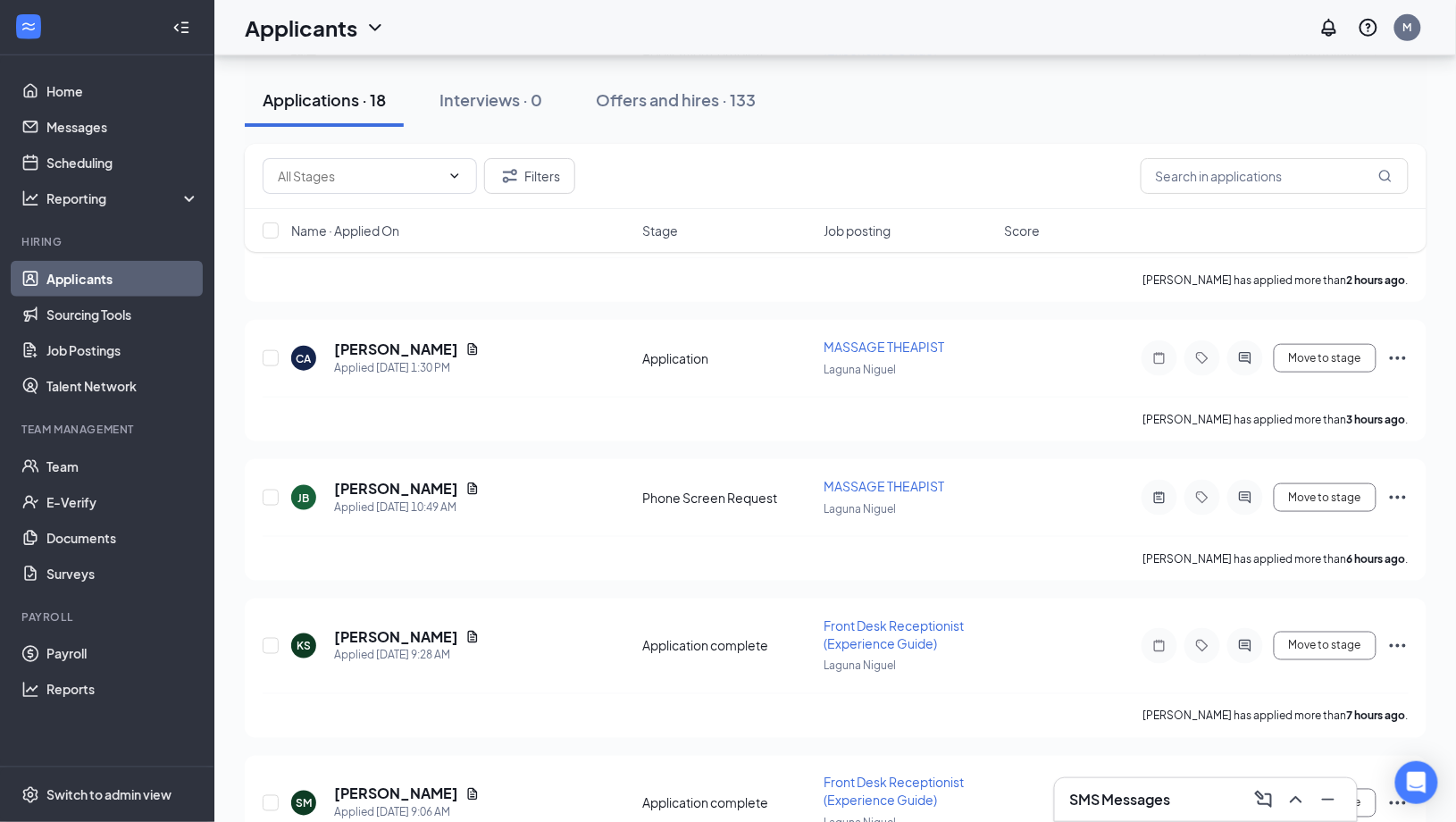
click at [82, 283] on link "Applicants" at bounding box center [122, 279] width 152 height 36
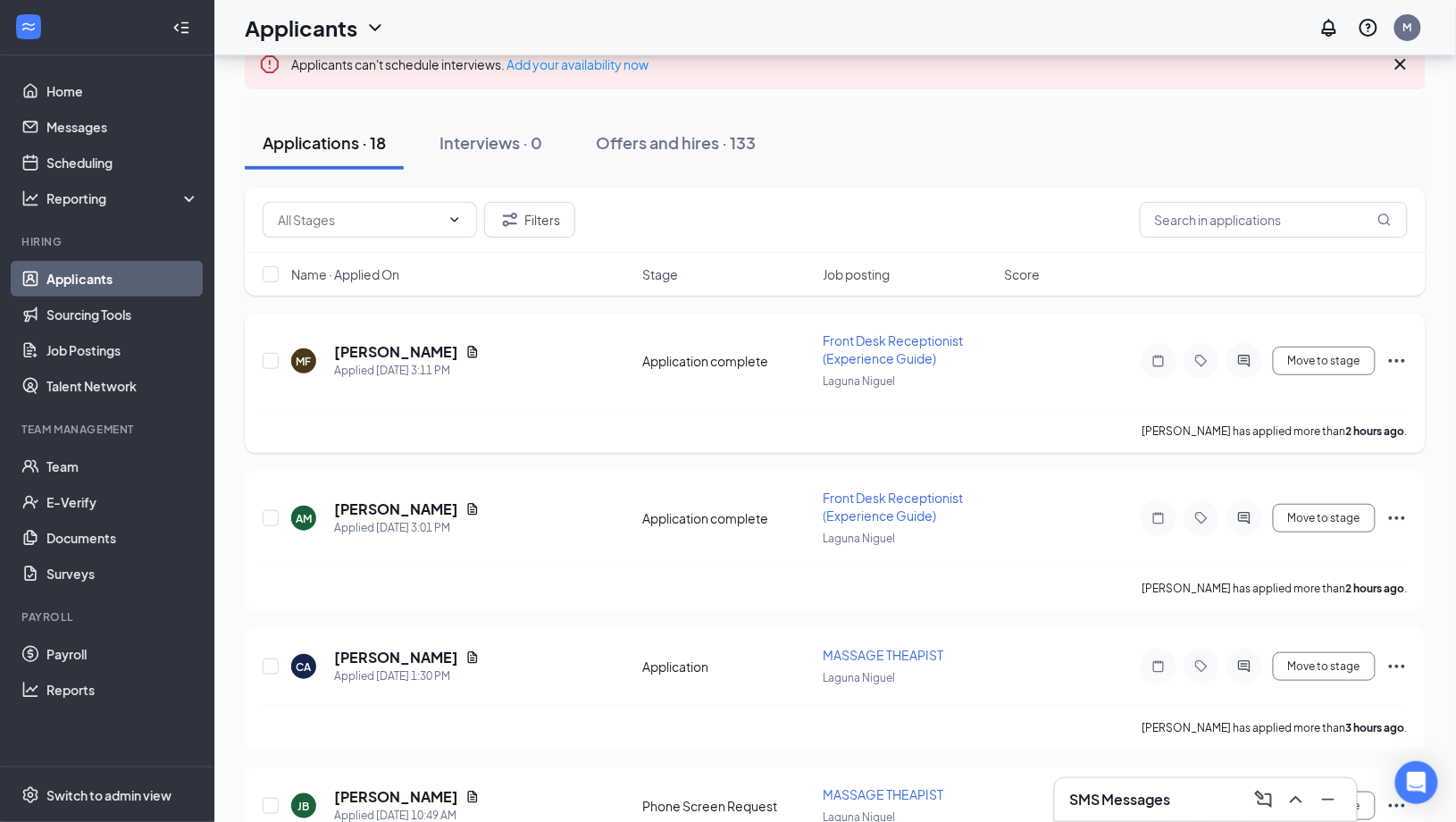
scroll to position [183, 0]
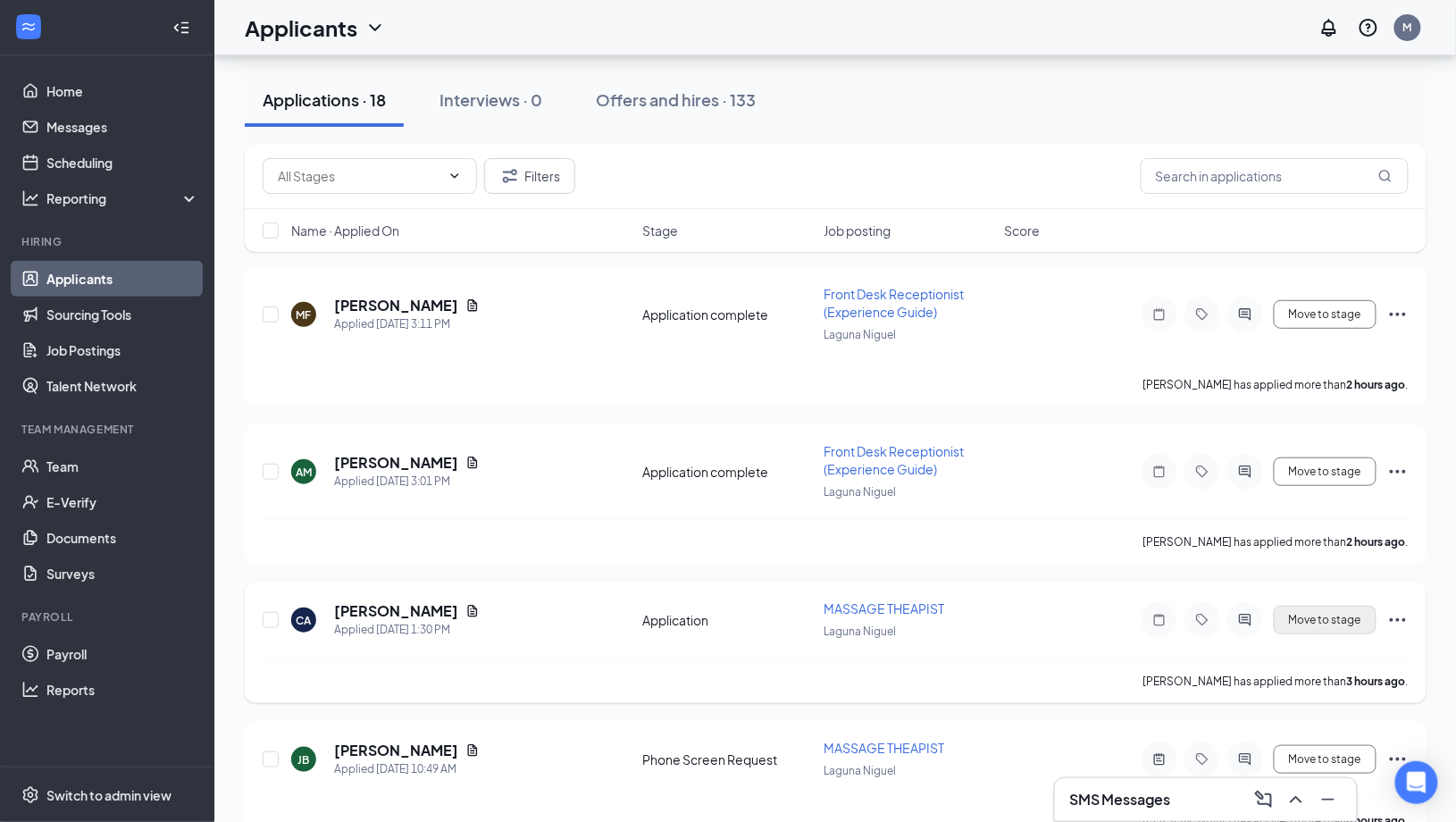
click at [1323, 619] on button "Move to stage" at bounding box center [1324, 620] width 103 height 28
type input "Phone Screen Request (next stage)"
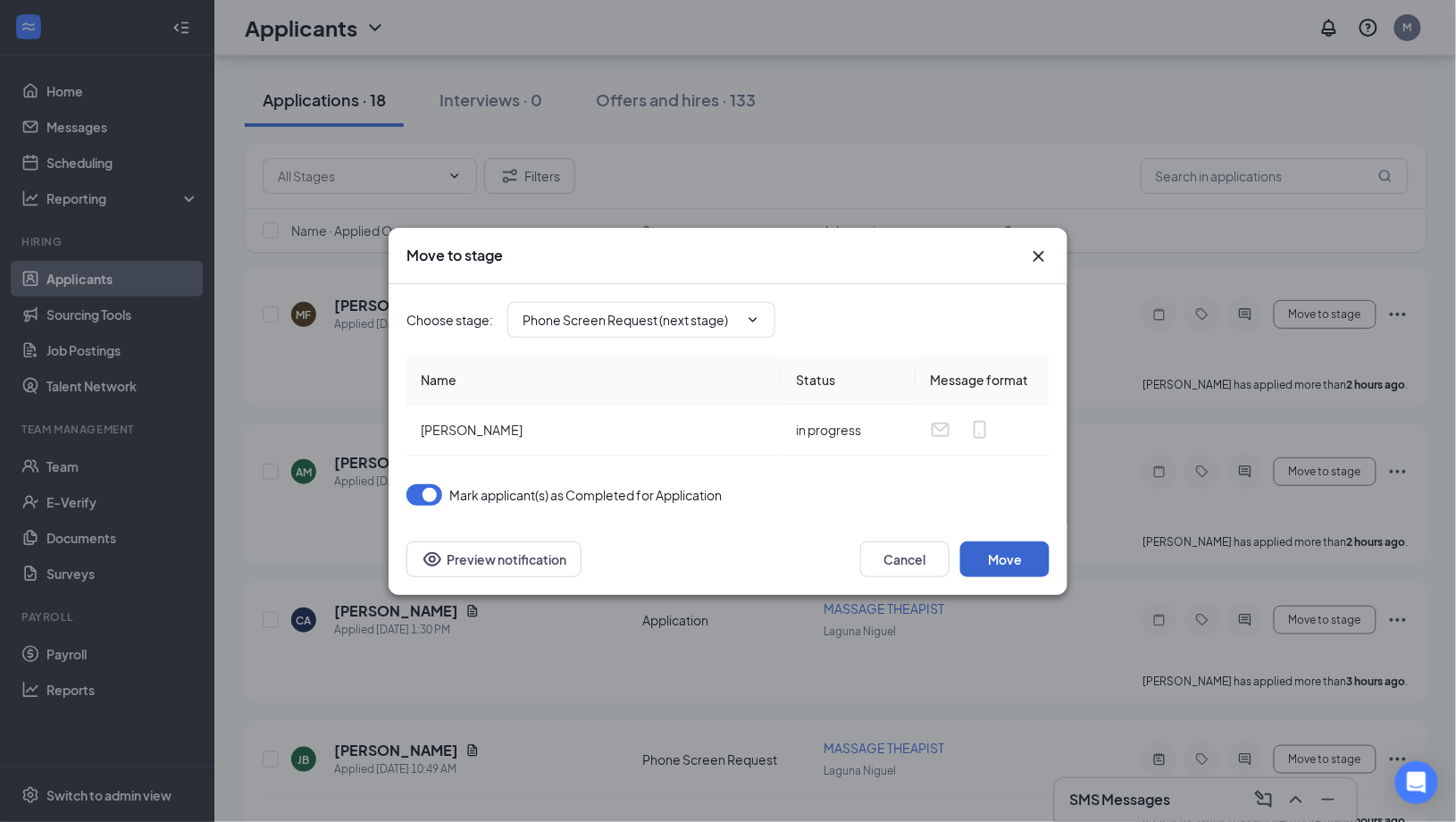
click at [1030, 567] on button "Move" at bounding box center [1004, 559] width 89 height 36
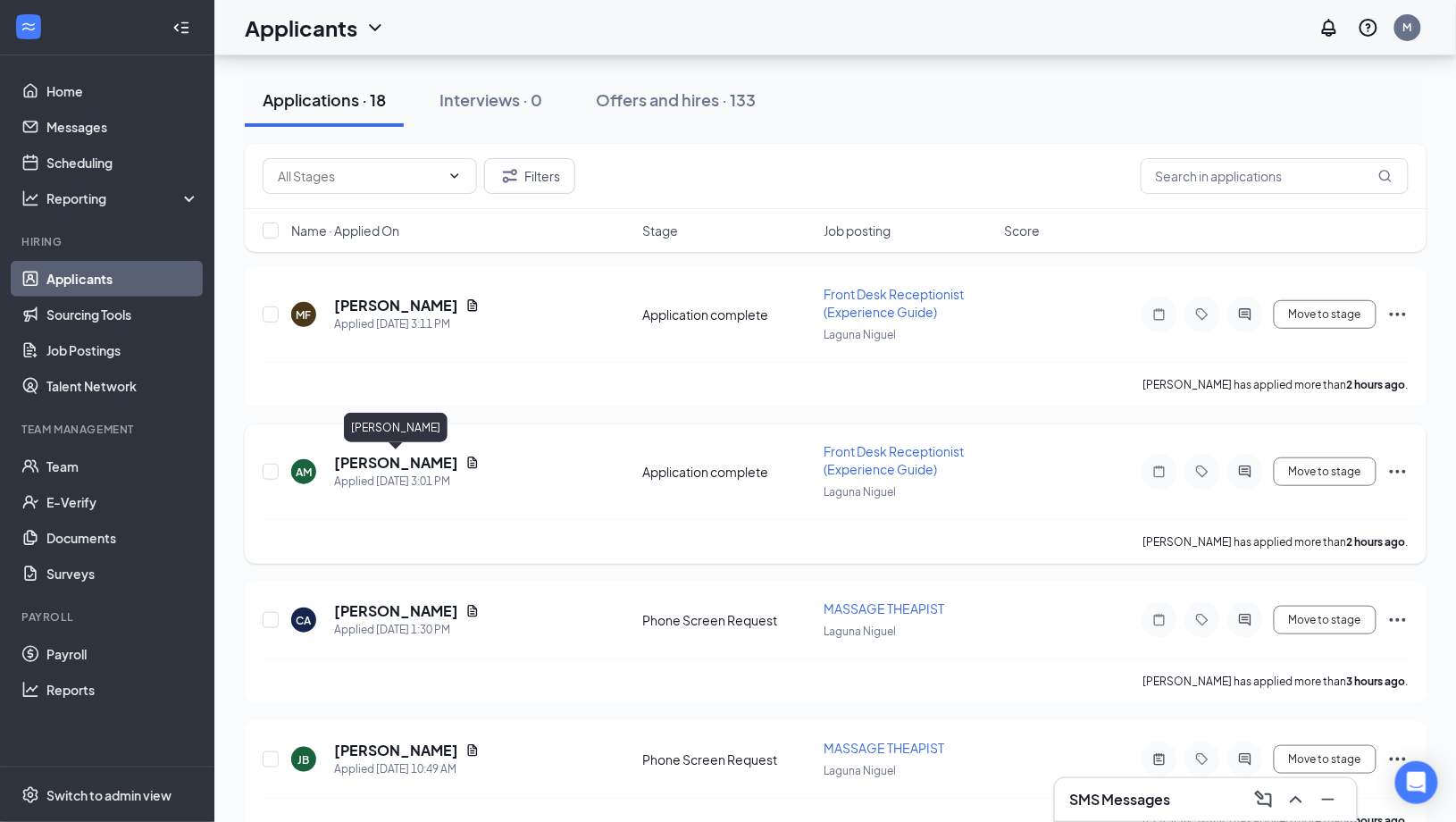
click at [418, 456] on h5 "[PERSON_NAME]" at bounding box center [396, 462] width 124 height 20
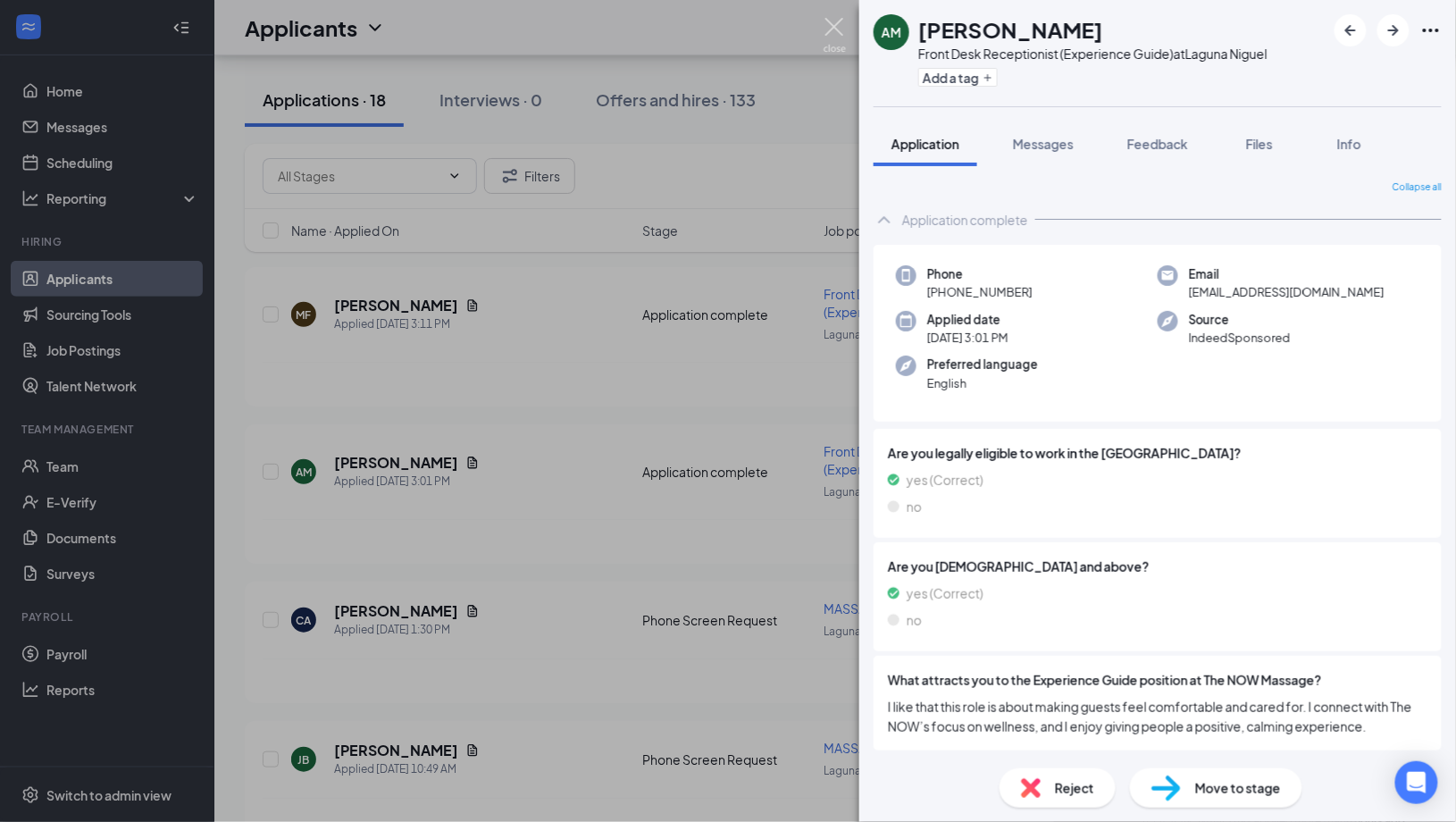
click at [840, 32] on img at bounding box center [835, 35] width 23 height 35
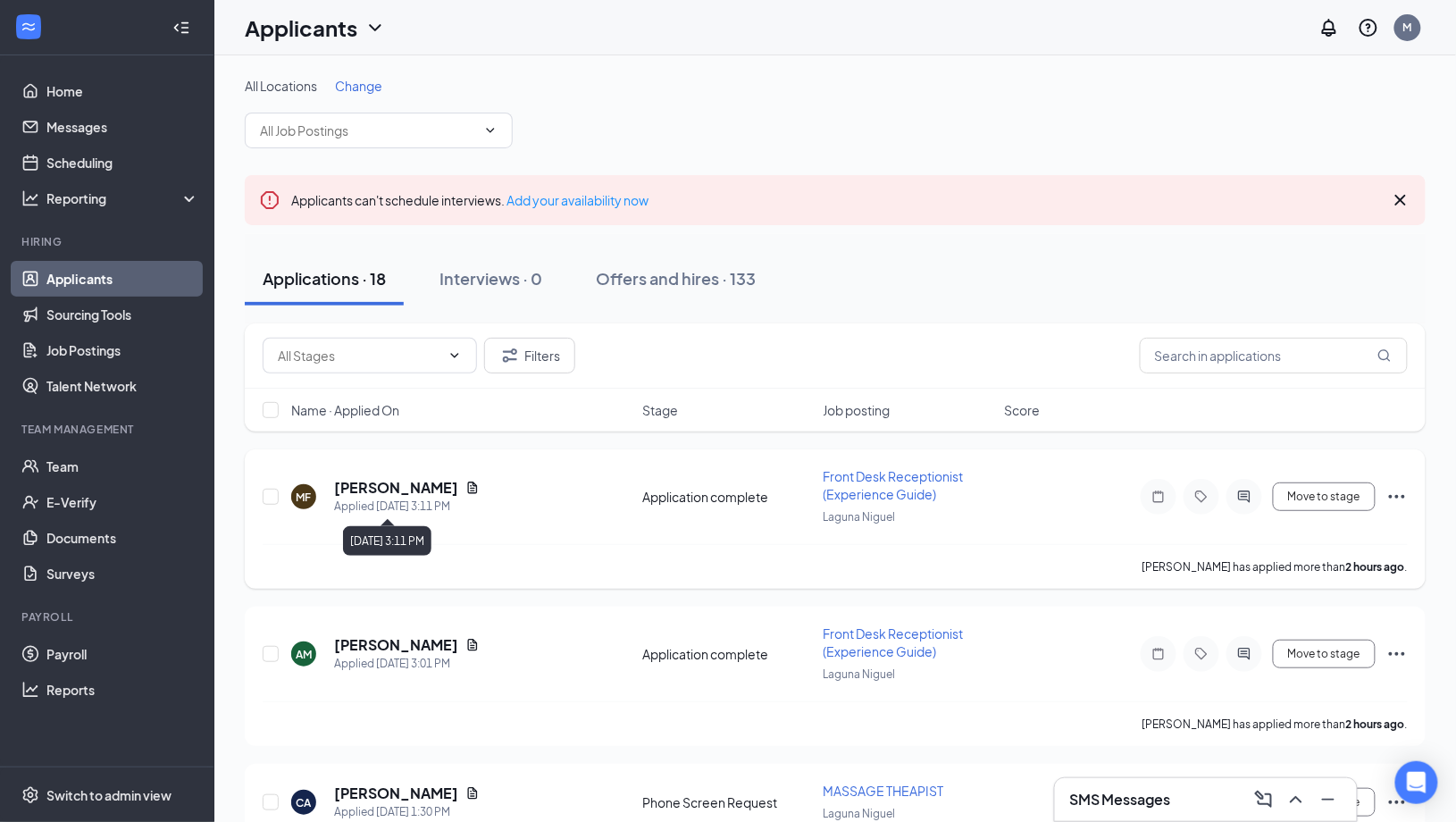
click at [393, 502] on div "Applied [DATE] 3:11 PM" at bounding box center [407, 507] width 146 height 18
click at [387, 481] on h5 "[PERSON_NAME]" at bounding box center [396, 488] width 124 height 20
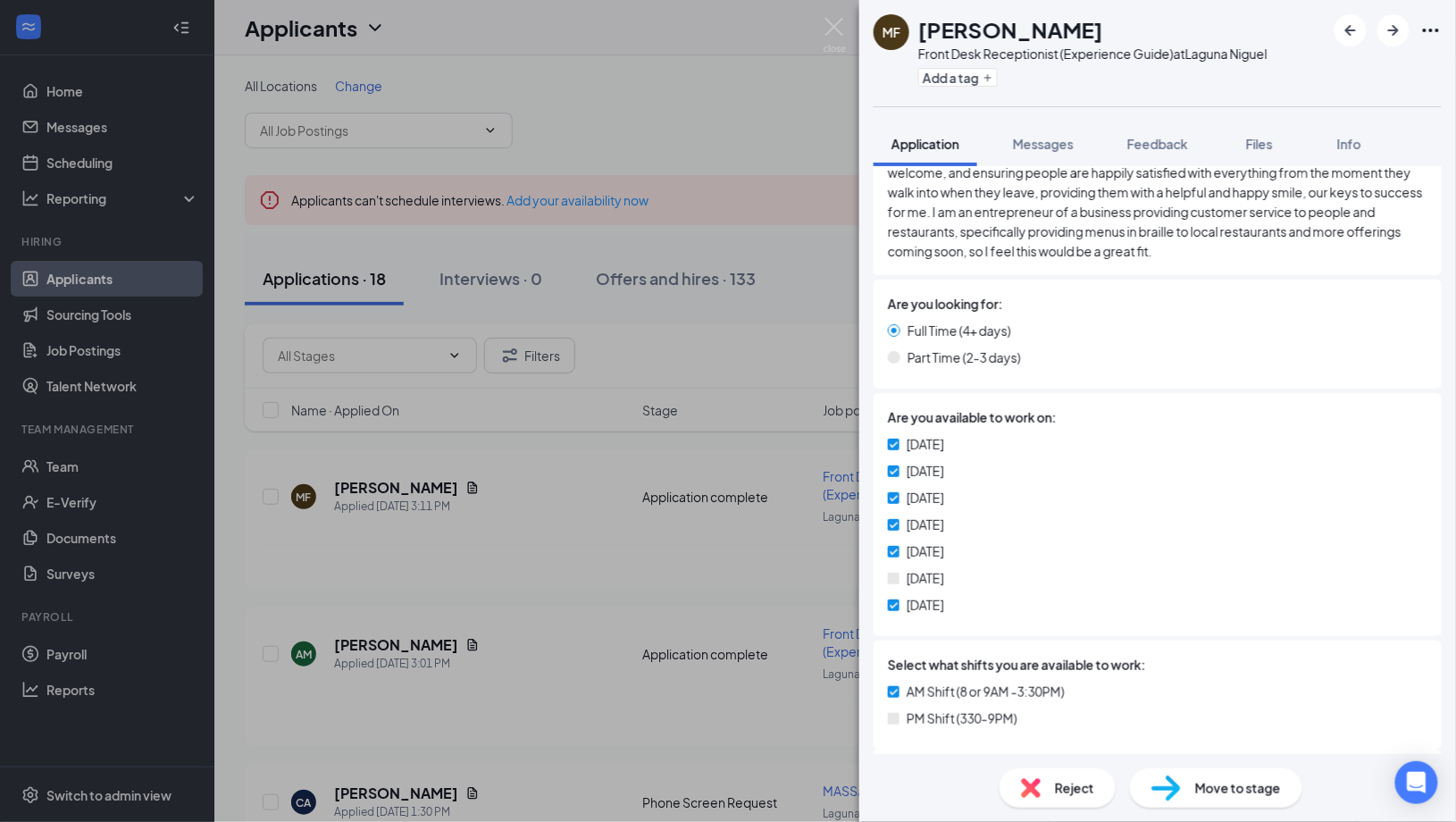
scroll to position [558, 0]
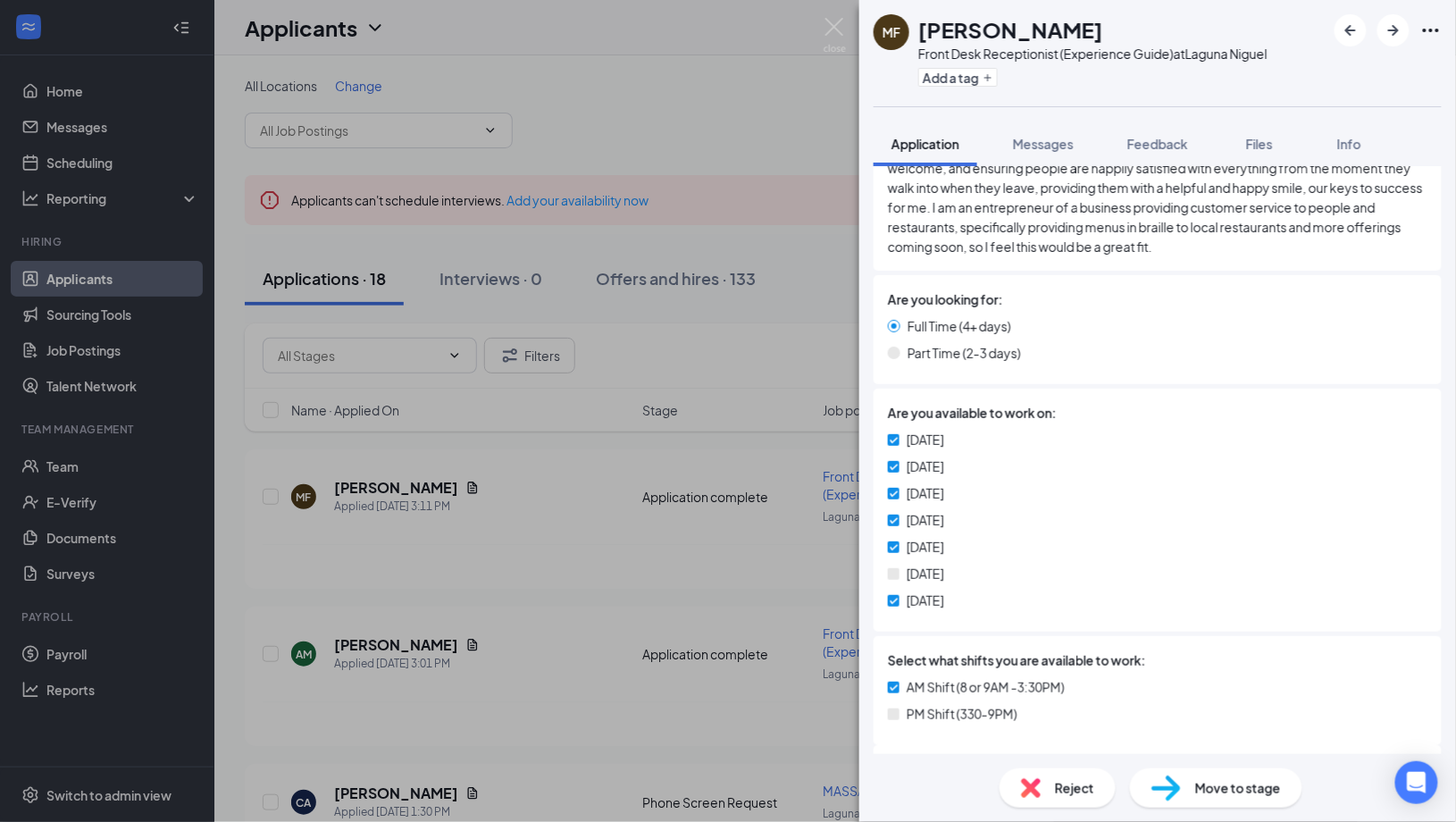
click at [838, 14] on div "MF MASON FESSENDEN Front Desk Receptionist (Experience Guide) at Laguna Niguel …" at bounding box center [728, 411] width 1456 height 822
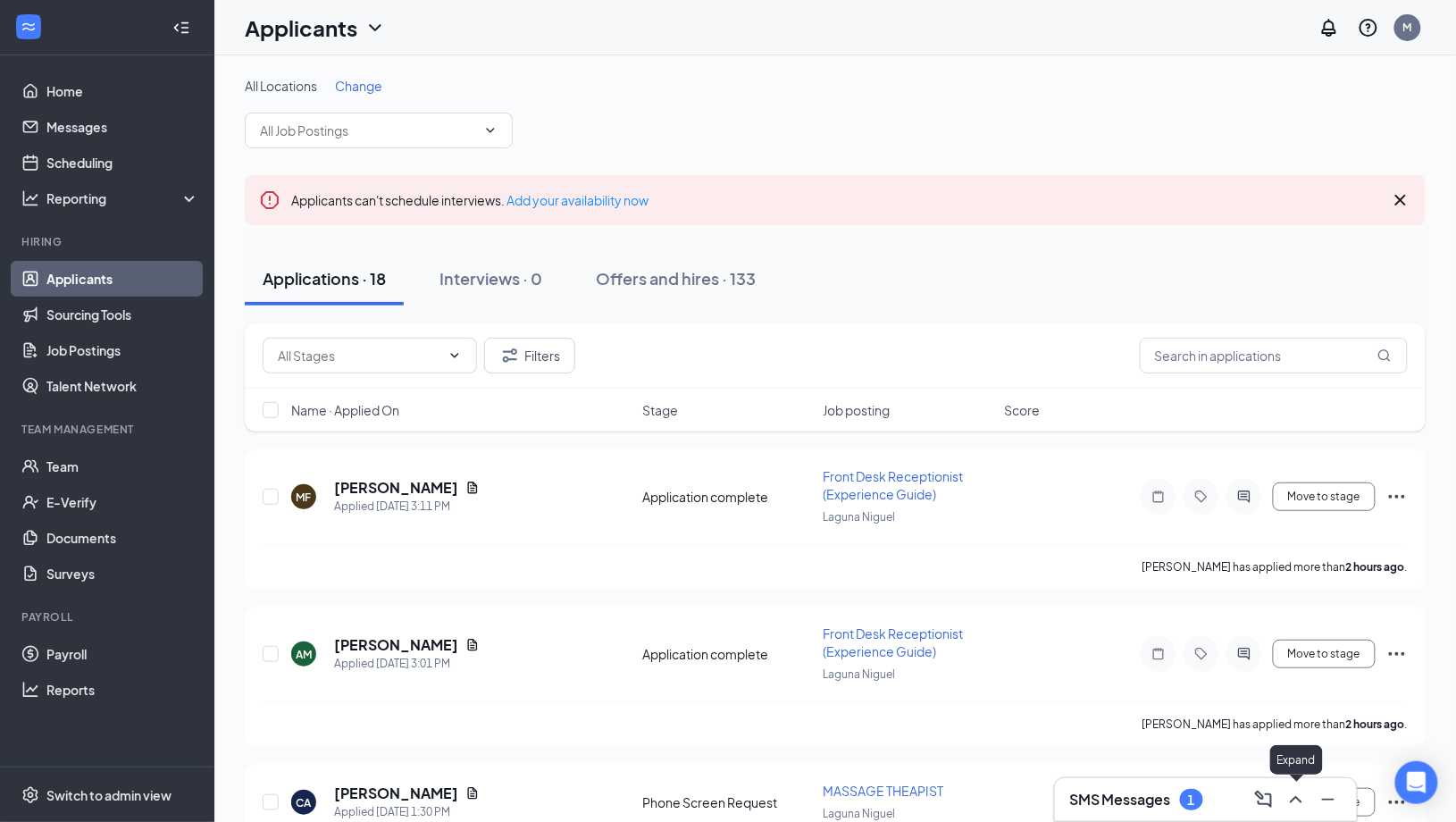
click at [1297, 798] on icon "ChevronUp" at bounding box center [1296, 799] width 22 height 22
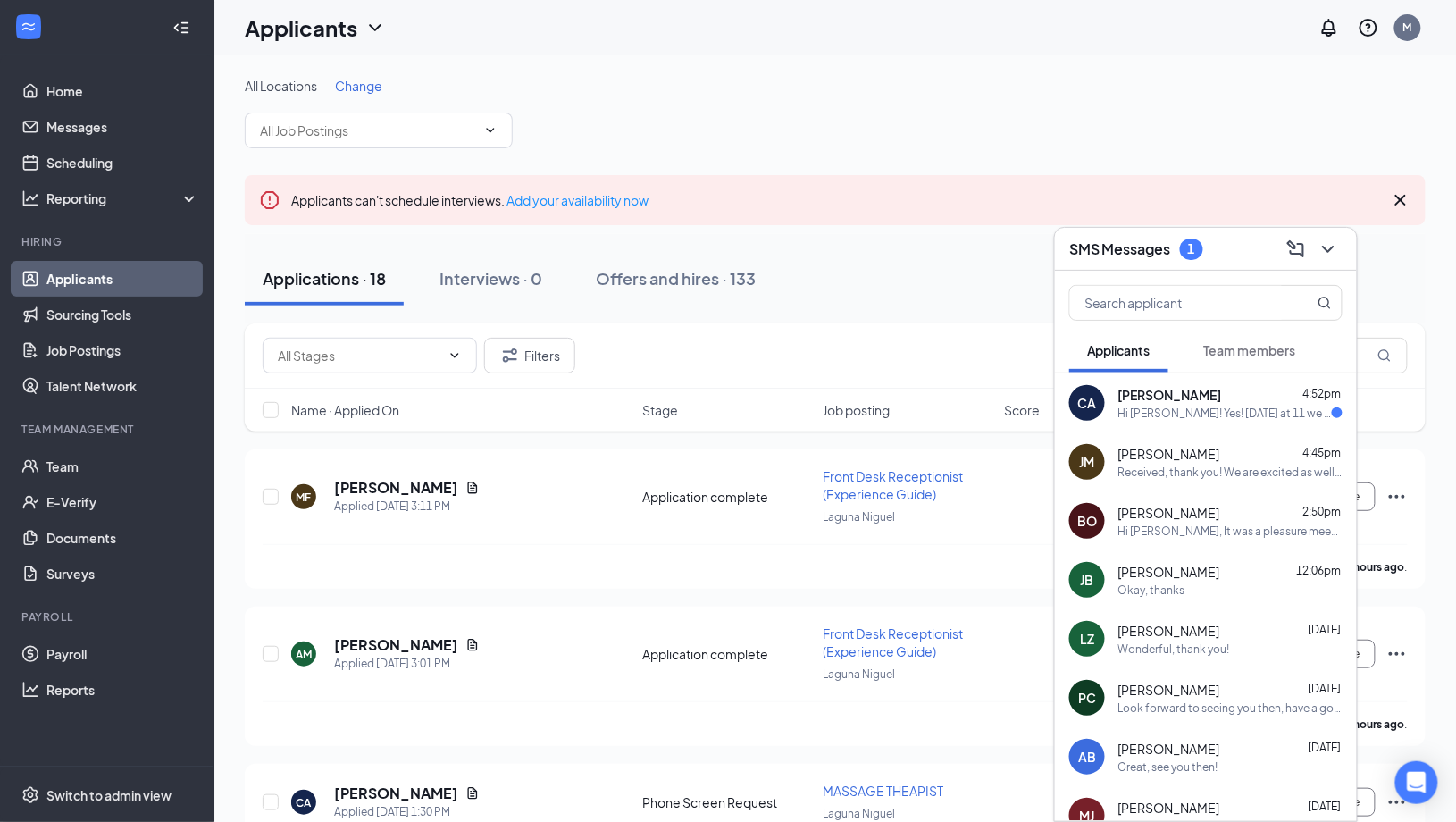
click at [1208, 400] on span "[PERSON_NAME]" at bounding box center [1170, 395] width 104 height 18
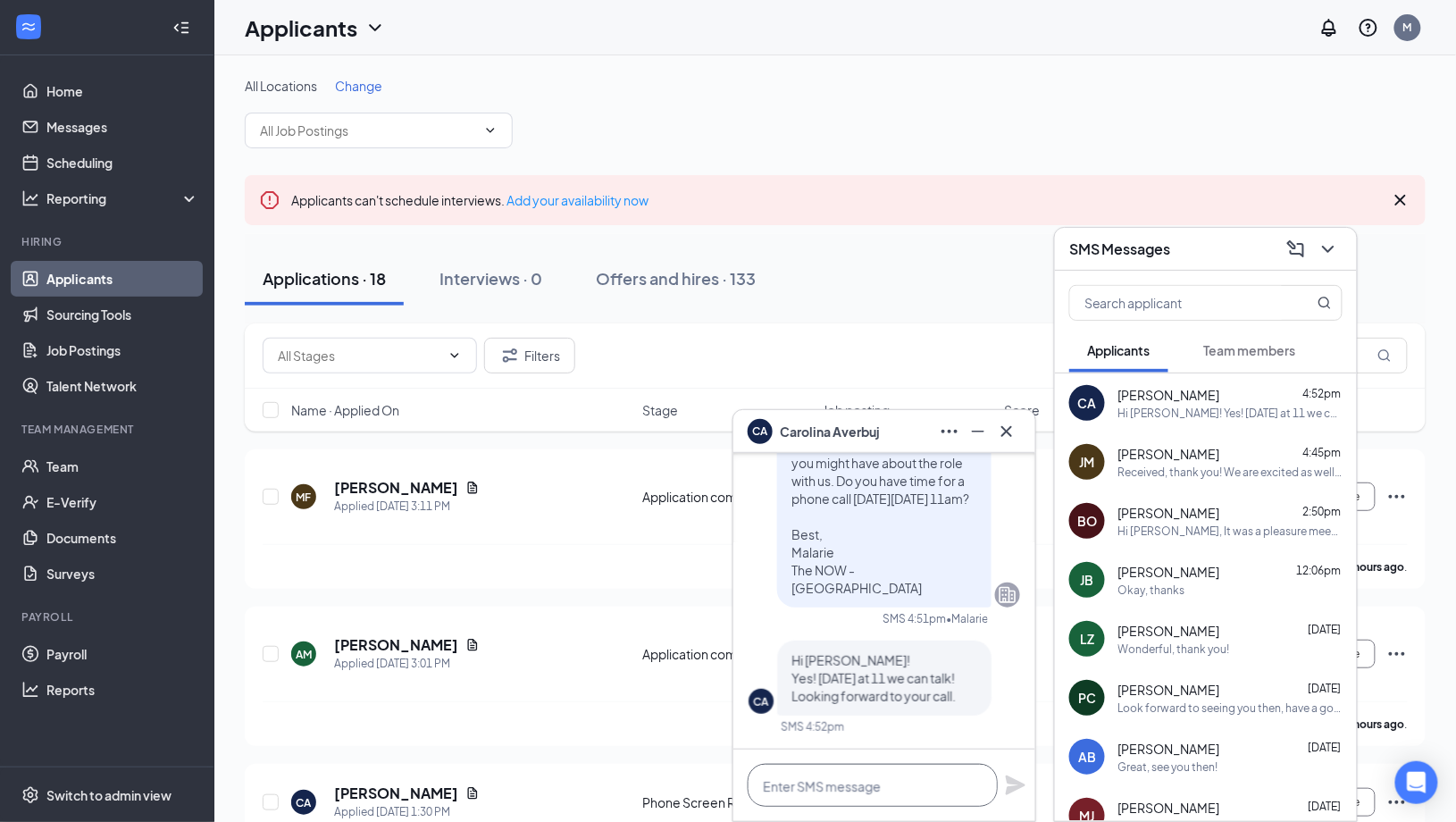
click at [845, 787] on textarea at bounding box center [872, 785] width 250 height 43
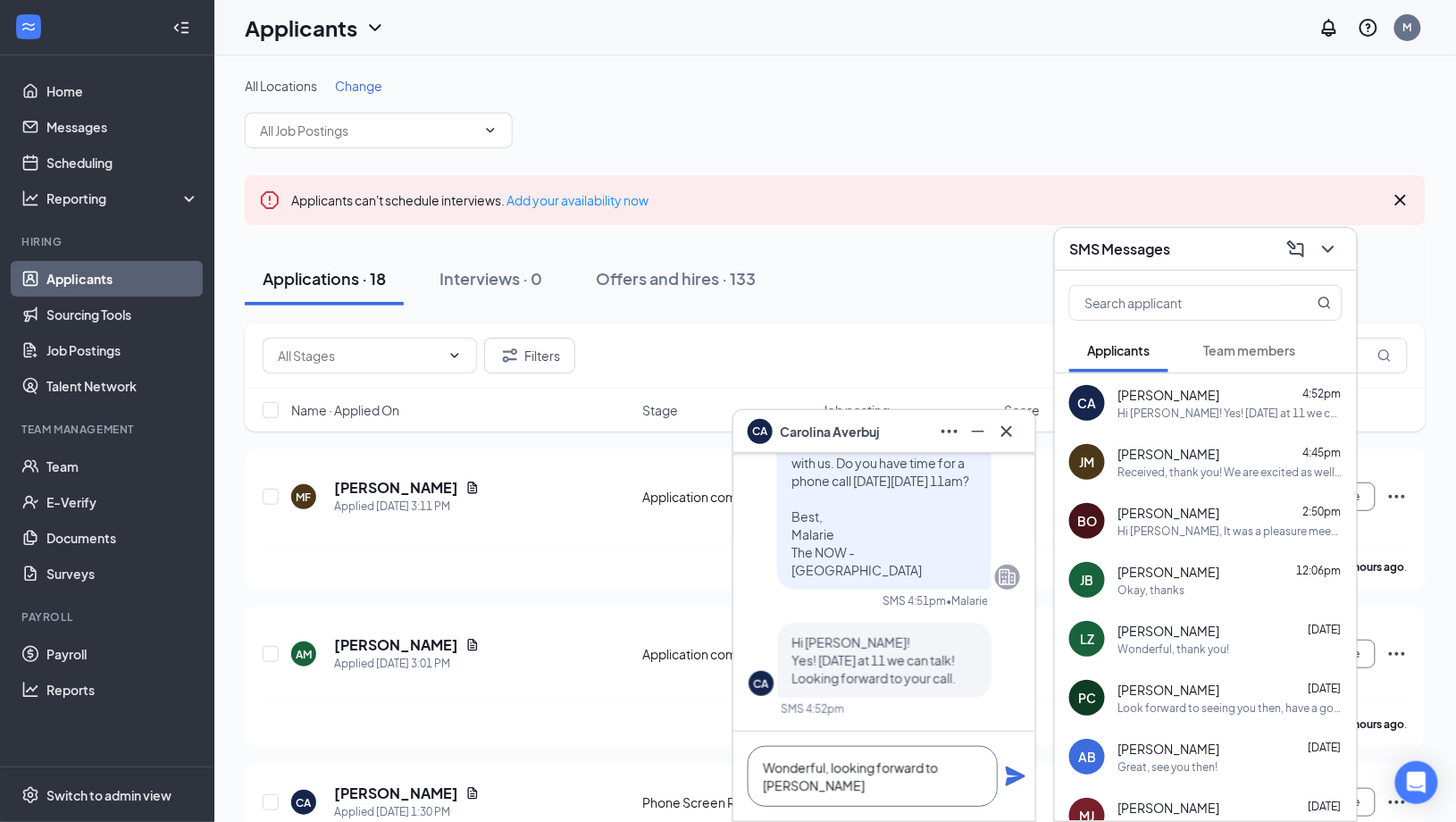
scroll to position [2, 0]
type textarea "Wonderful, looking forward to chatting with you then!"
click at [1015, 776] on icon "Plane" at bounding box center [1016, 776] width 22 height 22
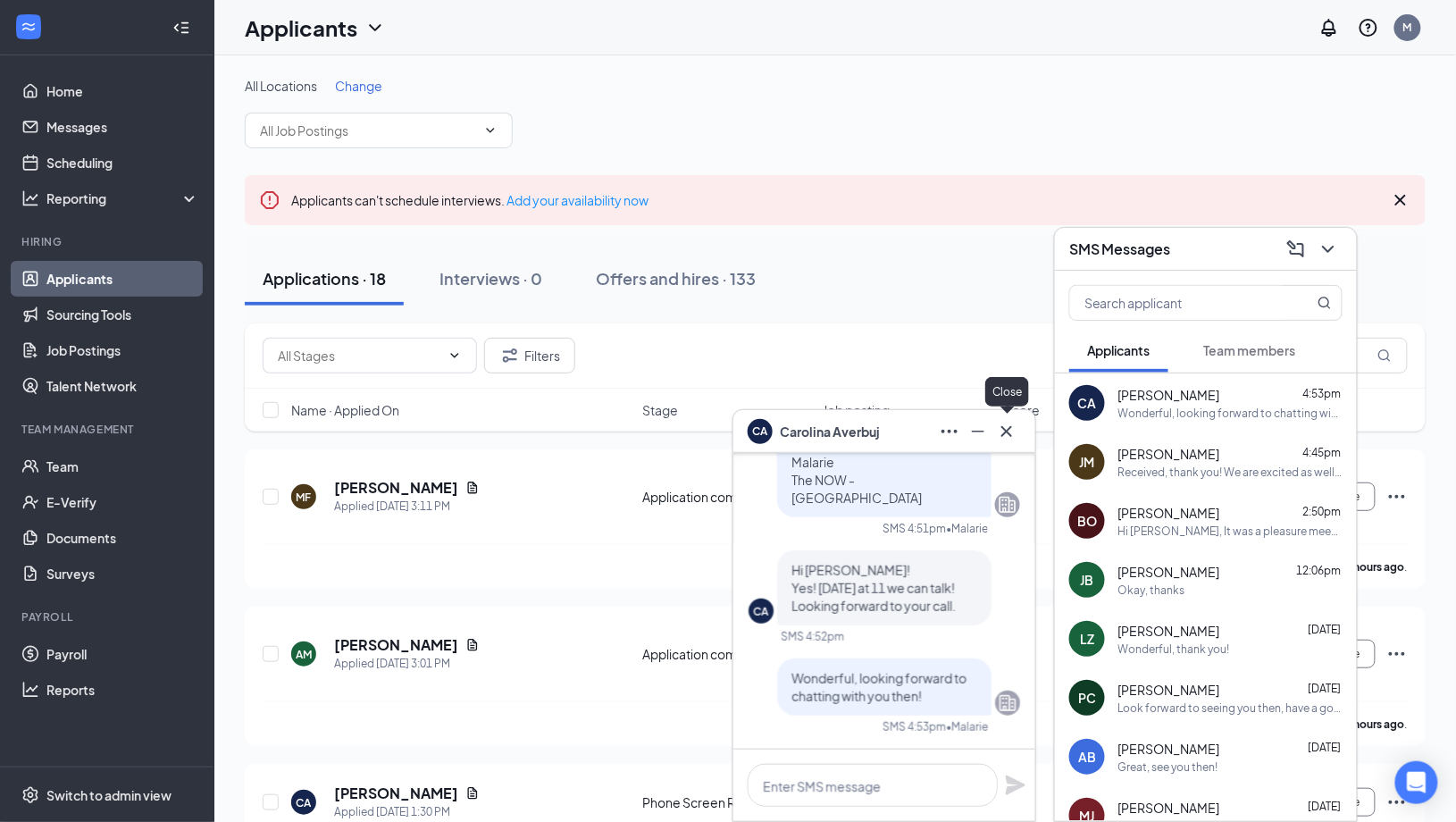
click at [1008, 432] on icon "Cross" at bounding box center [1006, 430] width 10 height 10
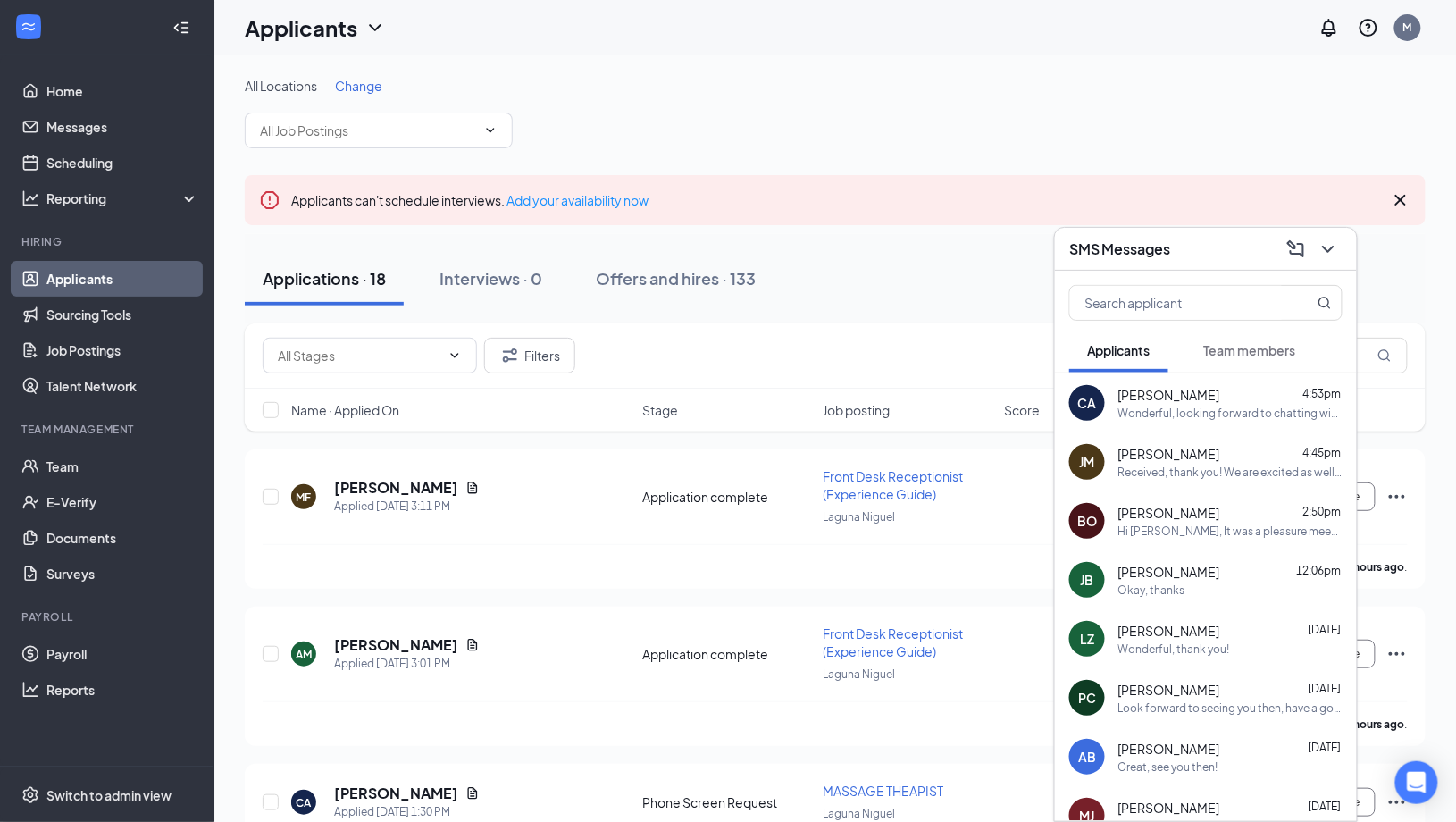
click at [72, 252] on li "Hiring Applicants Sourcing Tools Job Postings Talent Network" at bounding box center [106, 319] width 214 height 169
click at [72, 273] on link "Applicants" at bounding box center [122, 279] width 152 height 36
click at [82, 470] on link "Team" at bounding box center [122, 466] width 152 height 36
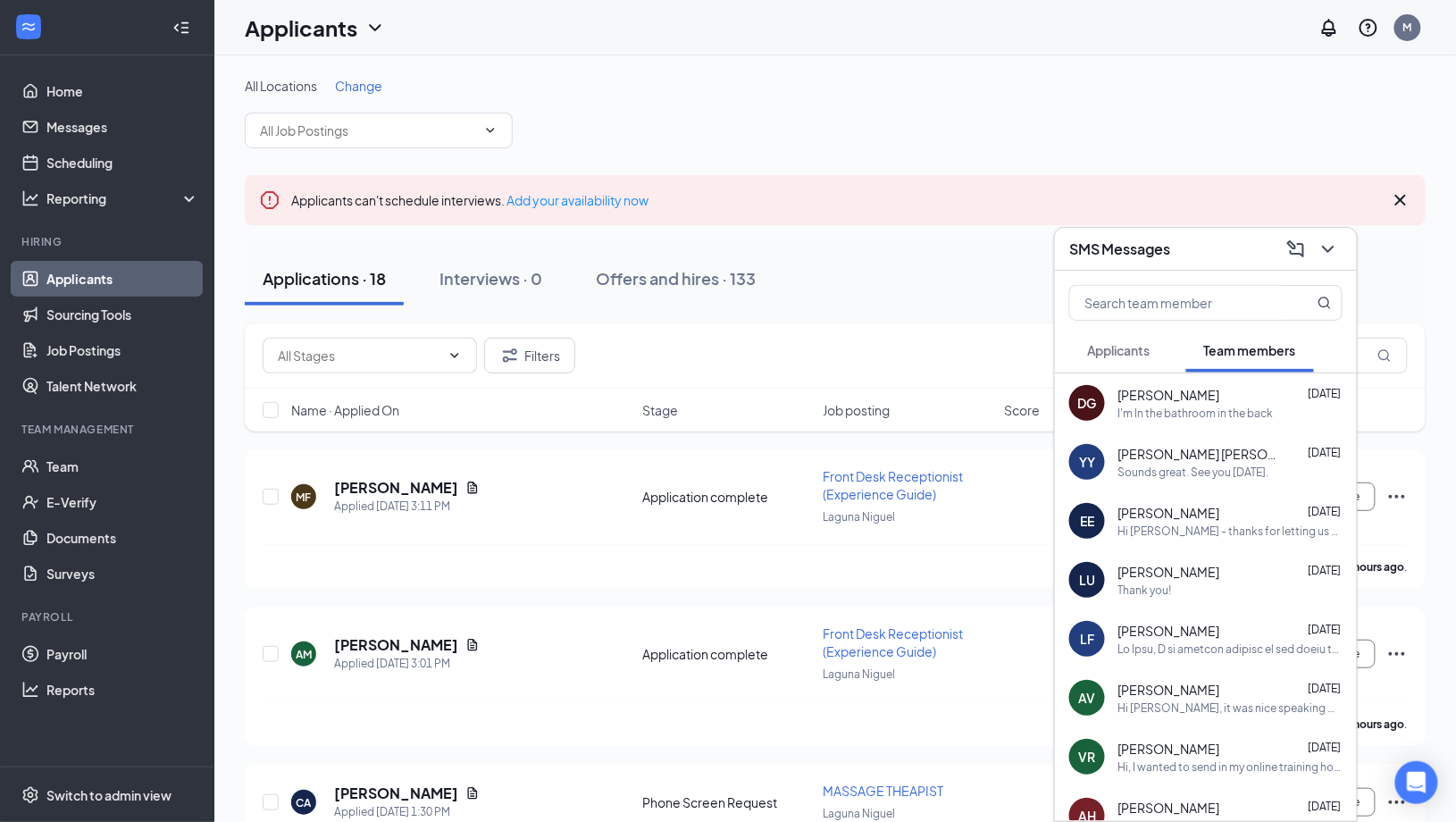
click at [1098, 362] on button "Applicants" at bounding box center [1118, 349] width 99 height 44
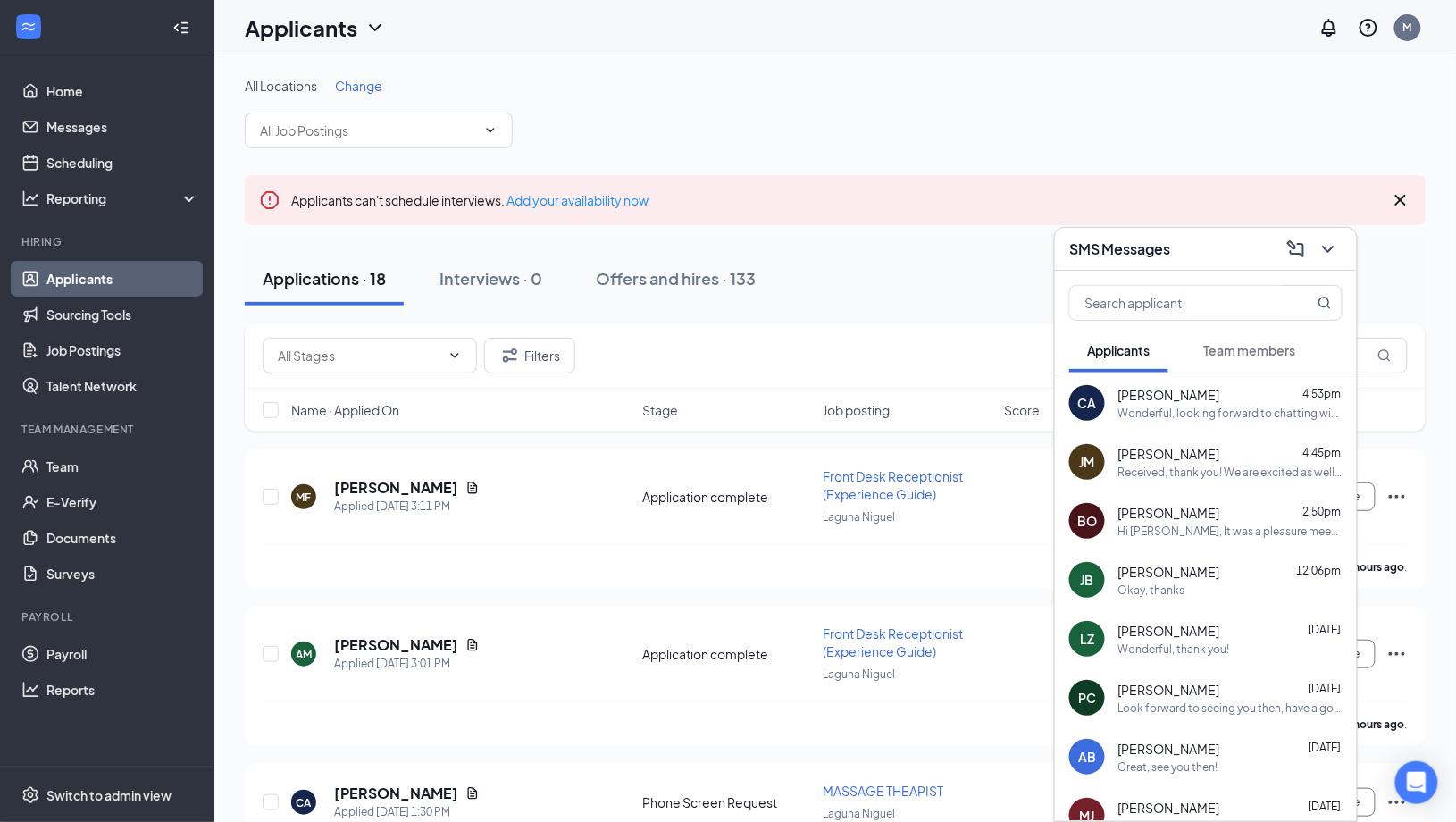
click at [1163, 402] on span "[PERSON_NAME]" at bounding box center [1169, 395] width 102 height 18
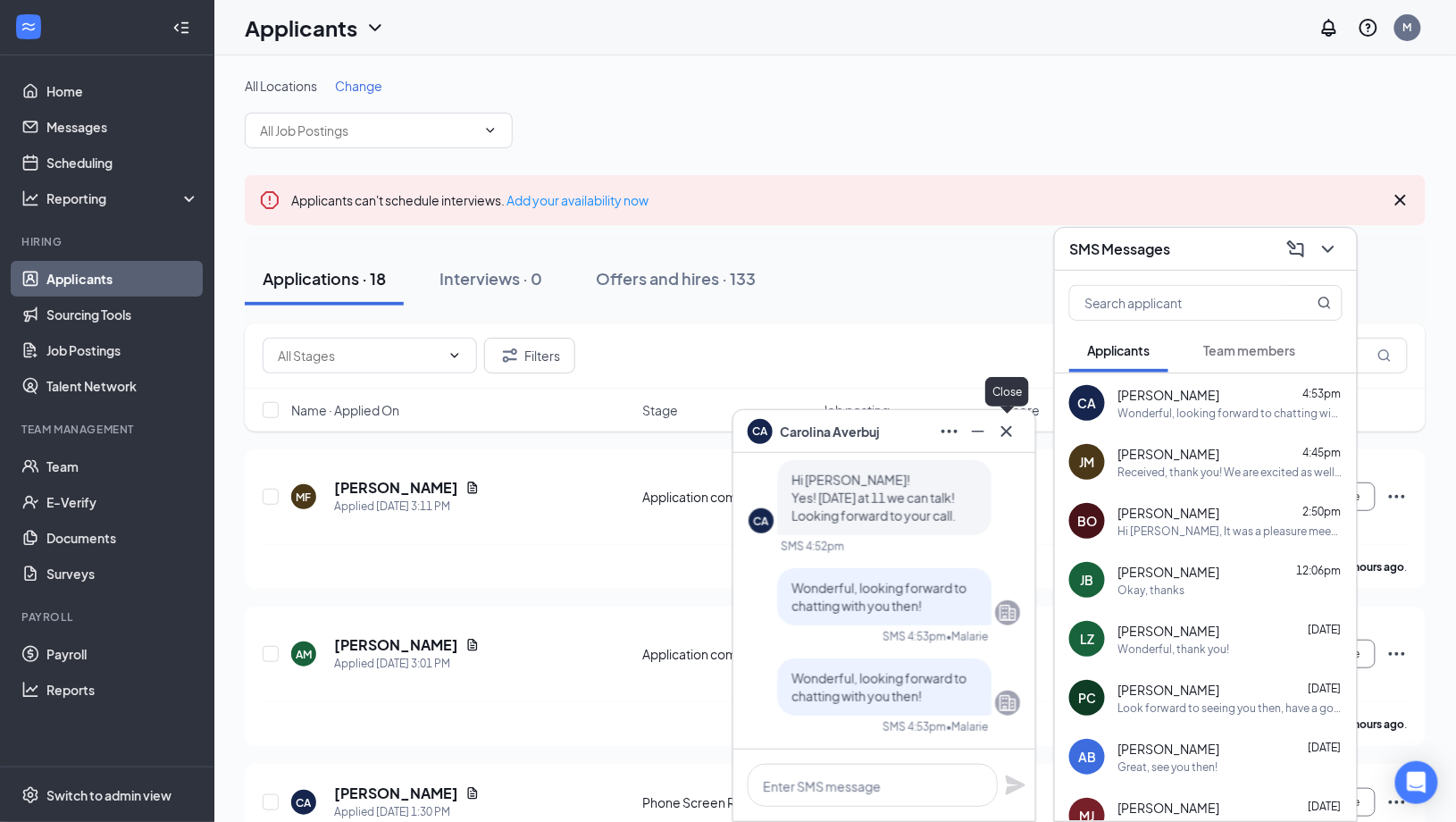
click at [1009, 429] on icon "Cross" at bounding box center [1006, 430] width 10 height 10
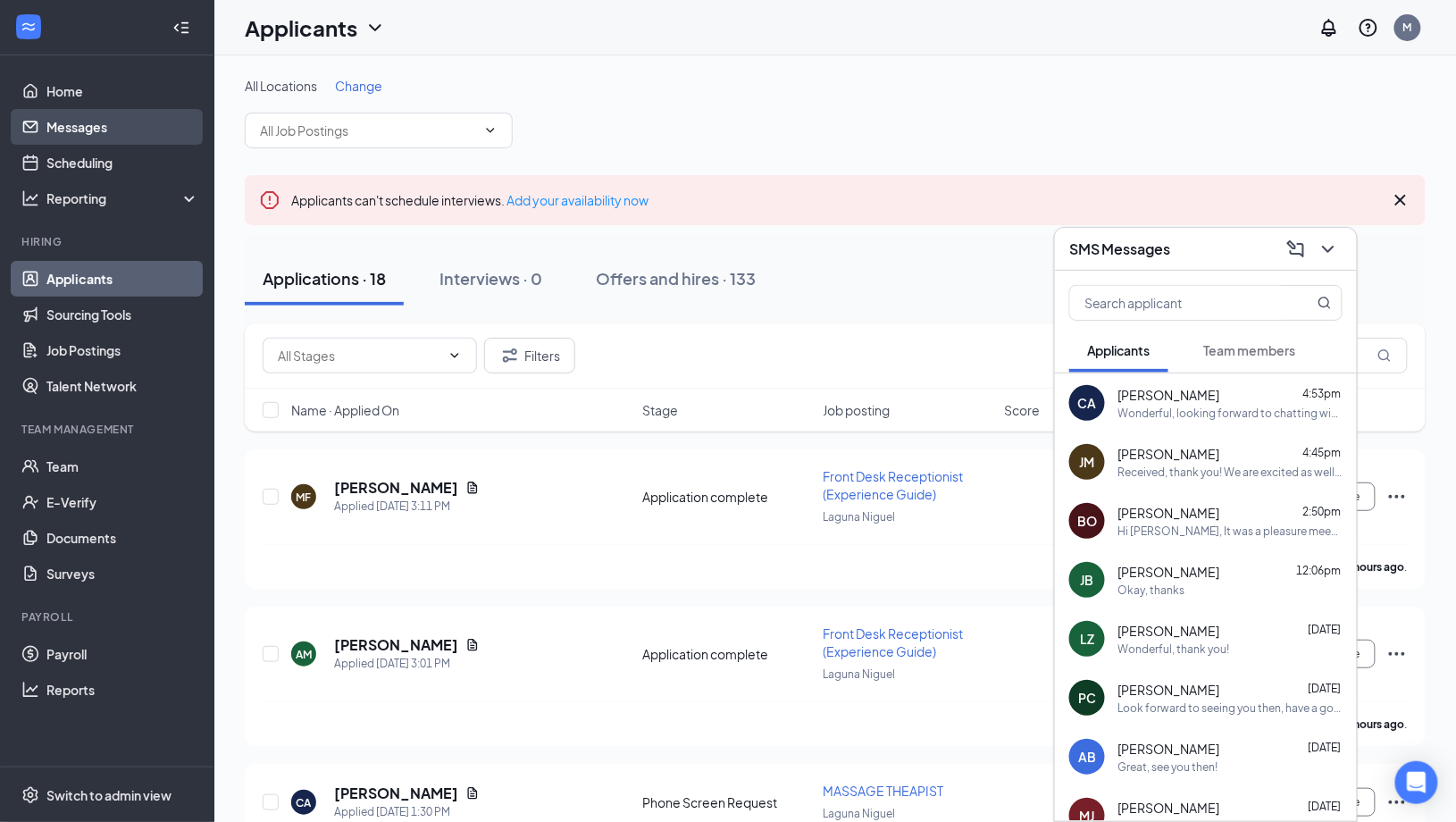
click at [105, 125] on link "Messages" at bounding box center [122, 127] width 152 height 36
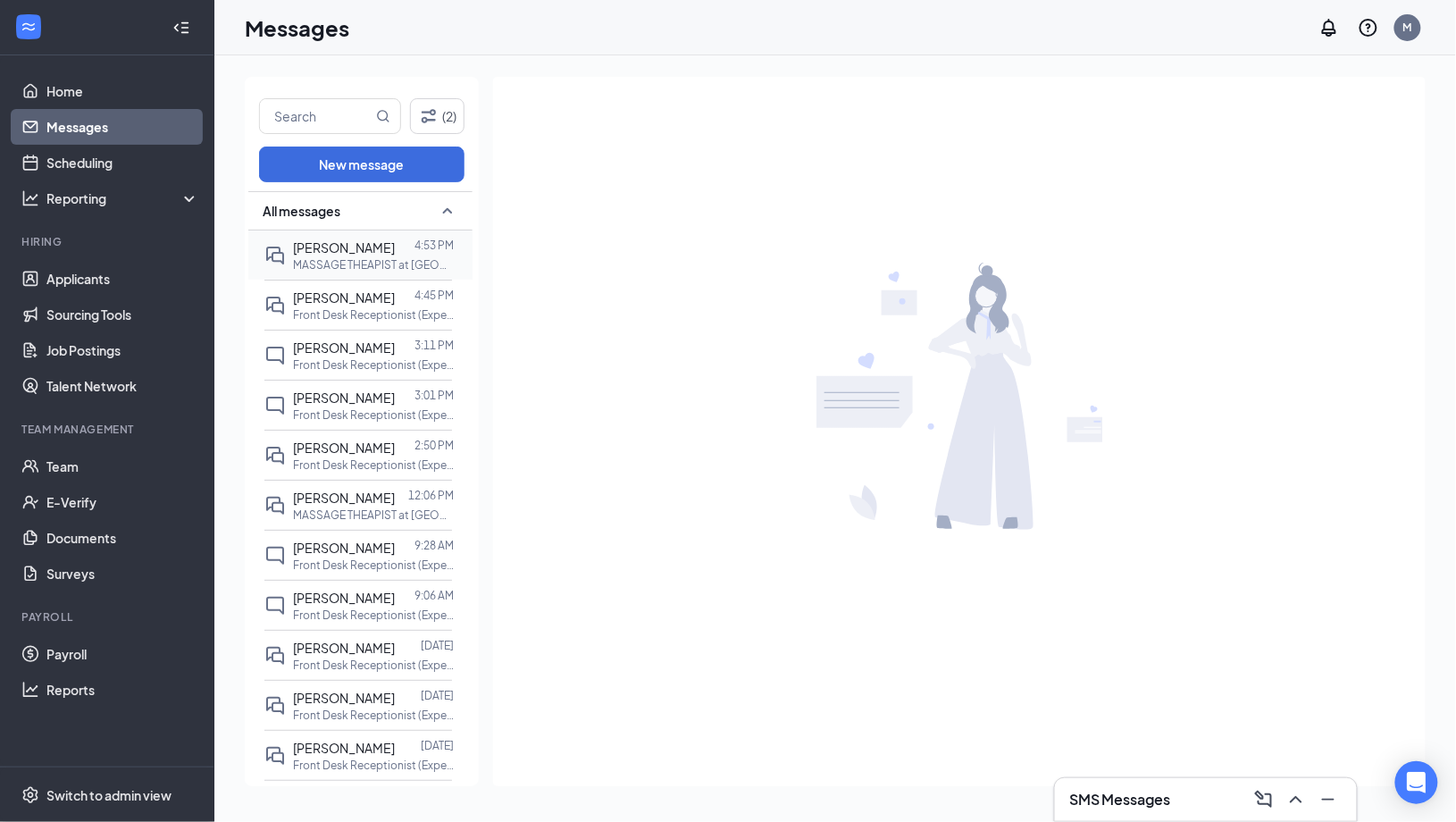
click at [346, 249] on span "[PERSON_NAME]" at bounding box center [344, 247] width 102 height 16
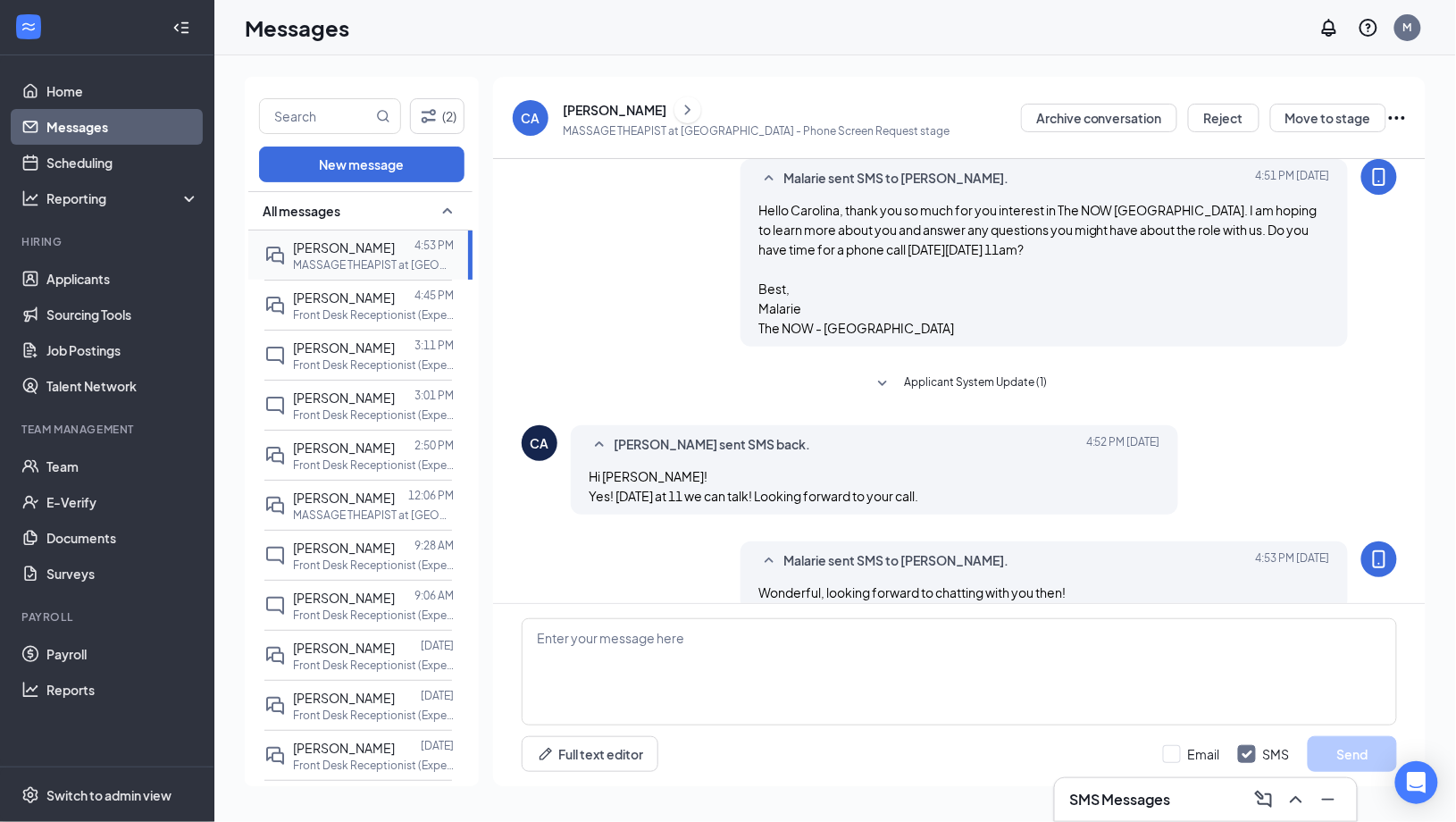
scroll to position [215, 0]
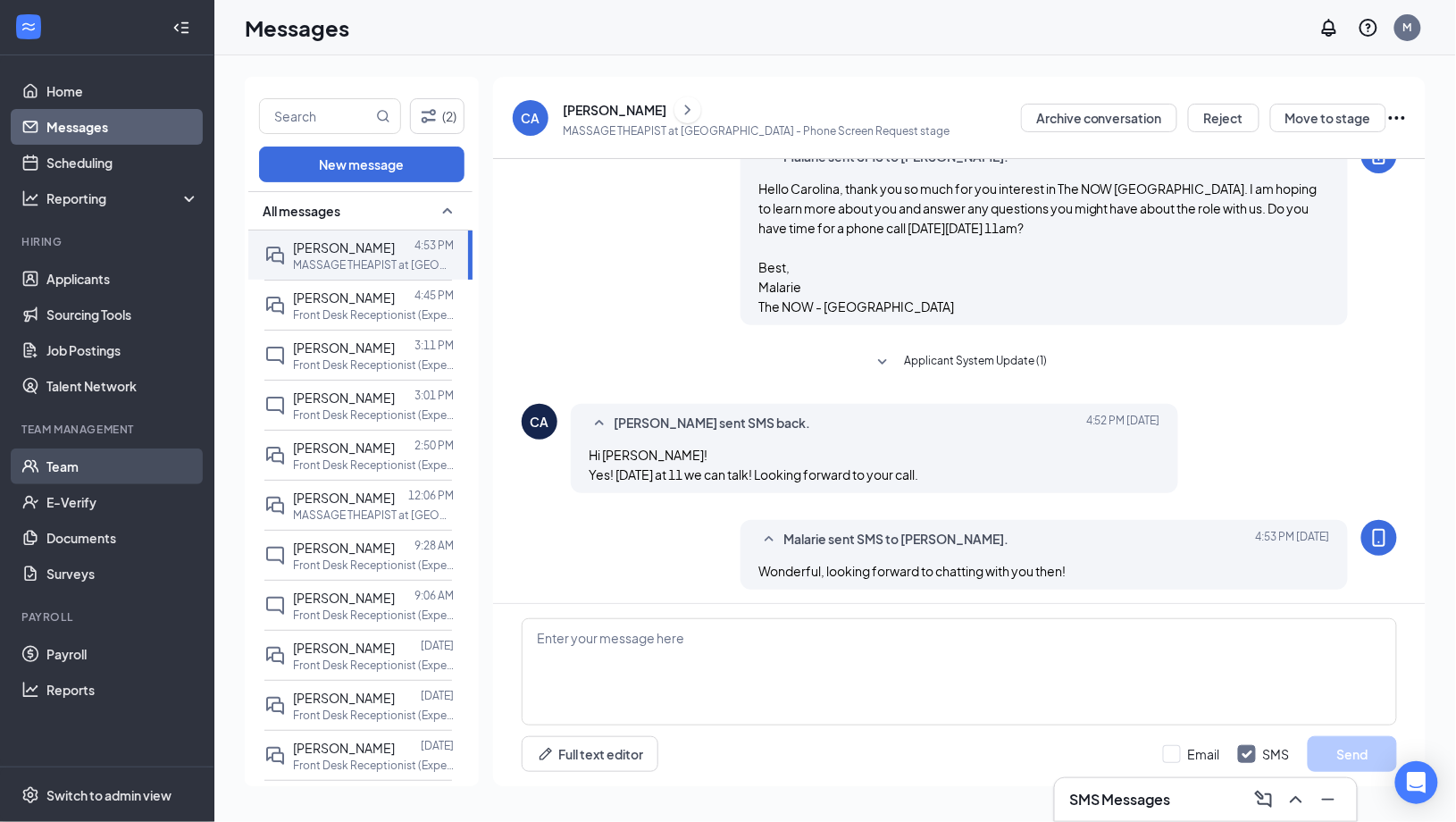
click at [59, 461] on link "Team" at bounding box center [122, 466] width 152 height 36
